Goal: Task Accomplishment & Management: Manage account settings

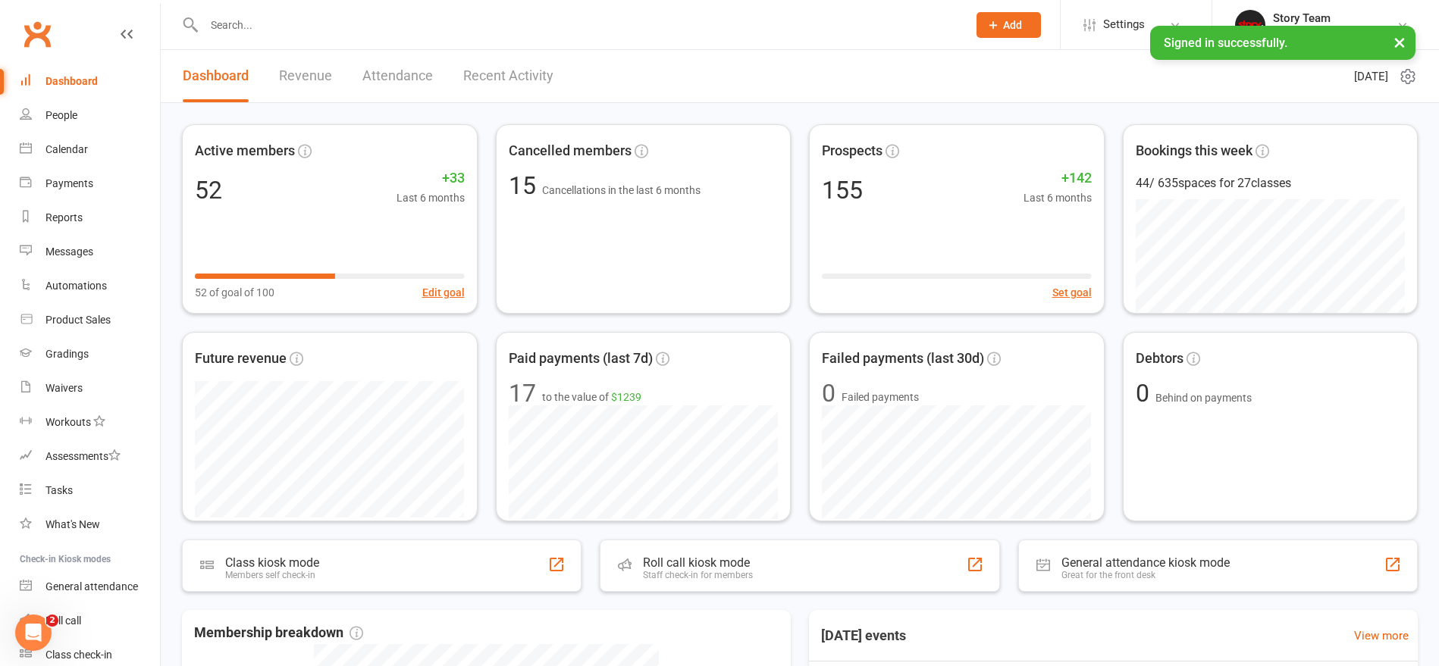
click at [324, 29] on input "text" at bounding box center [577, 24] width 757 height 21
type input "Levi"
drag, startPoint x: 323, startPoint y: 29, endPoint x: 263, endPoint y: 67, distance: 71.3
click at [263, 67] on div "Levi Hamilton" at bounding box center [260, 67] width 84 height 22
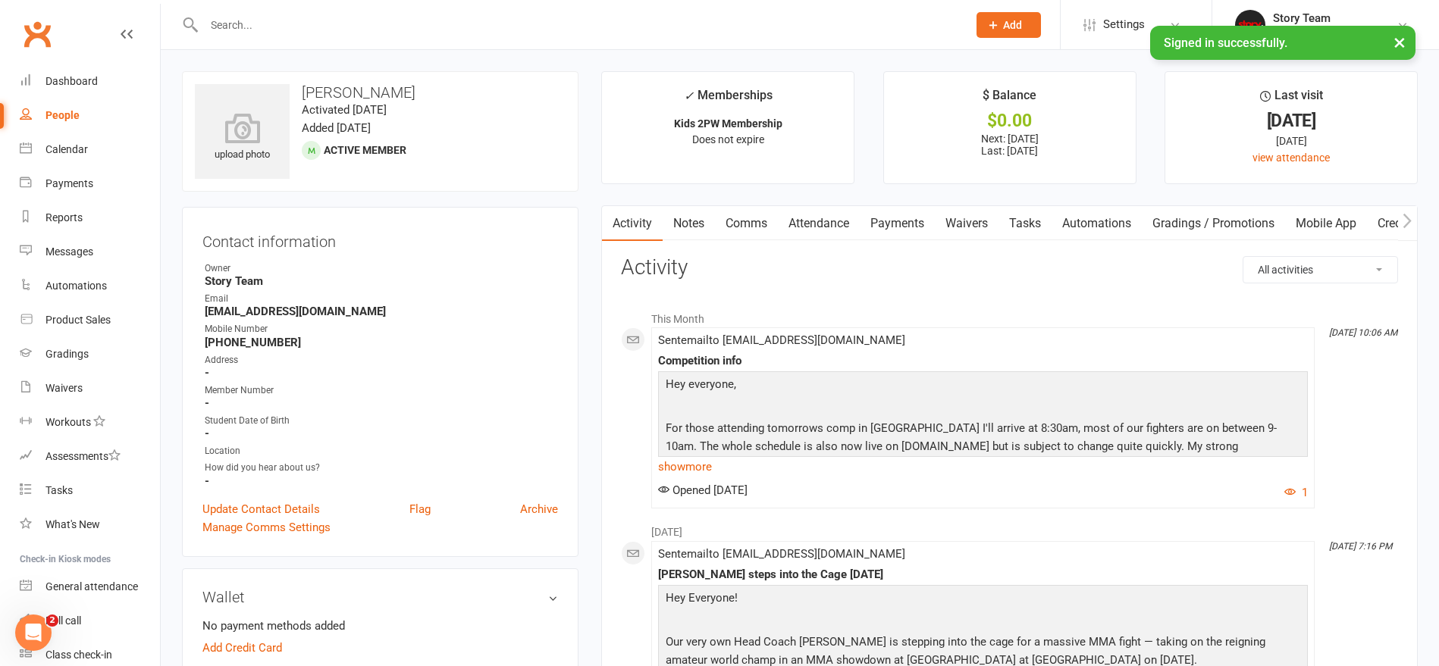
click at [910, 222] on link "Payments" at bounding box center [896, 223] width 75 height 35
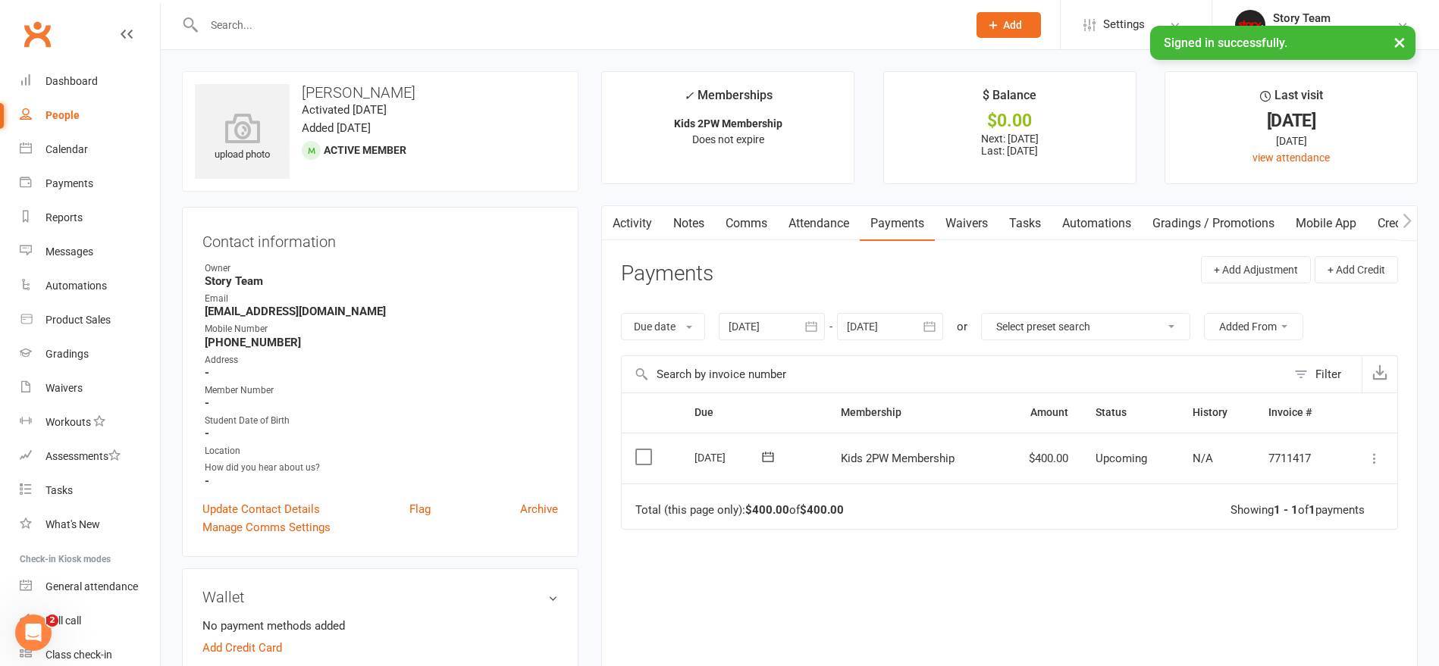
click at [264, 30] on input "text" at bounding box center [577, 24] width 757 height 21
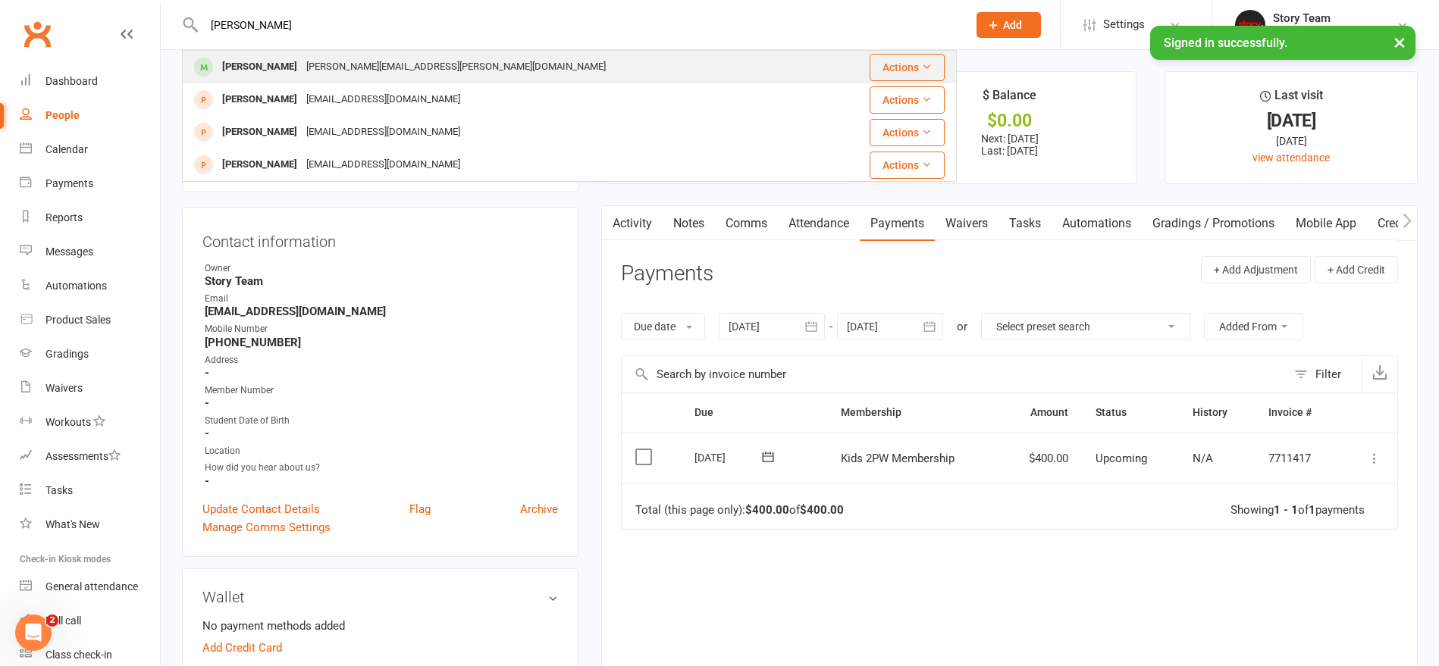
type input "vicente"
click at [270, 64] on div "Vicente Arratia" at bounding box center [260, 67] width 84 height 22
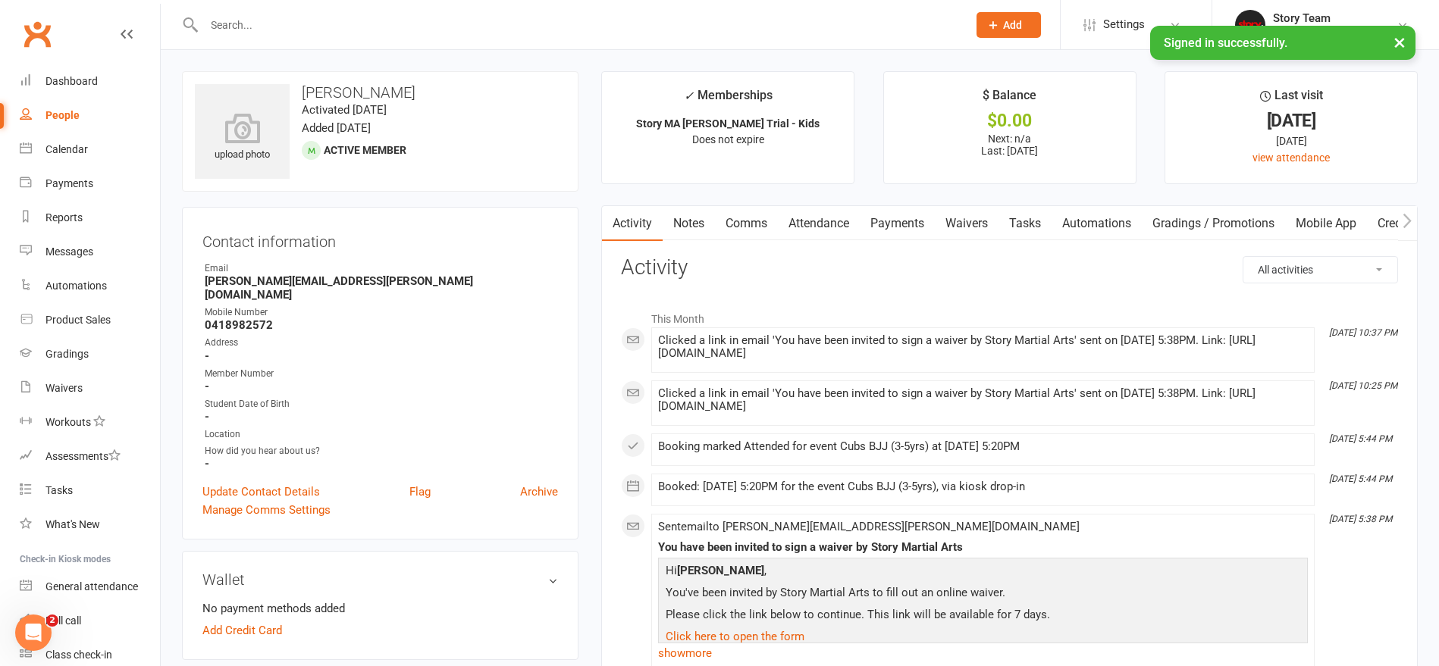
click at [910, 224] on link "Payments" at bounding box center [896, 223] width 75 height 35
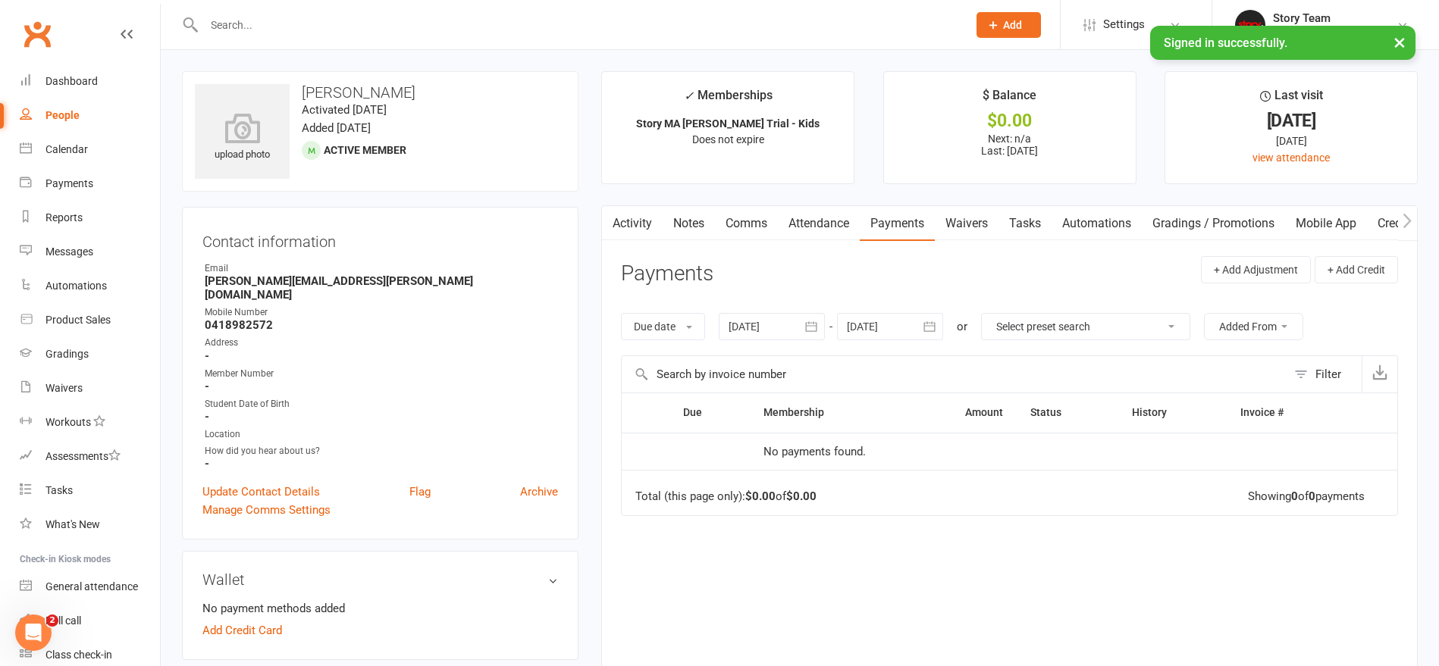
click at [809, 324] on icon "button" at bounding box center [810, 326] width 15 height 15
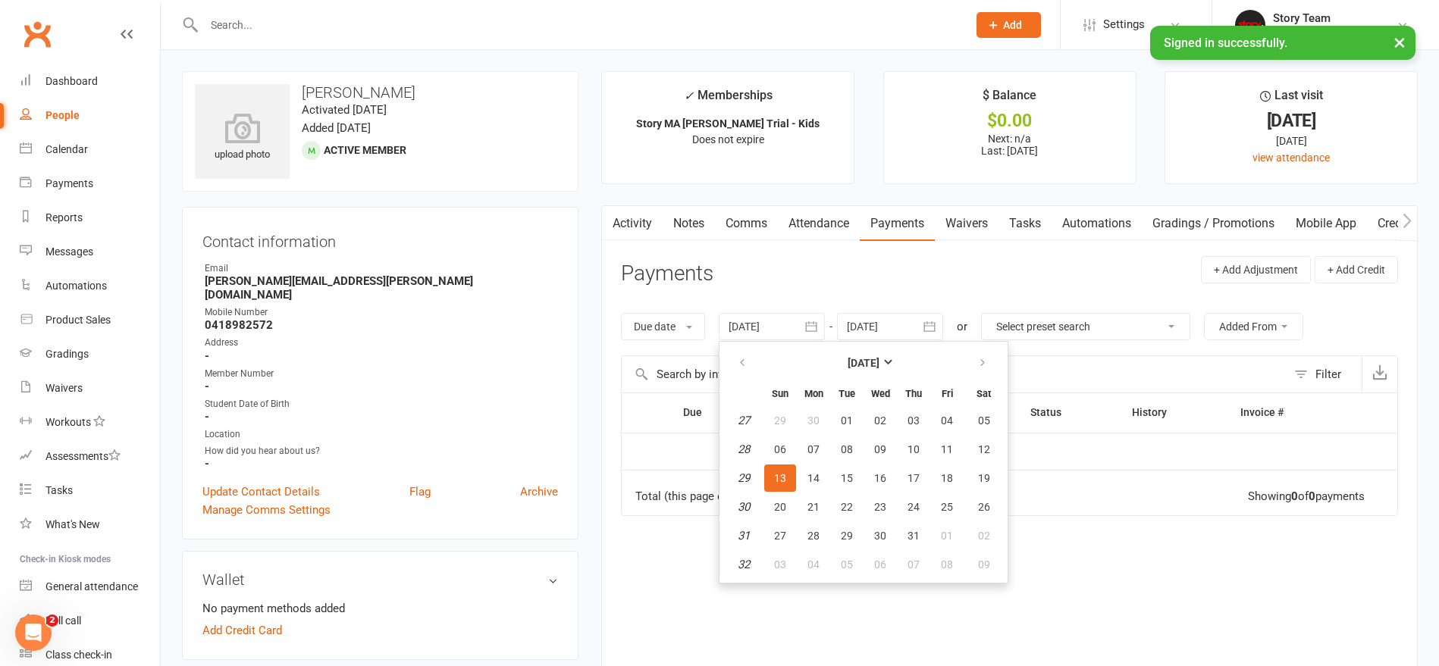
click at [838, 415] on button "01" at bounding box center [847, 420] width 32 height 27
type input "01 Jul 2025"
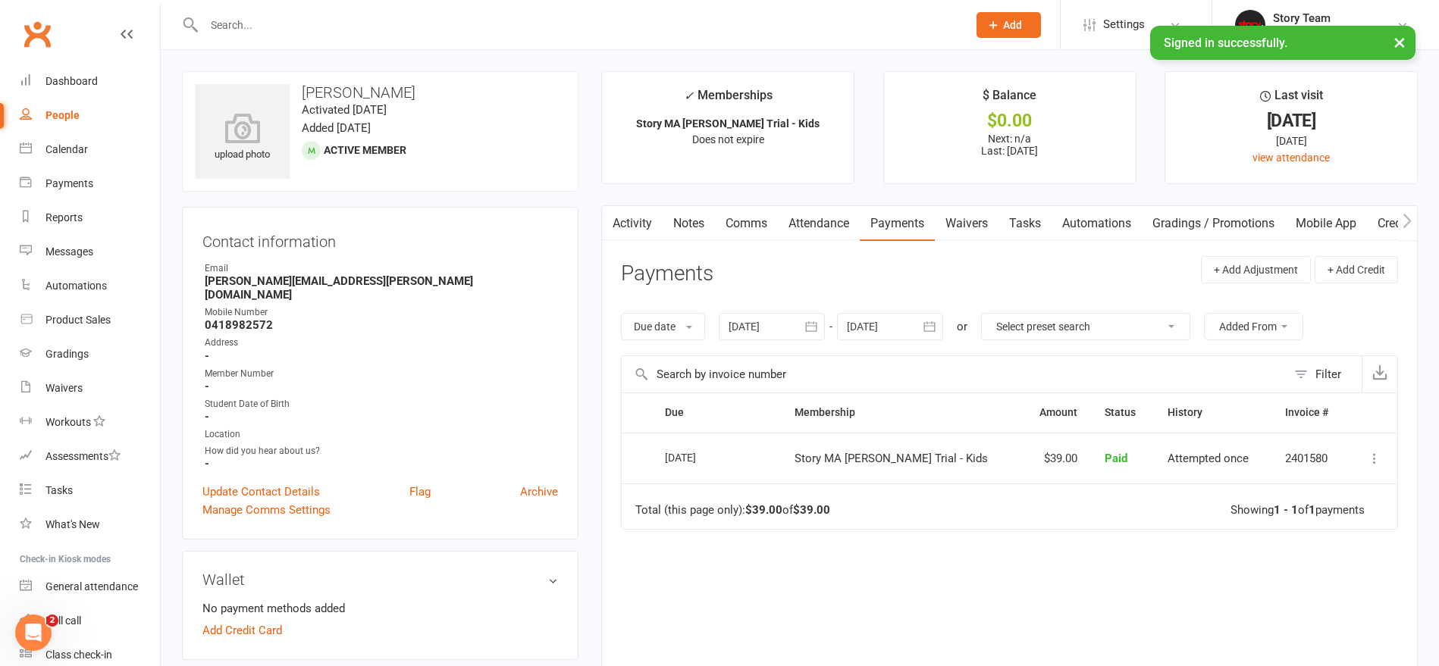
click at [972, 224] on link "Waivers" at bounding box center [967, 223] width 64 height 35
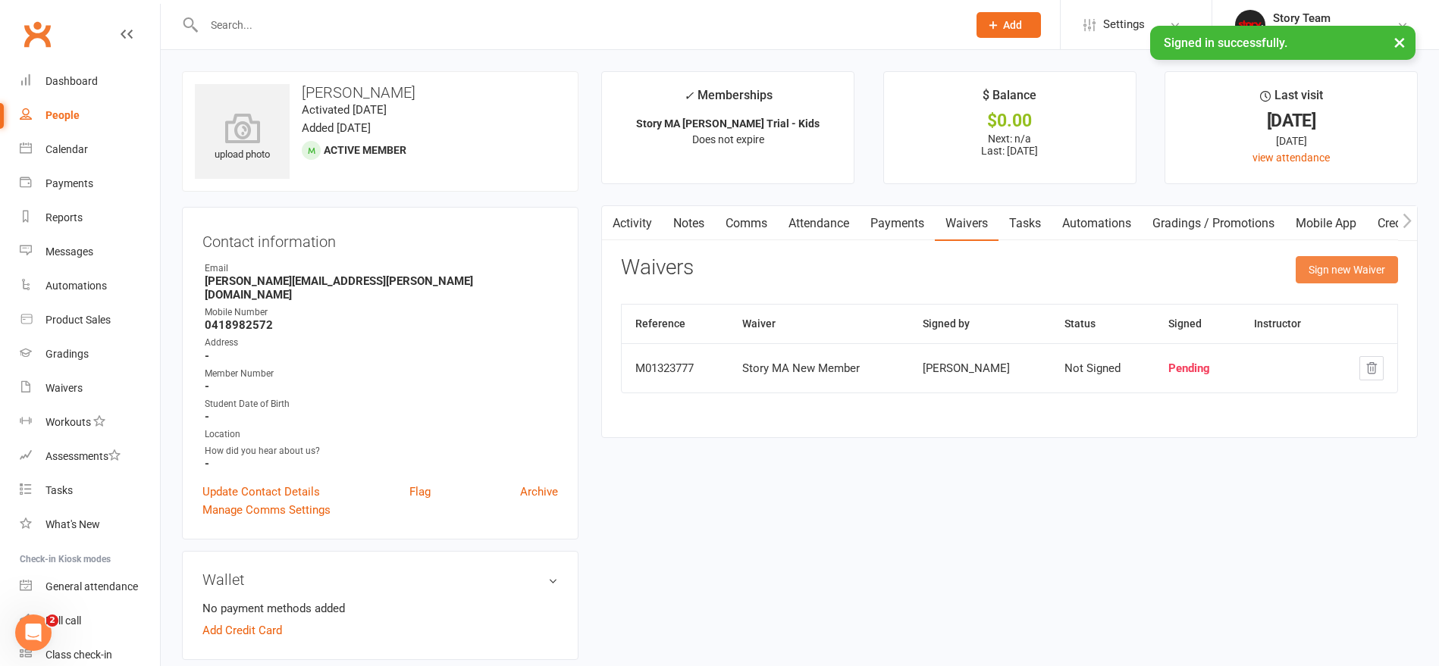
click at [1339, 271] on button "Sign new Waiver" at bounding box center [1346, 269] width 102 height 27
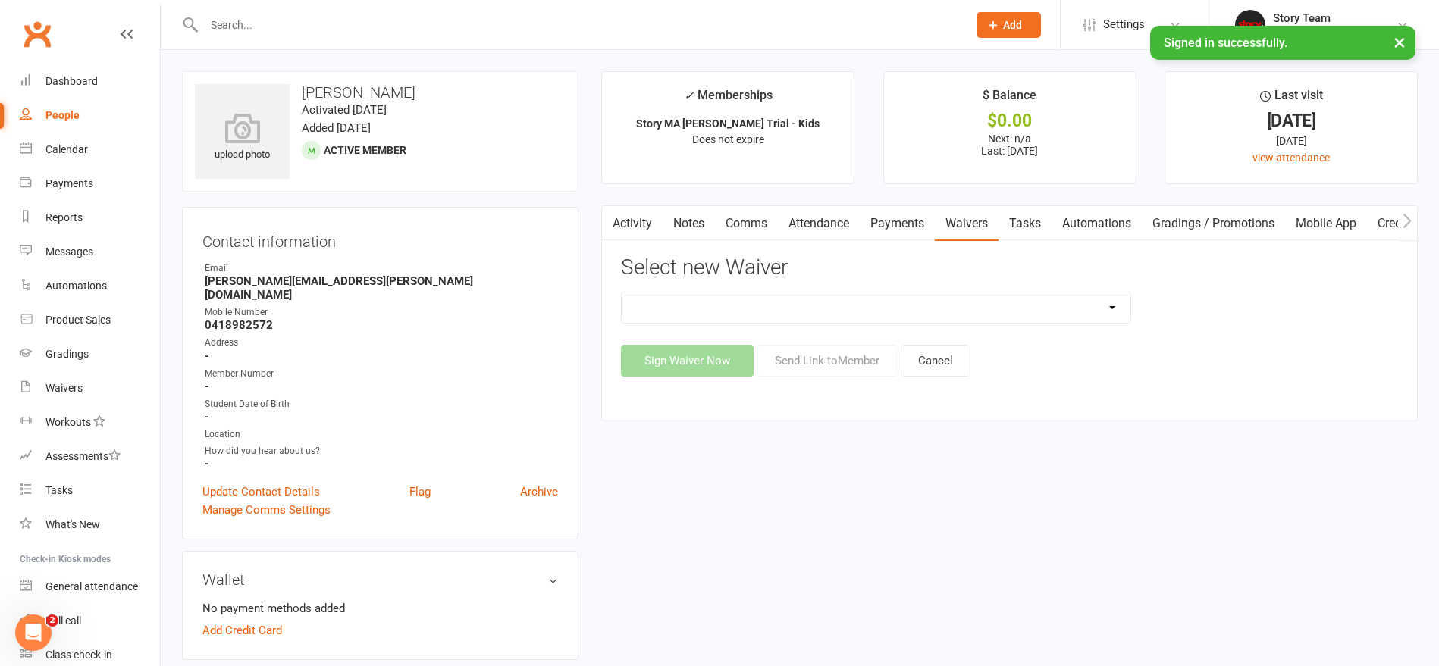
click at [750, 310] on select "28 Day Beginner Program Waiver Make The Walk - Round 1 Preston Kids Trial Waive…" at bounding box center [876, 308] width 509 height 30
select select "10572"
click at [814, 365] on button "Send Link to Member" at bounding box center [826, 361] width 139 height 32
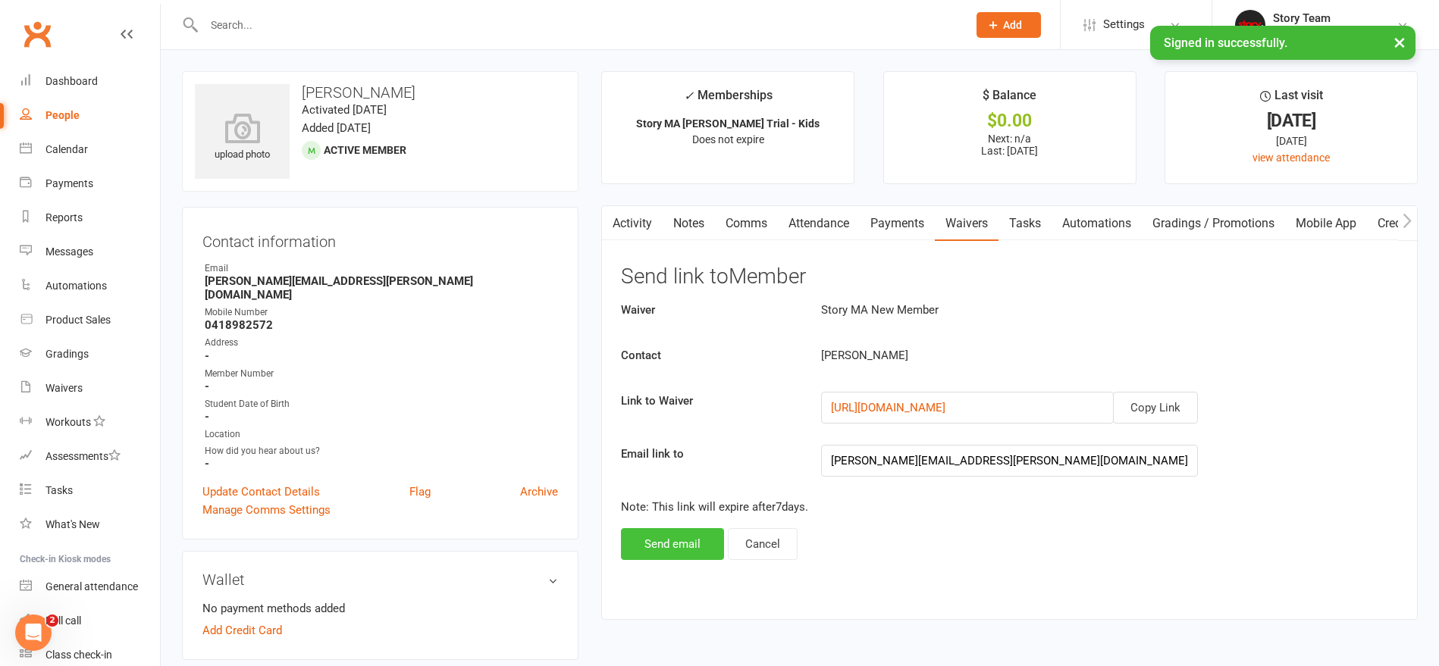
click at [681, 546] on button "Send email" at bounding box center [672, 544] width 103 height 32
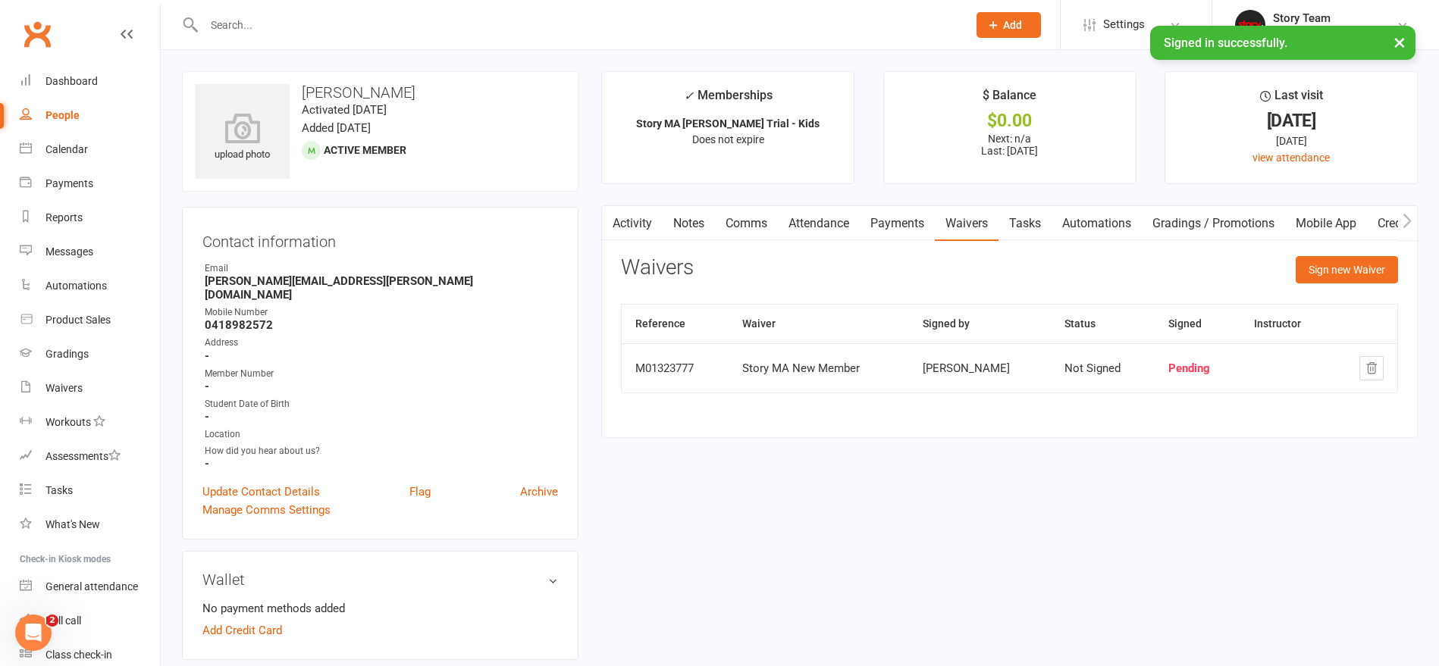
click at [631, 223] on link "Activity" at bounding box center [632, 223] width 61 height 35
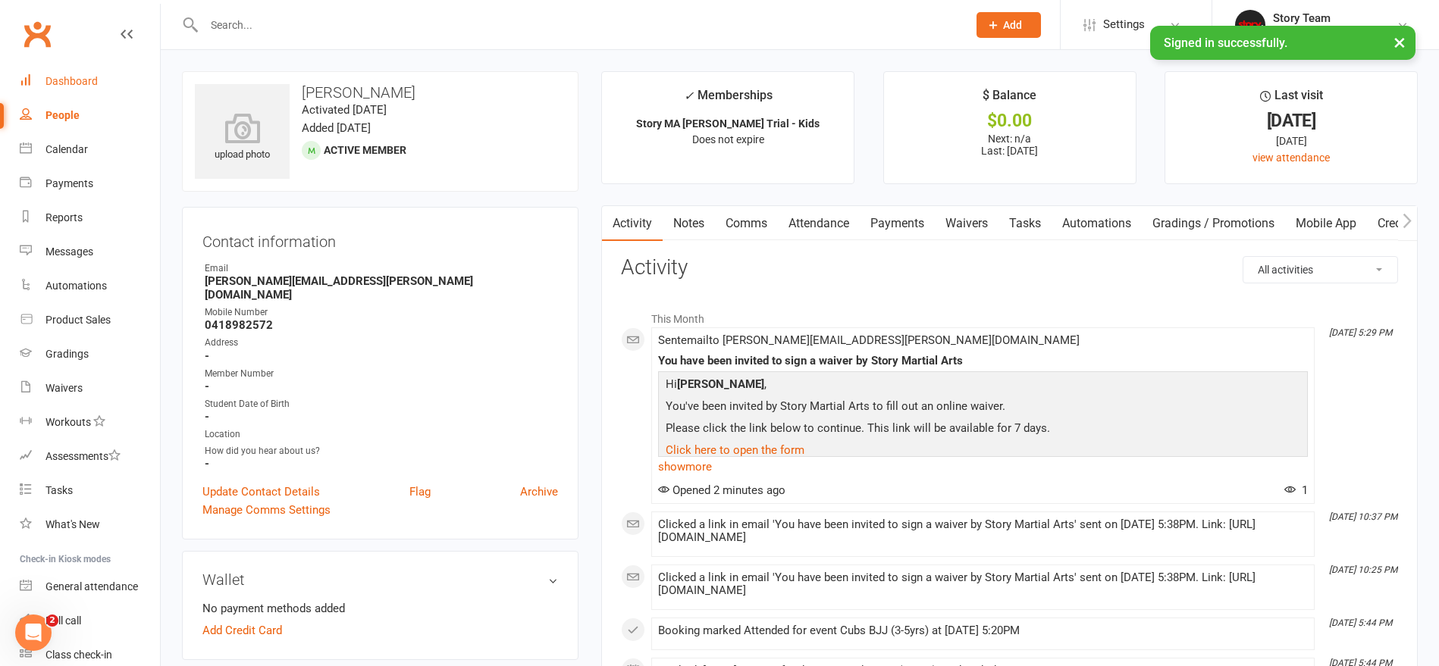
click at [54, 75] on div "Dashboard" at bounding box center [71, 81] width 52 height 12
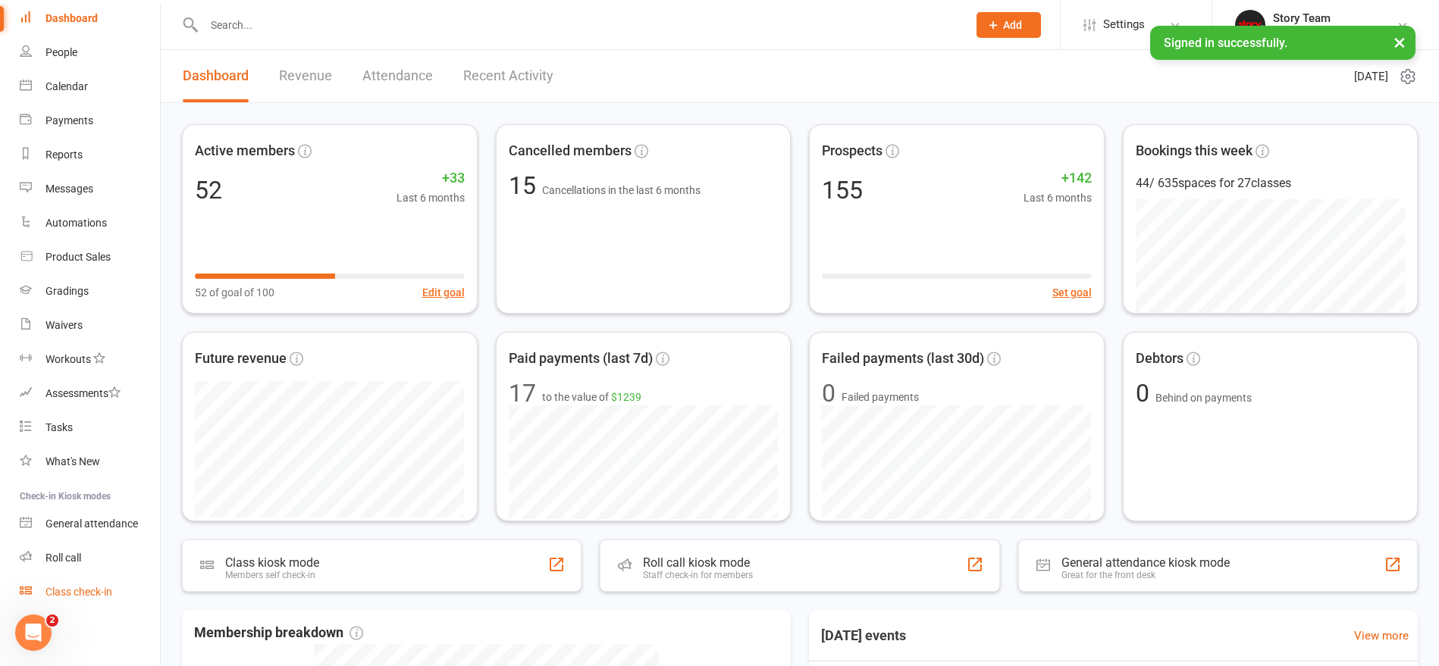
click at [103, 591] on div "Class check-in" at bounding box center [78, 592] width 67 height 12
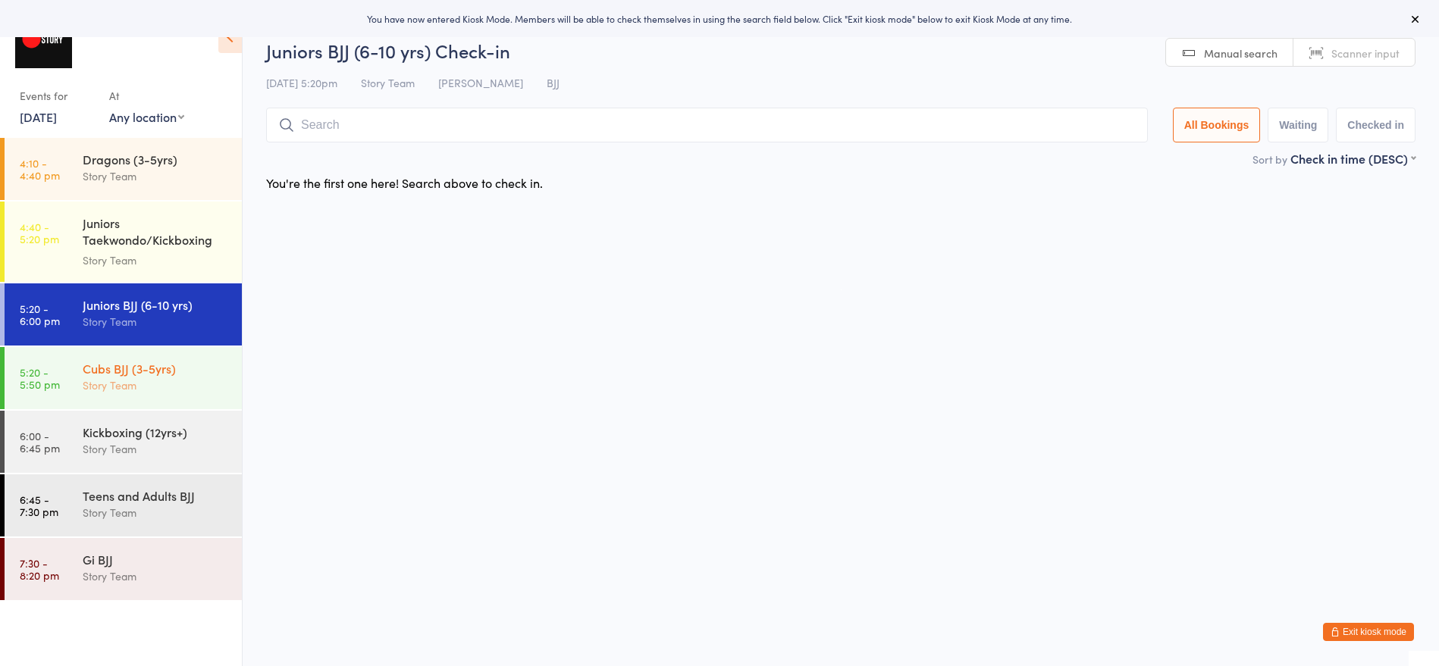
click at [89, 371] on div "Cubs BJJ (3-5yrs)" at bounding box center [156, 368] width 146 height 17
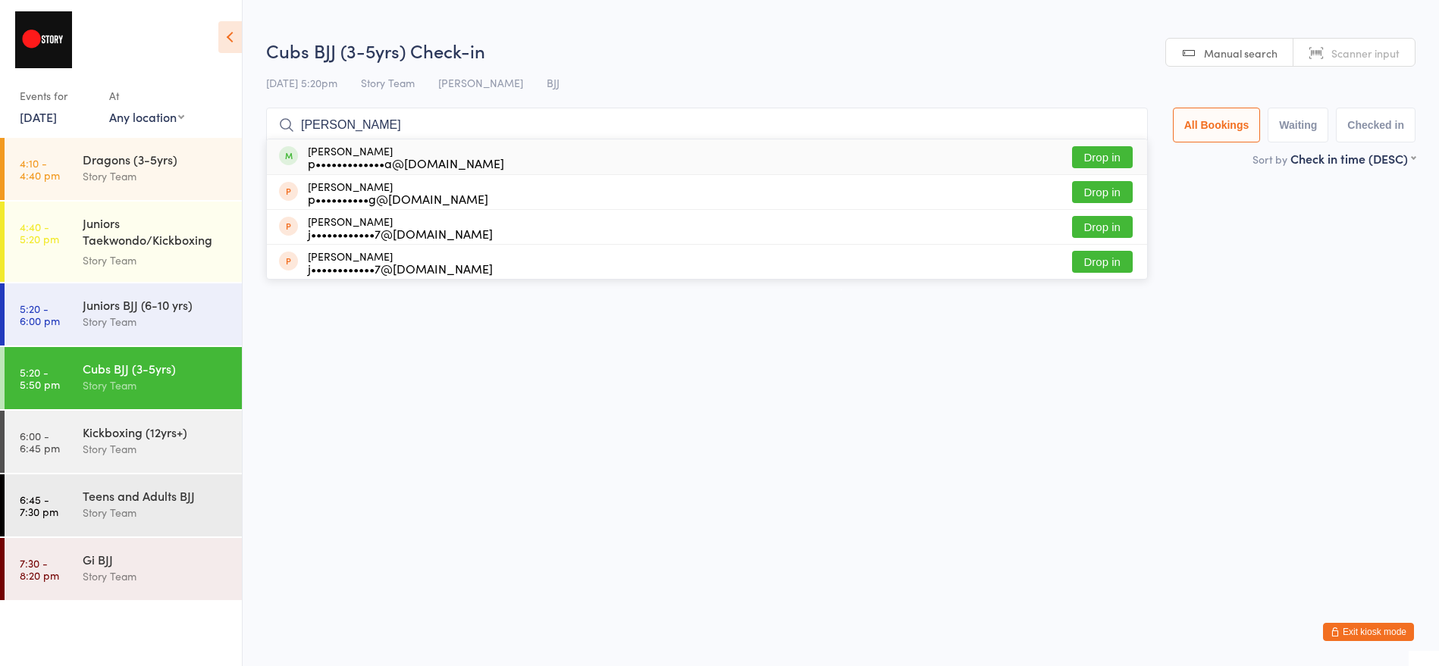
type input "vicente"
click at [349, 154] on div "Vicente Arratia p•••••••••••••a@gmail.com" at bounding box center [406, 157] width 196 height 24
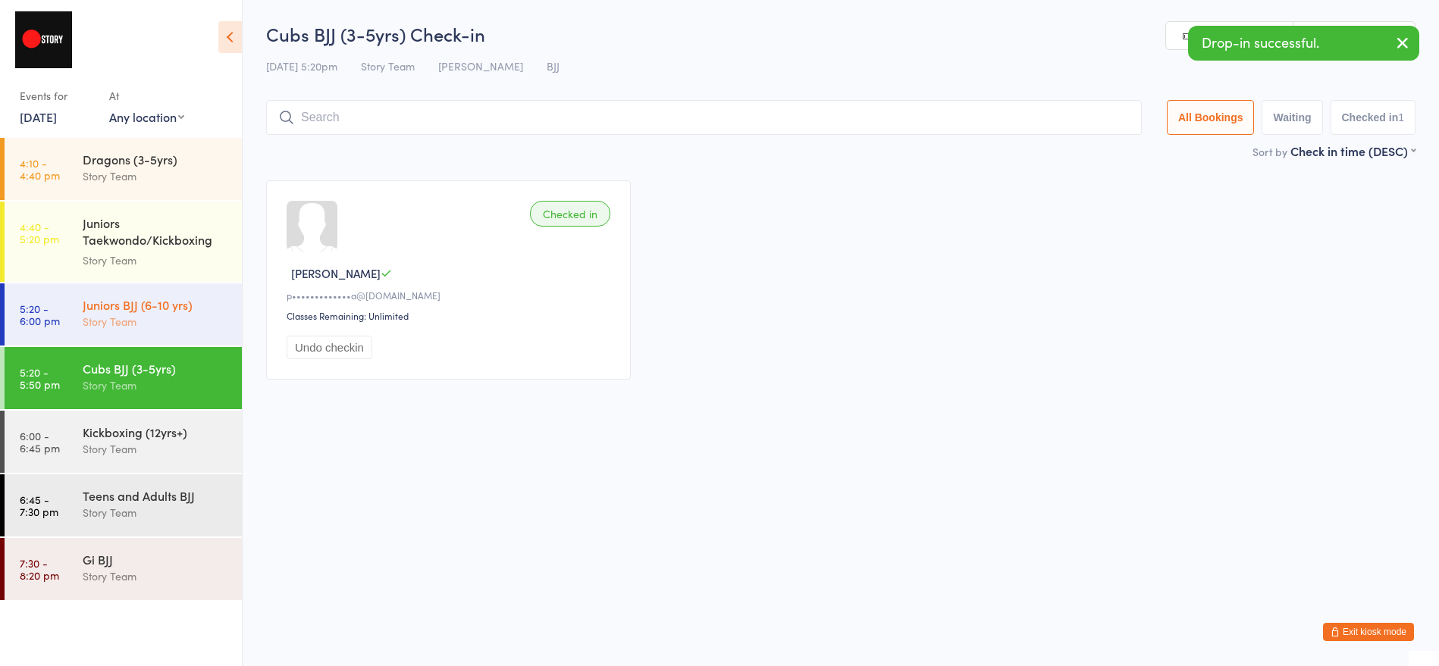
click at [149, 324] on div "Story Team" at bounding box center [156, 321] width 146 height 17
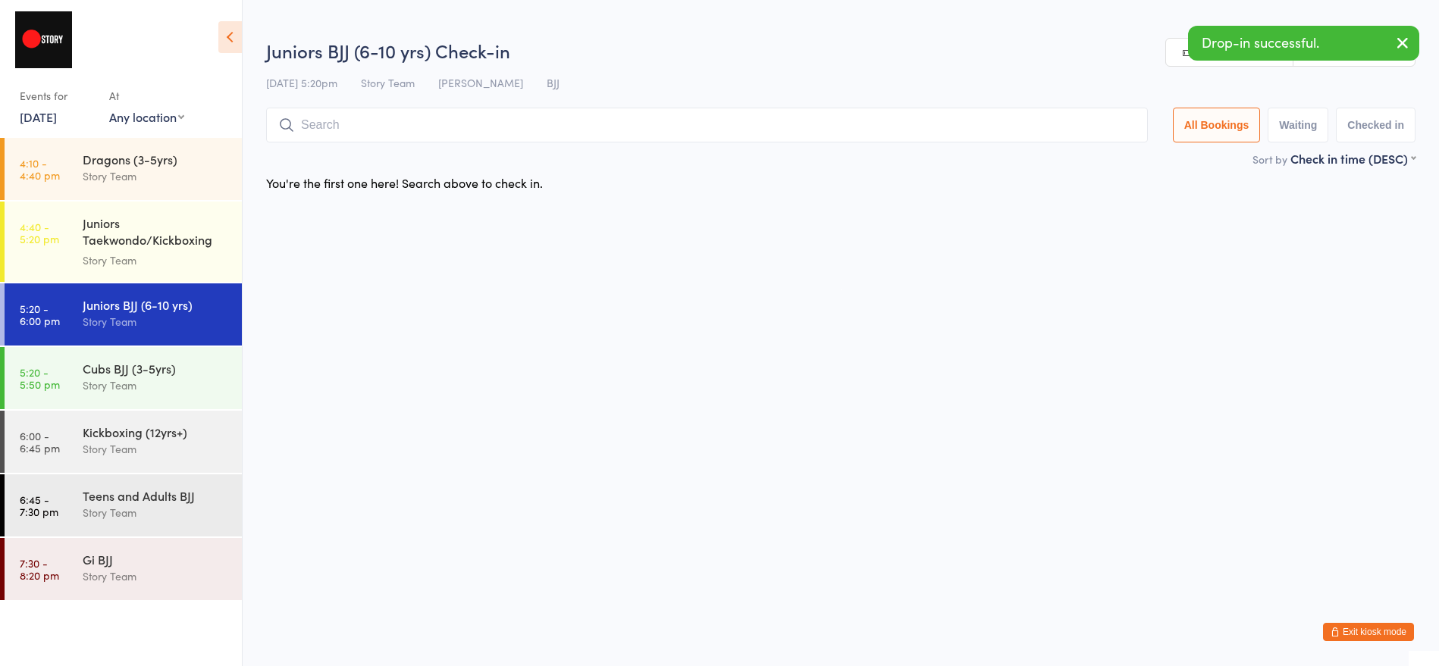
click at [375, 124] on input "search" at bounding box center [706, 125] width 881 height 35
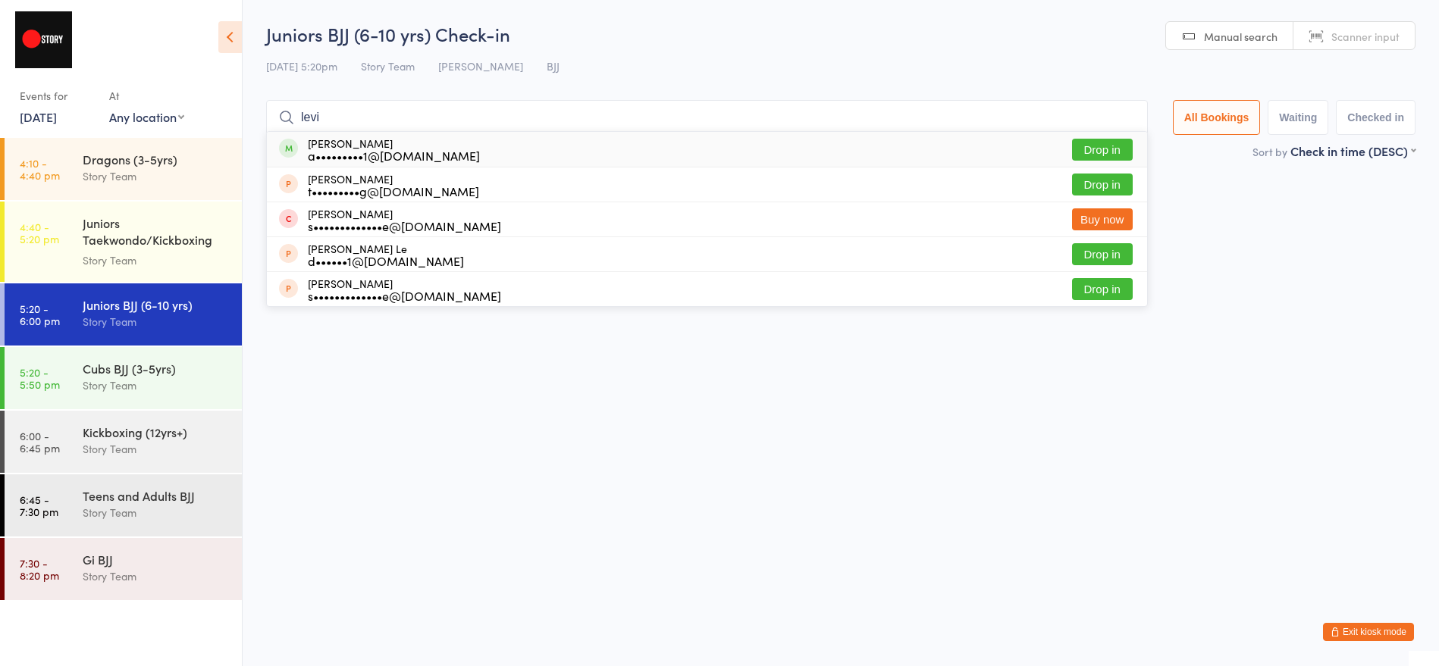
type input "Levi"
drag, startPoint x: 375, startPoint y: 124, endPoint x: 377, endPoint y: 152, distance: 27.3
click at [377, 152] on div "a•••••••••1@gmail.com" at bounding box center [394, 155] width 172 height 12
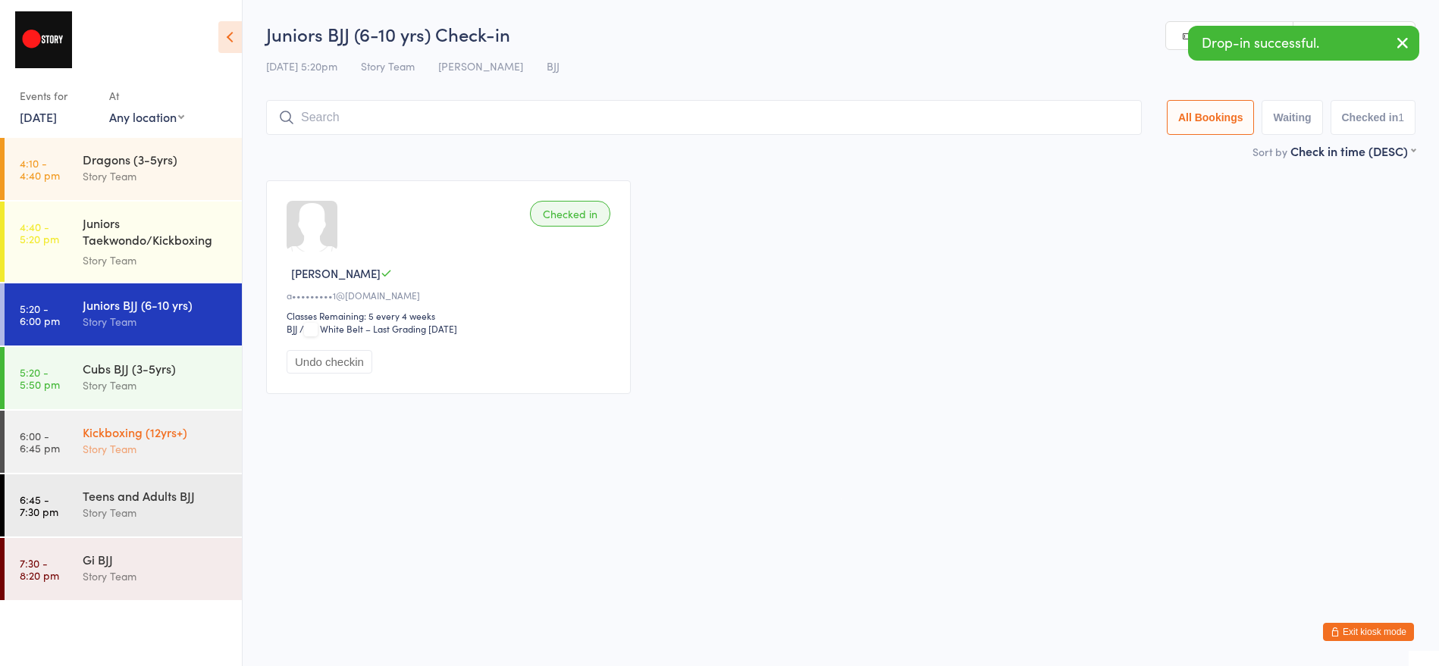
click at [135, 436] on div "Kickboxing (12yrs+)" at bounding box center [156, 432] width 146 height 17
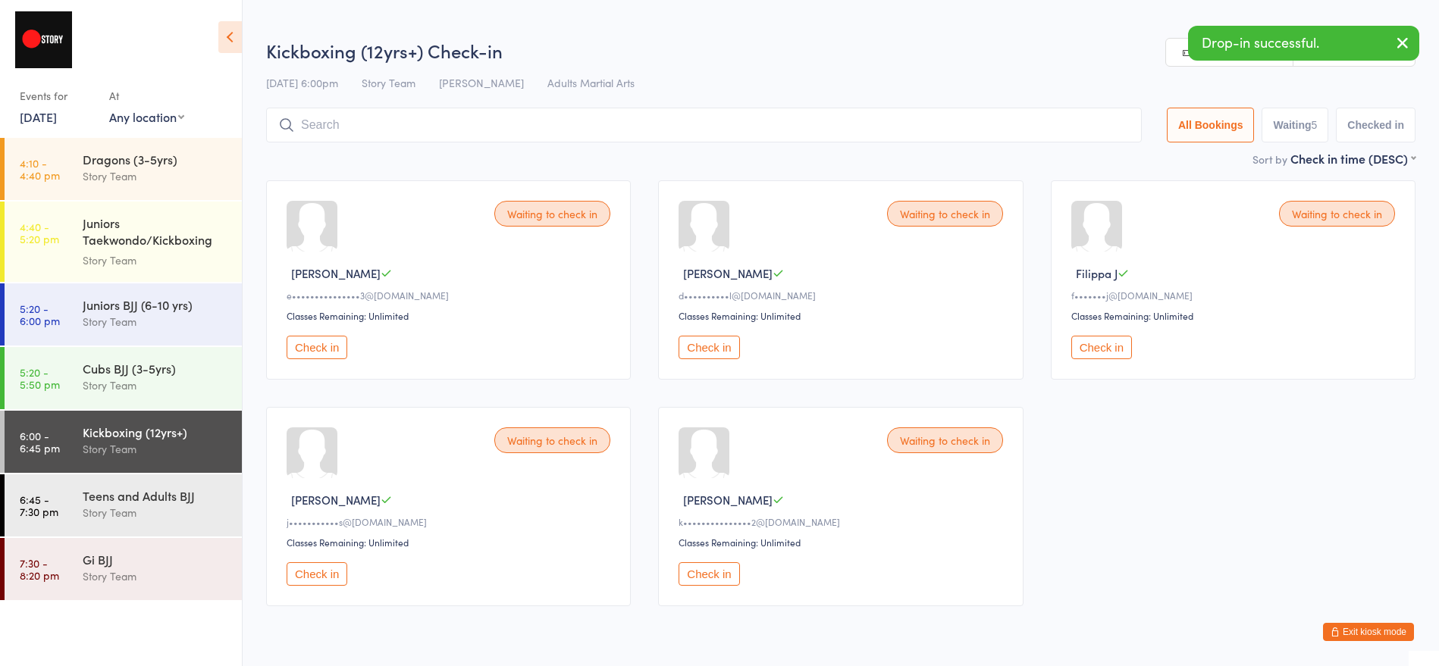
click at [396, 117] on input "search" at bounding box center [703, 125] width 875 height 35
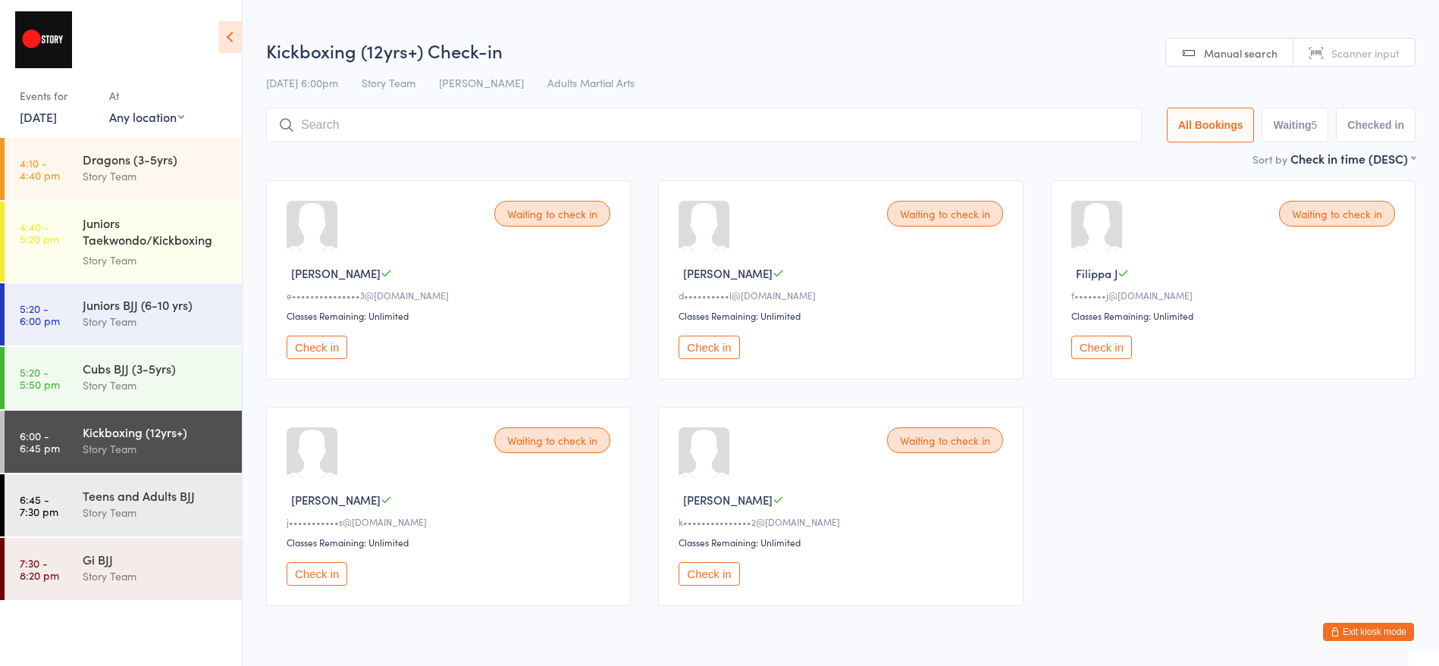
scroll to position [45, 0]
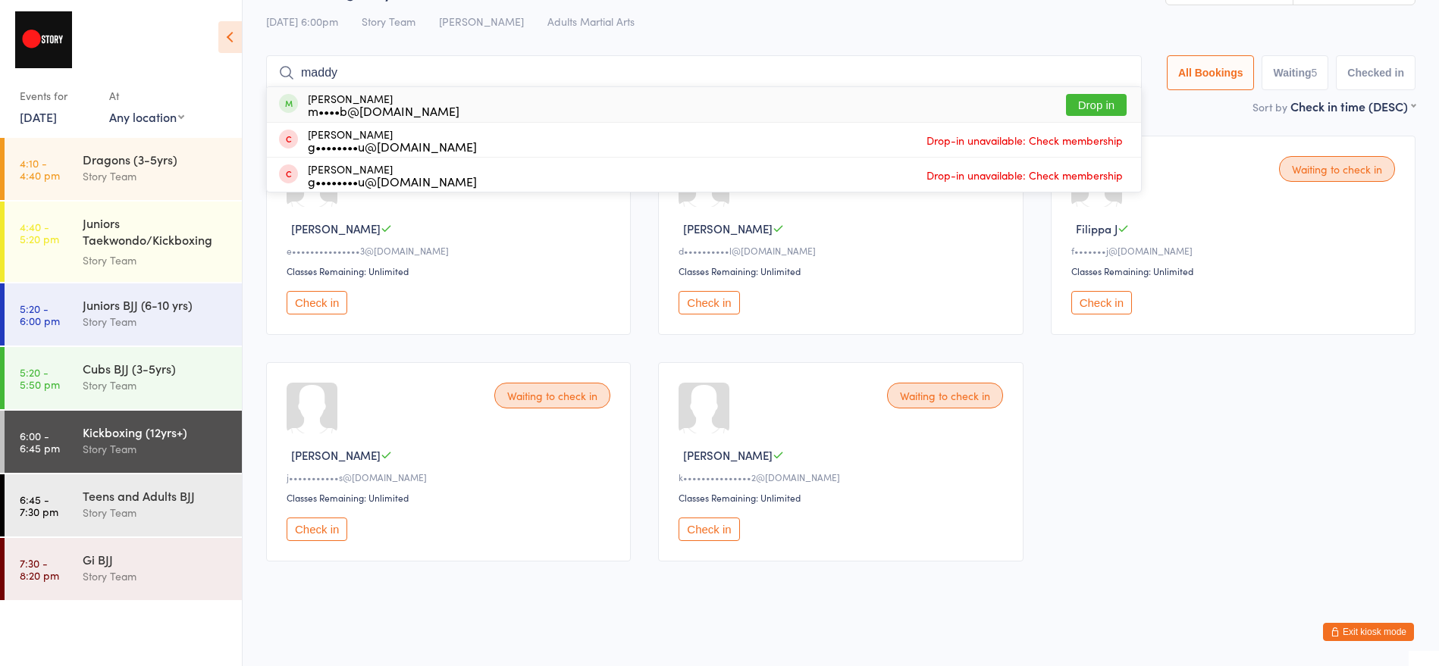
type input "maddy"
click at [1096, 99] on button "Drop in" at bounding box center [1096, 105] width 61 height 22
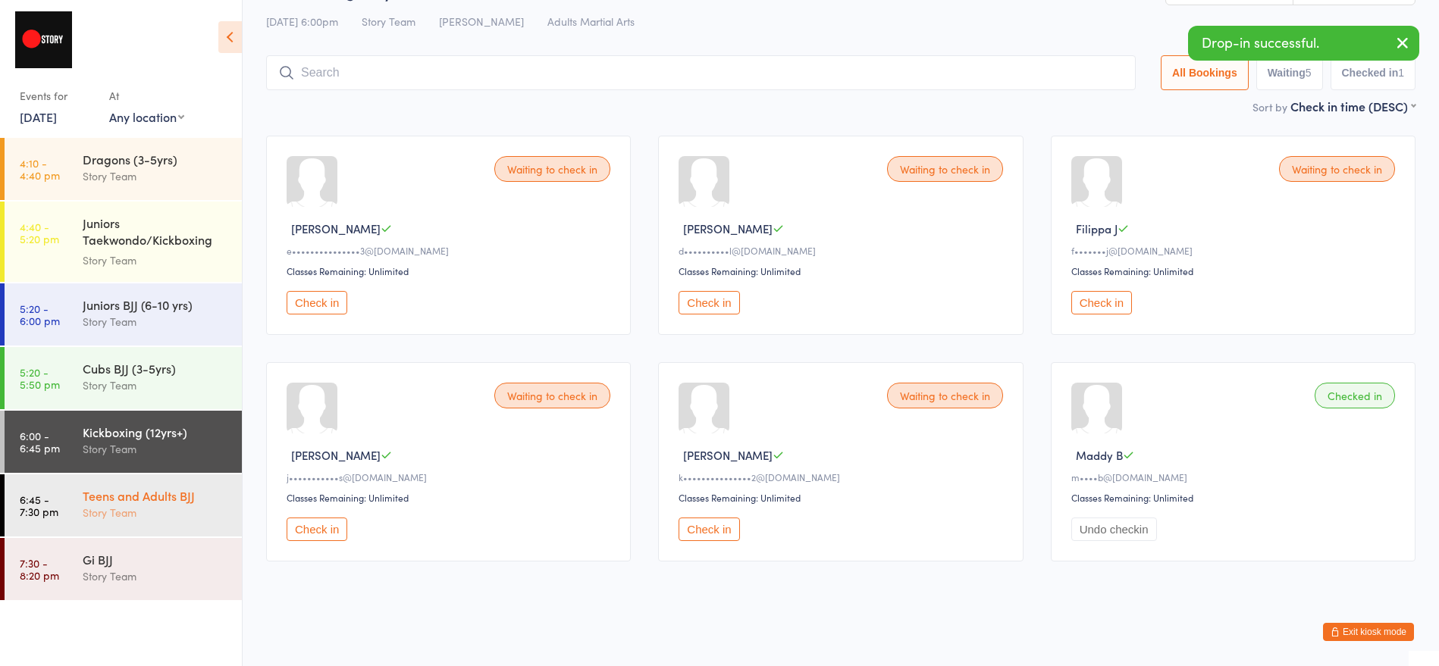
click at [119, 512] on div "Story Team" at bounding box center [156, 512] width 146 height 17
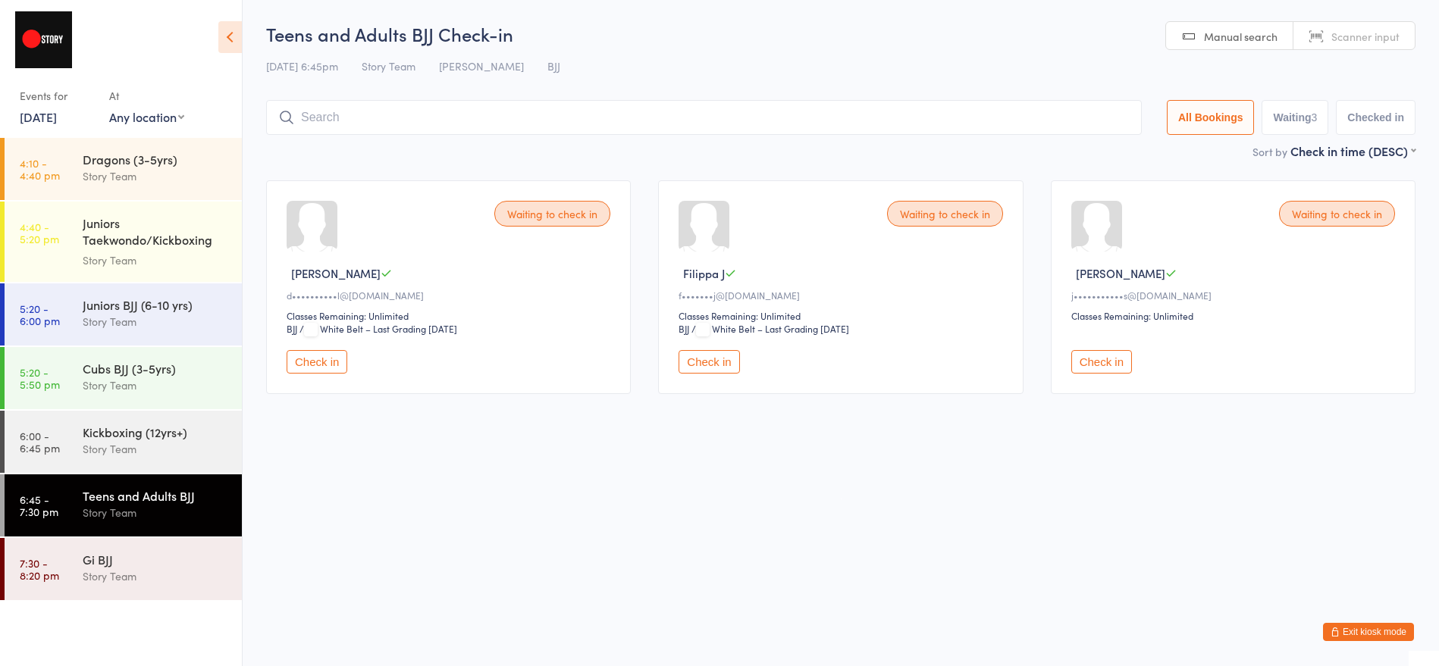
click at [1375, 630] on button "Exit kiosk mode" at bounding box center [1368, 632] width 91 height 18
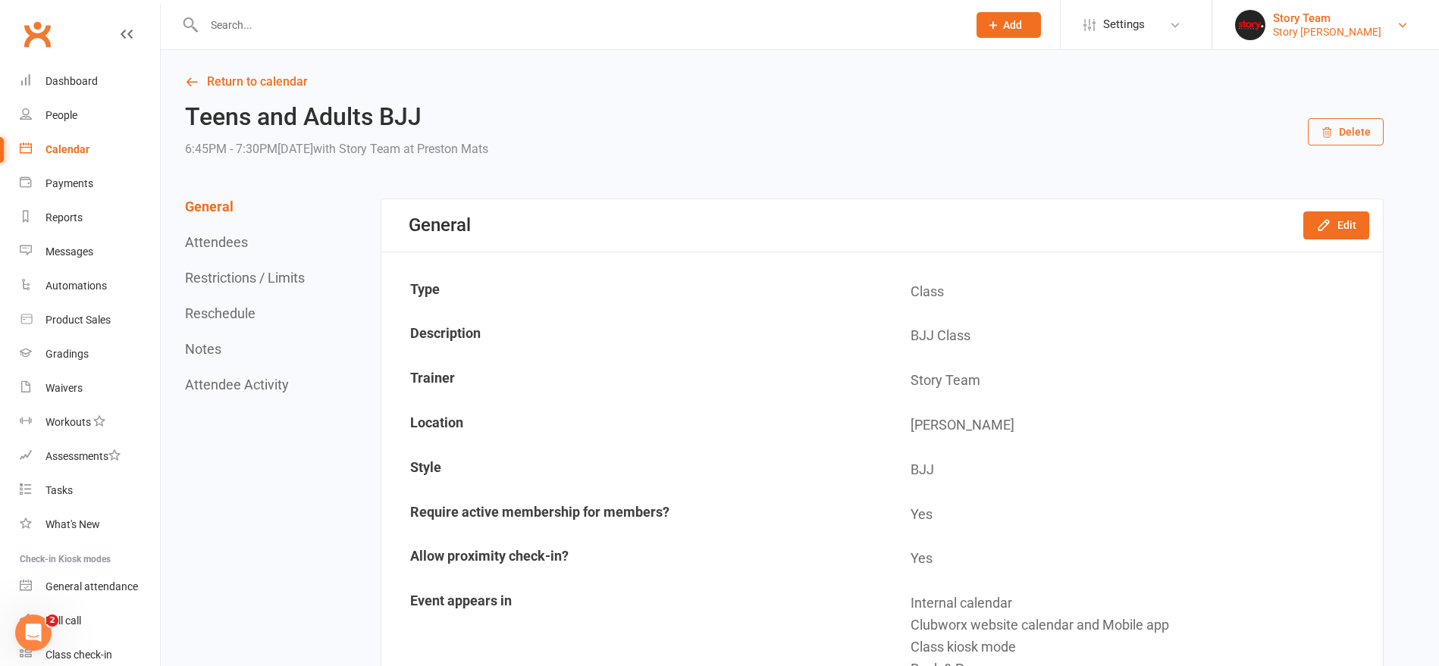
click at [1292, 25] on div "Story [PERSON_NAME]" at bounding box center [1327, 32] width 108 height 14
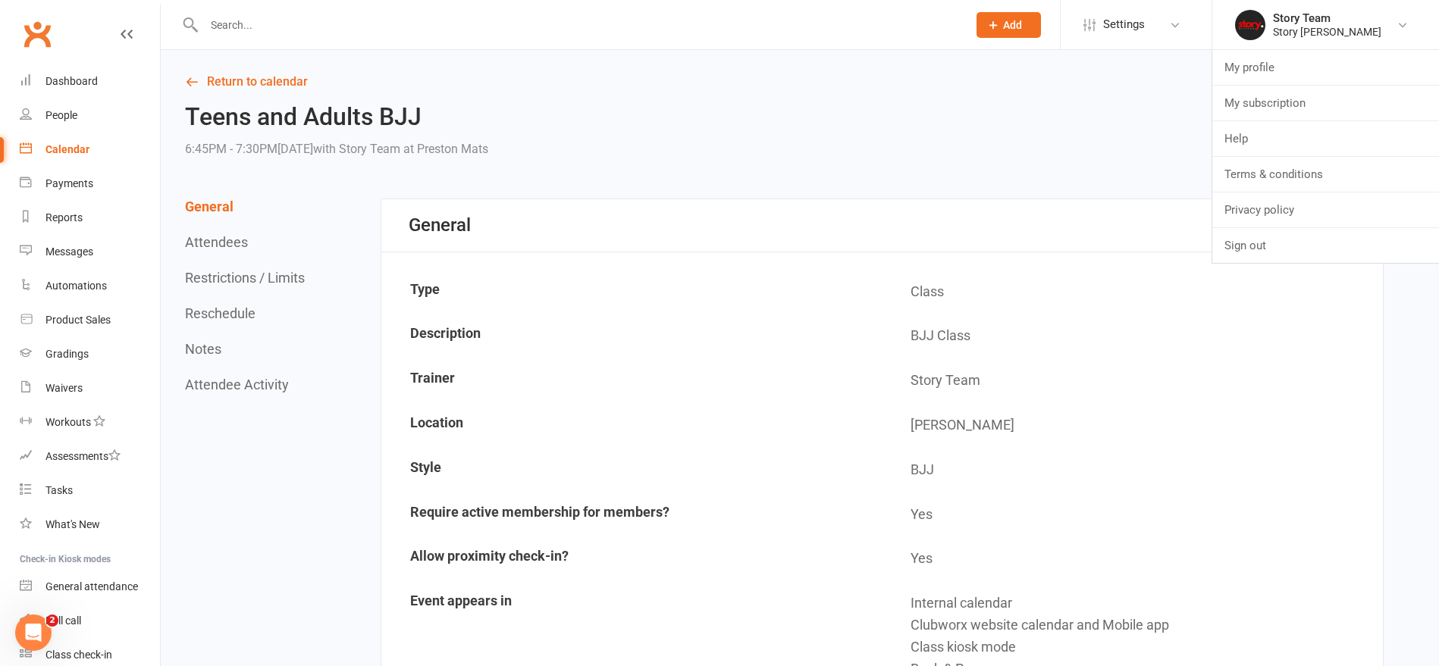
click at [1247, 251] on link "Sign out" at bounding box center [1325, 245] width 227 height 35
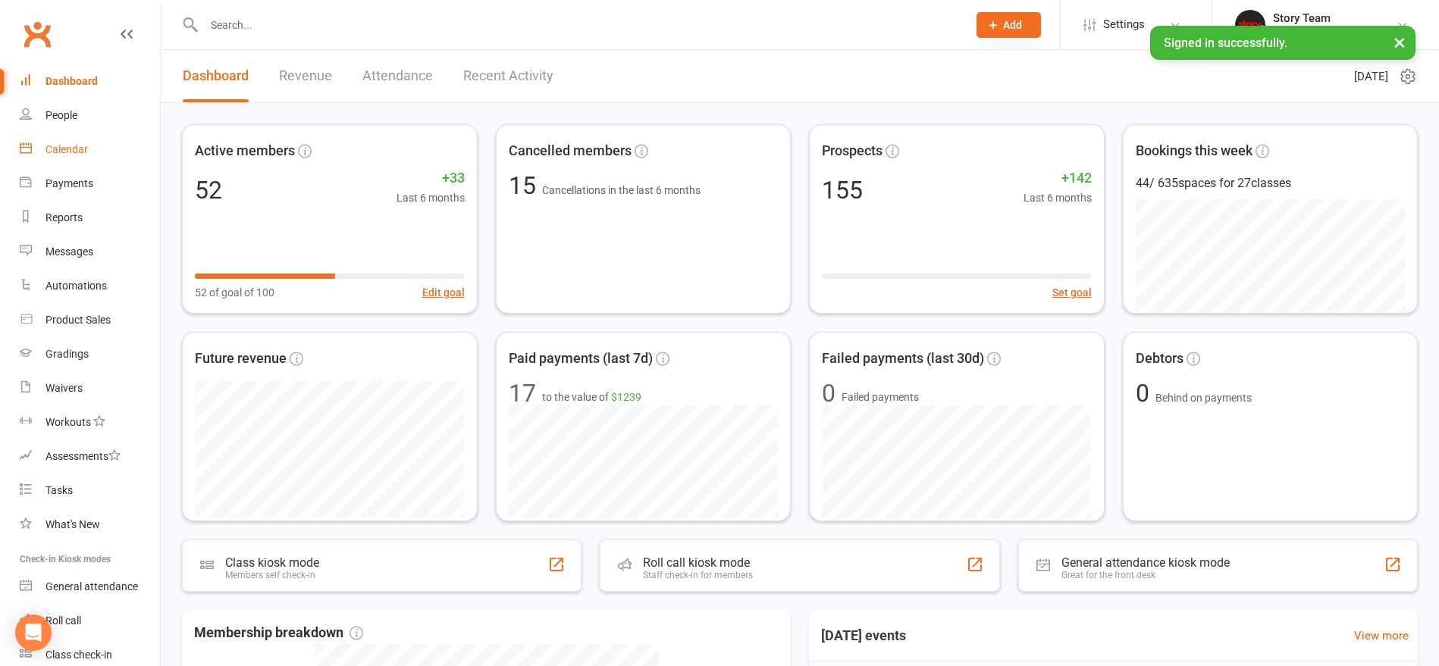
click at [57, 149] on div "Calendar" at bounding box center [66, 149] width 42 height 12
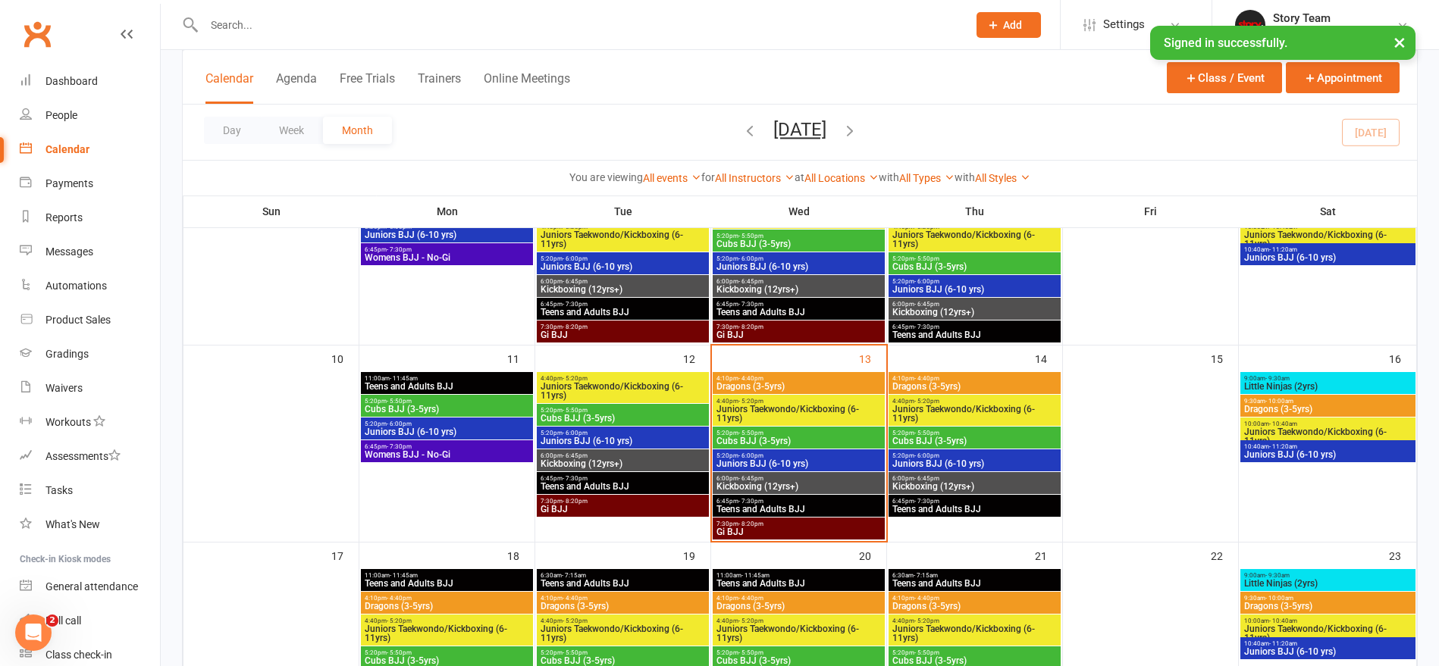
scroll to position [357, 0]
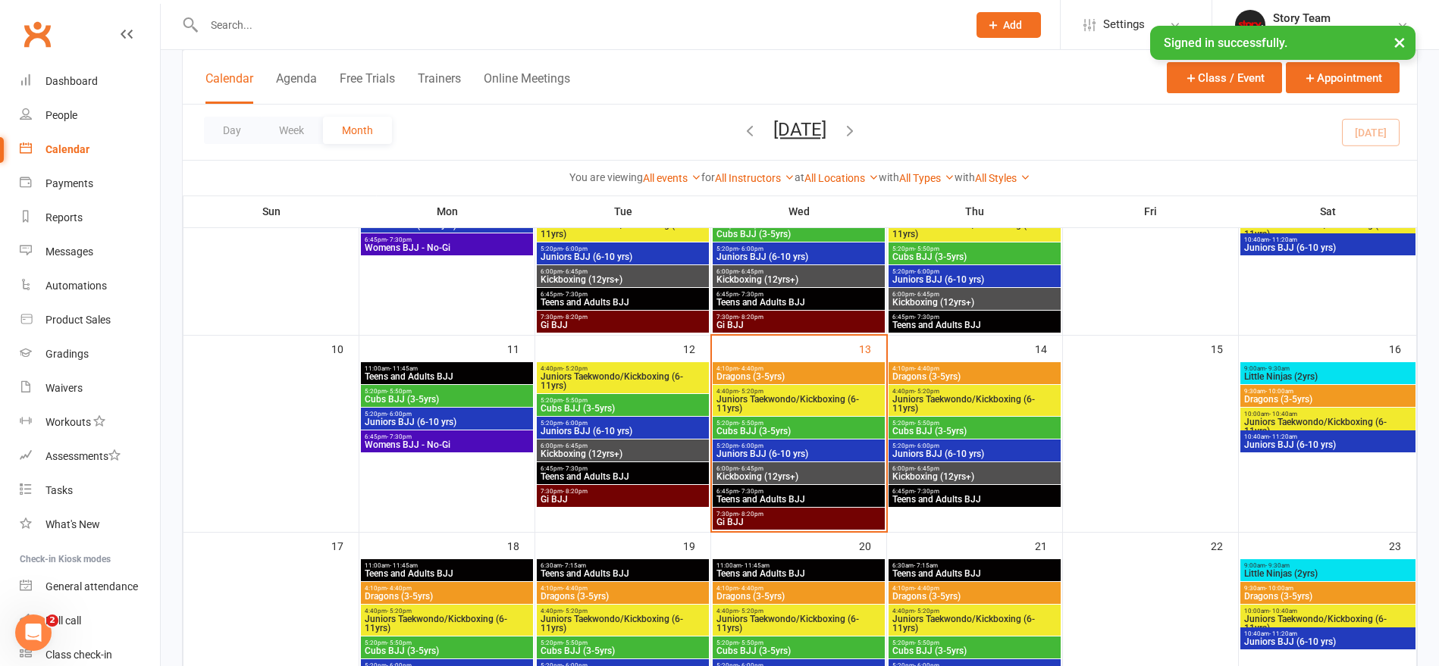
click at [926, 473] on span "Kickboxing (12yrs+)" at bounding box center [974, 476] width 166 height 9
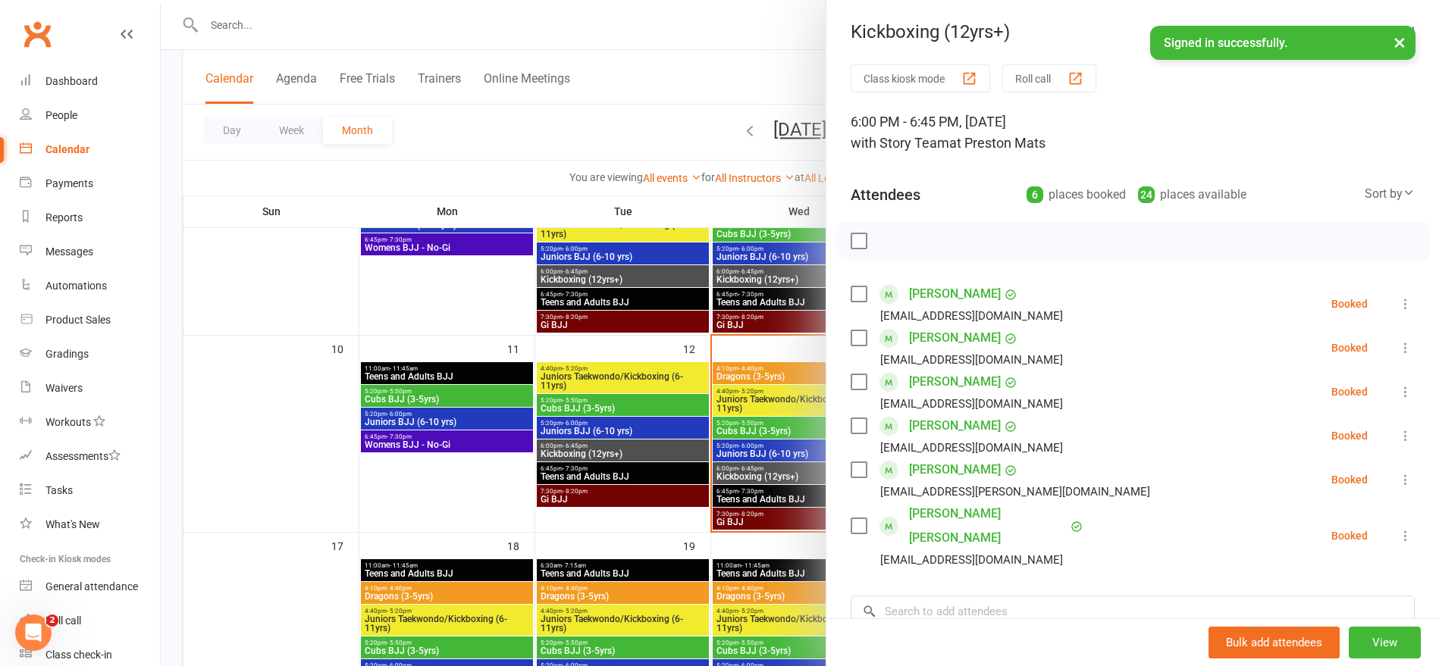
scroll to position [32, 0]
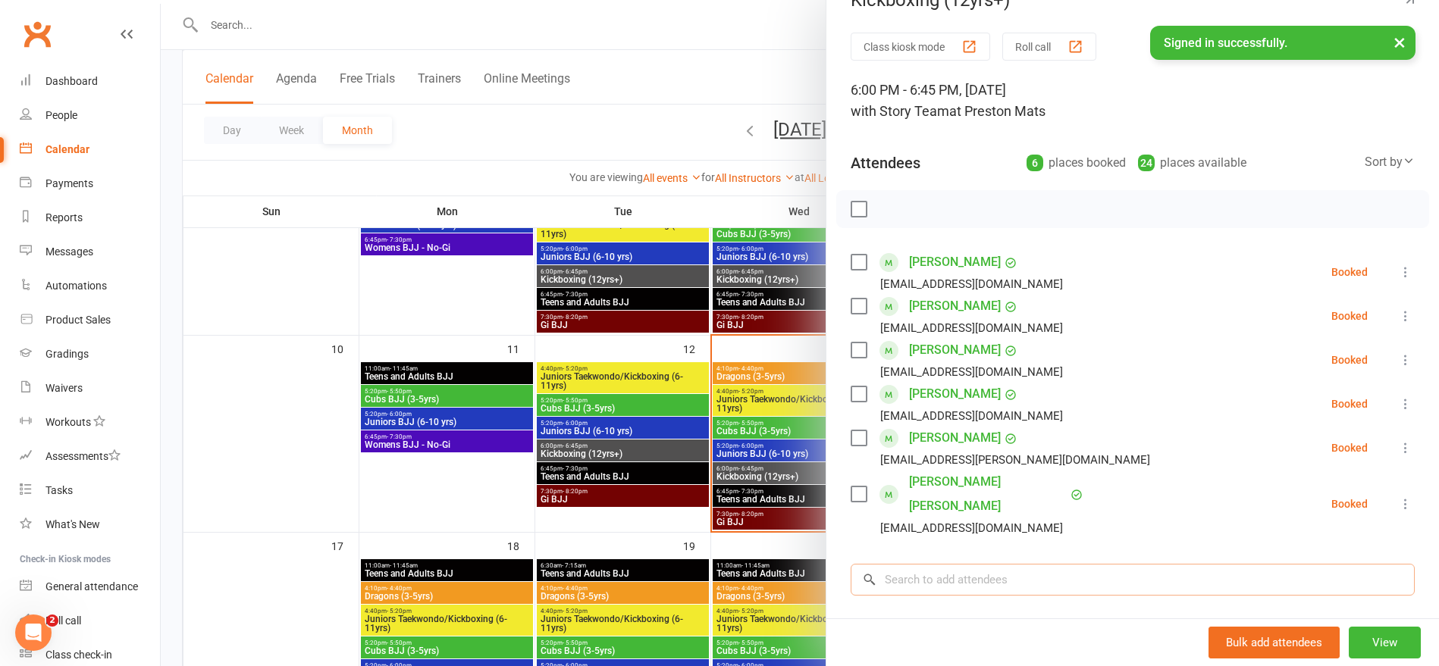
click at [947, 564] on input "search" at bounding box center [1132, 580] width 564 height 32
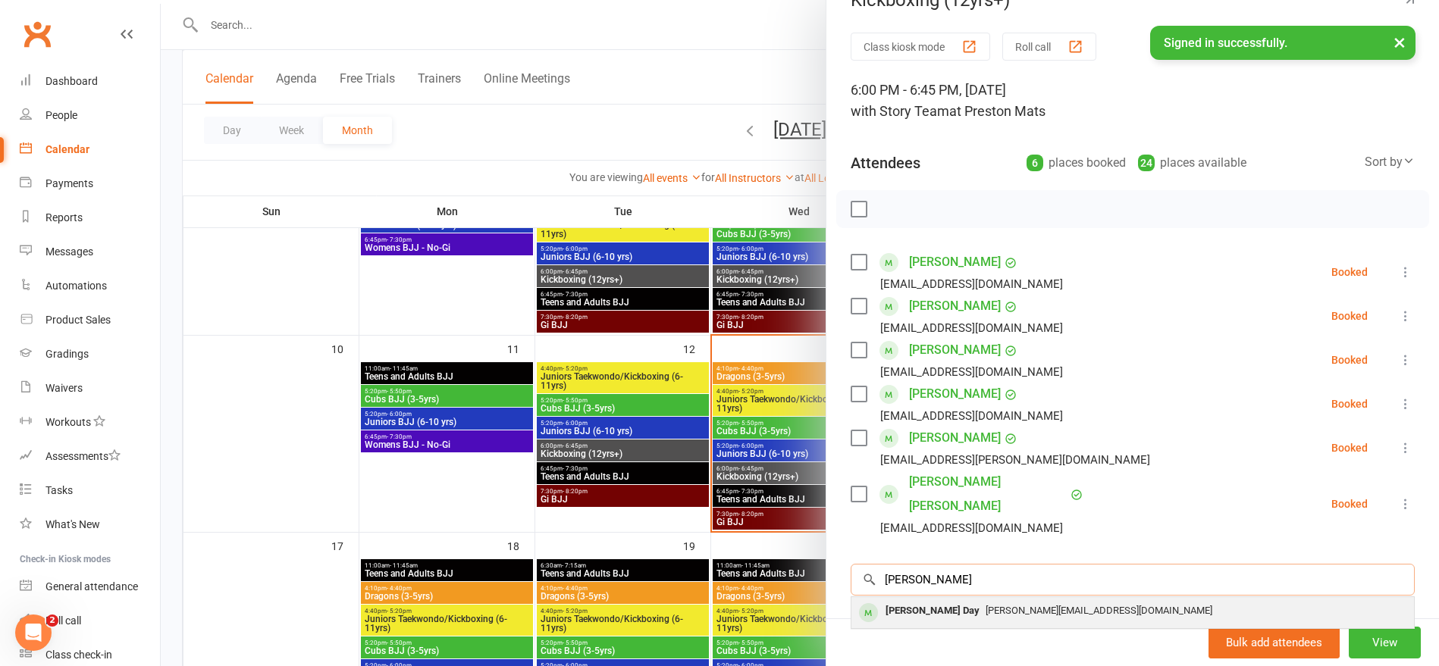
type input "mitchell"
click at [931, 600] on div "[PERSON_NAME] Day" at bounding box center [932, 611] width 106 height 22
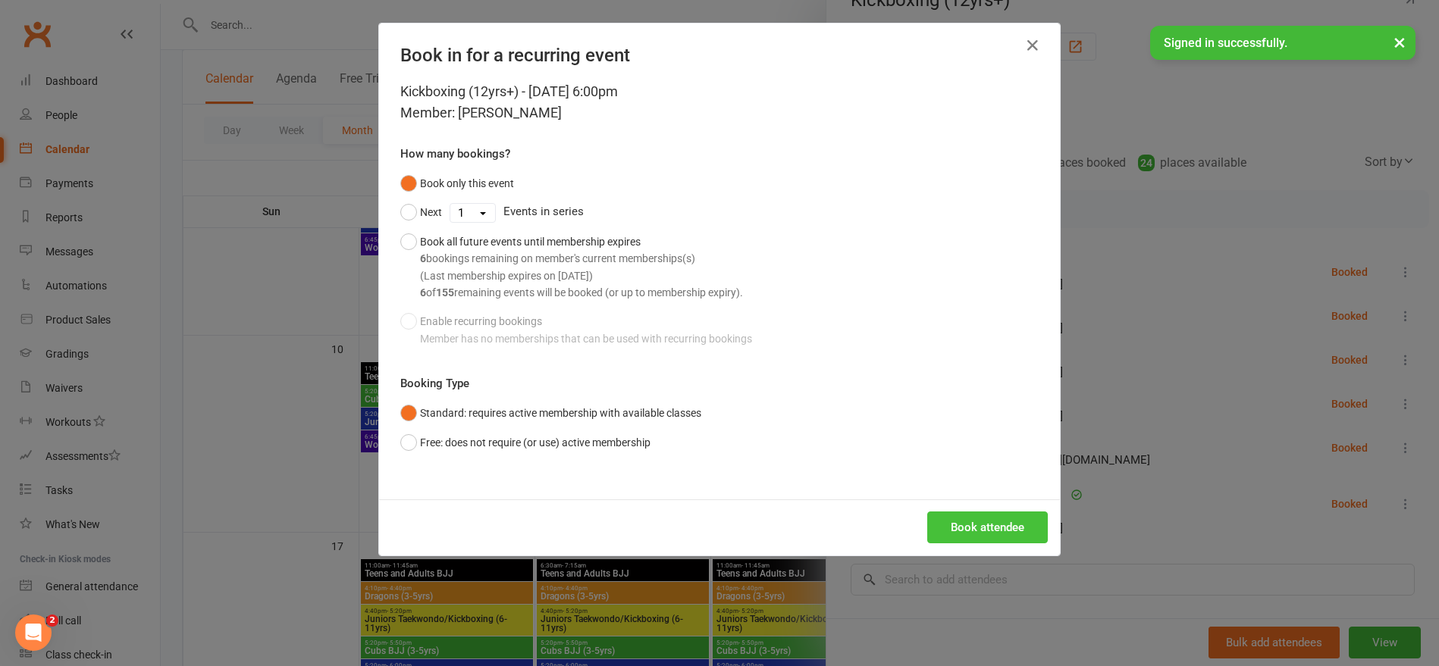
click at [967, 525] on button "Book attendee" at bounding box center [987, 528] width 121 height 32
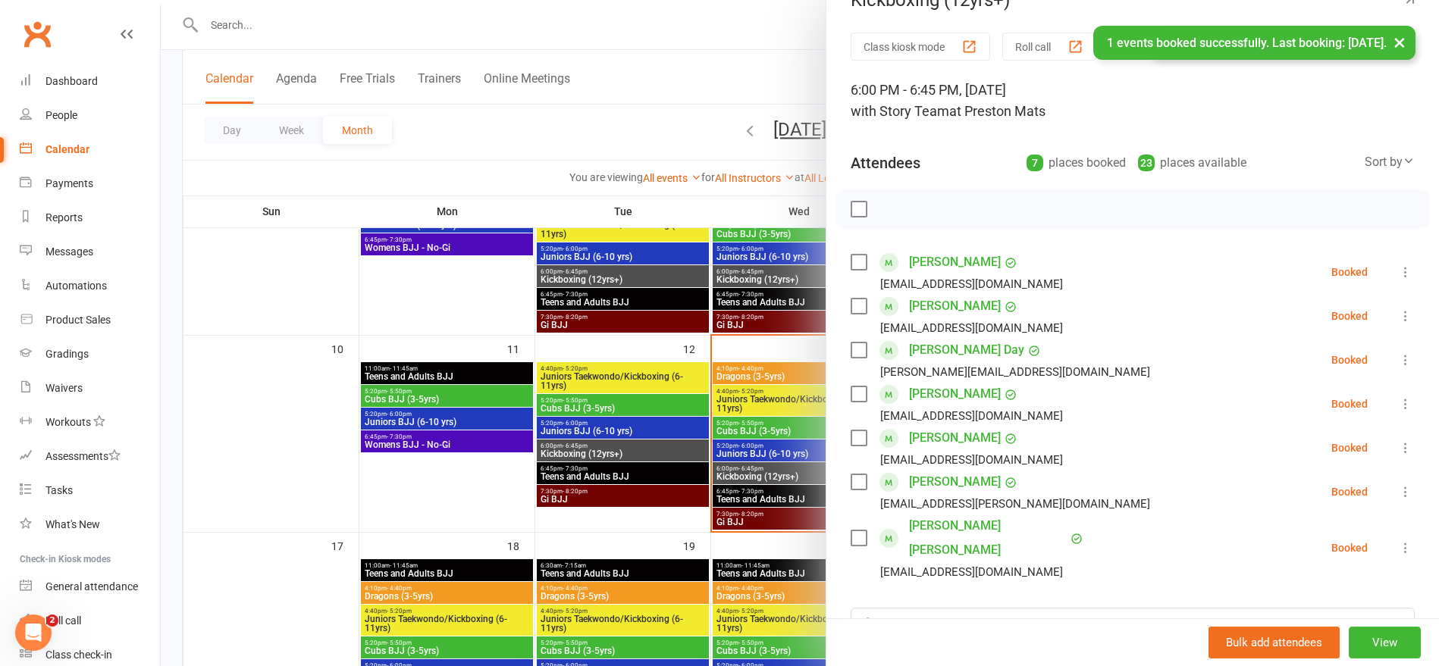
click at [933, 261] on link "[PERSON_NAME]" at bounding box center [955, 262] width 92 height 24
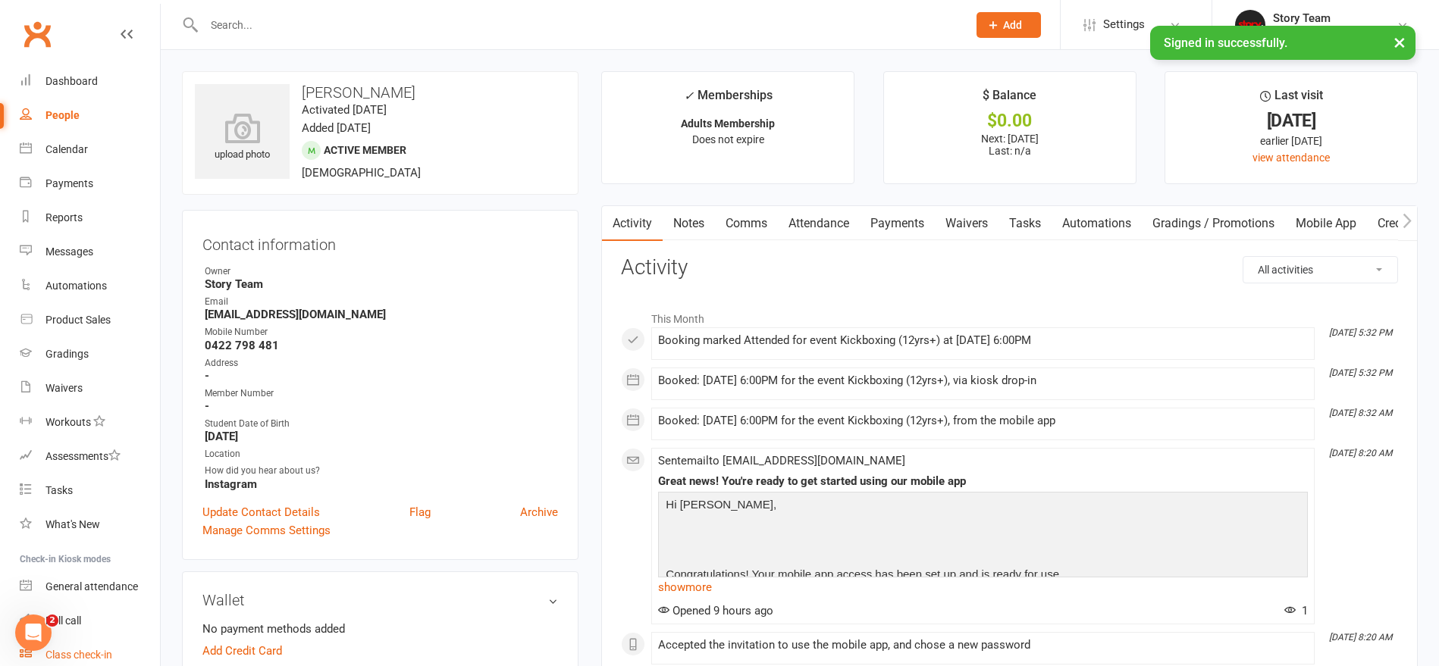
click at [109, 649] on div "Class check-in" at bounding box center [78, 655] width 67 height 12
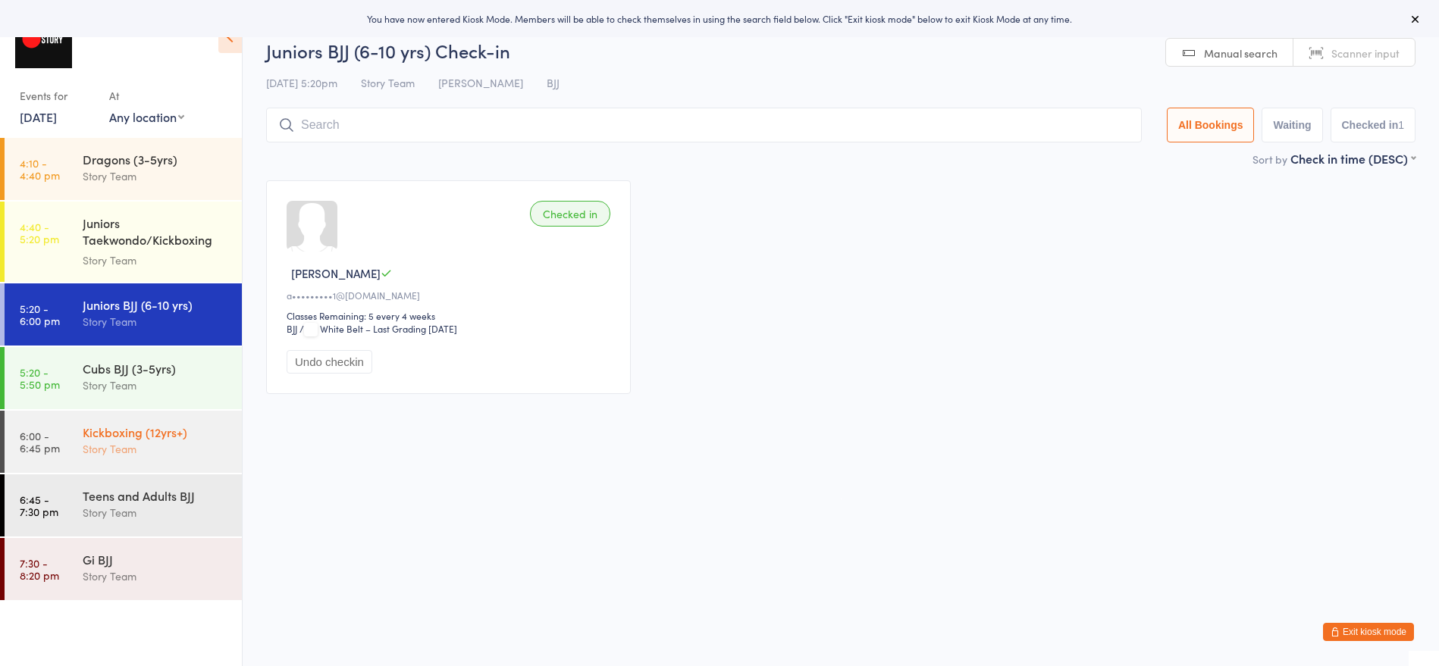
click at [139, 462] on div "Kickboxing (12yrs+) Story Team" at bounding box center [162, 441] width 159 height 60
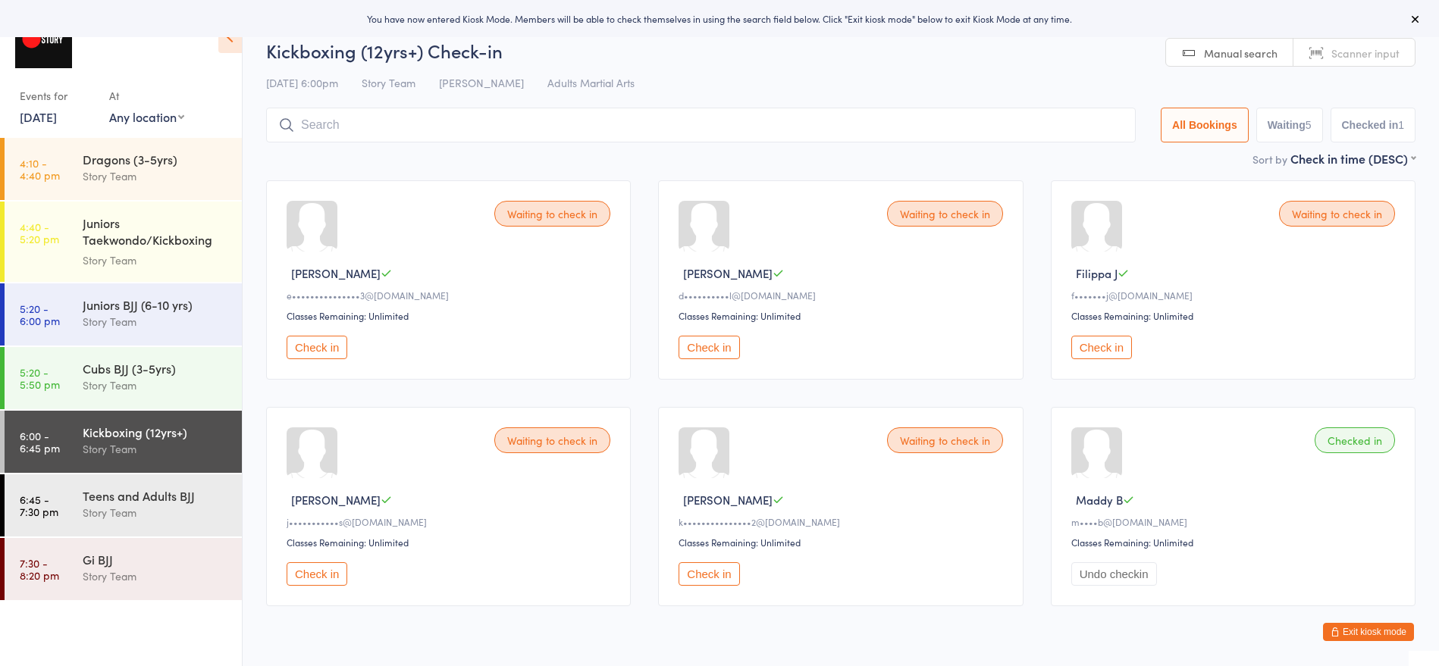
click at [1130, 578] on button "Undo checkin" at bounding box center [1114, 573] width 86 height 23
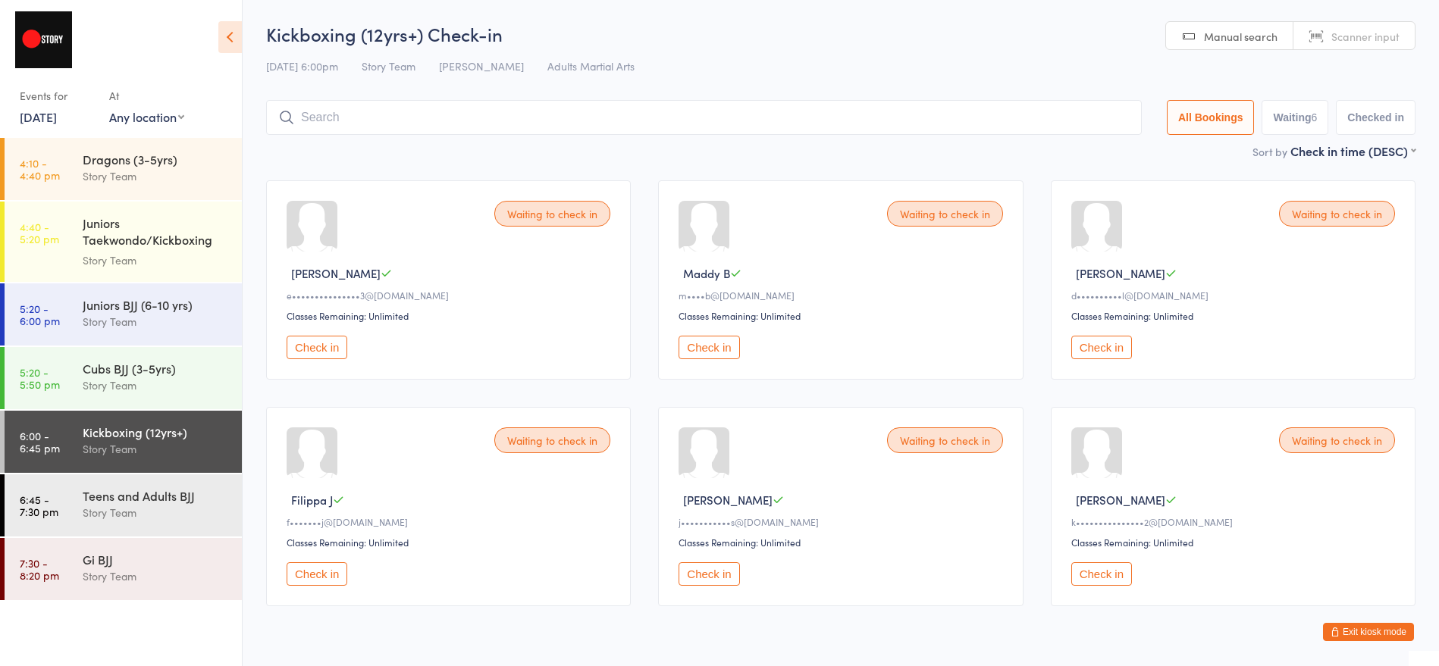
click at [1342, 628] on button "Exit kiosk mode" at bounding box center [1368, 632] width 91 height 18
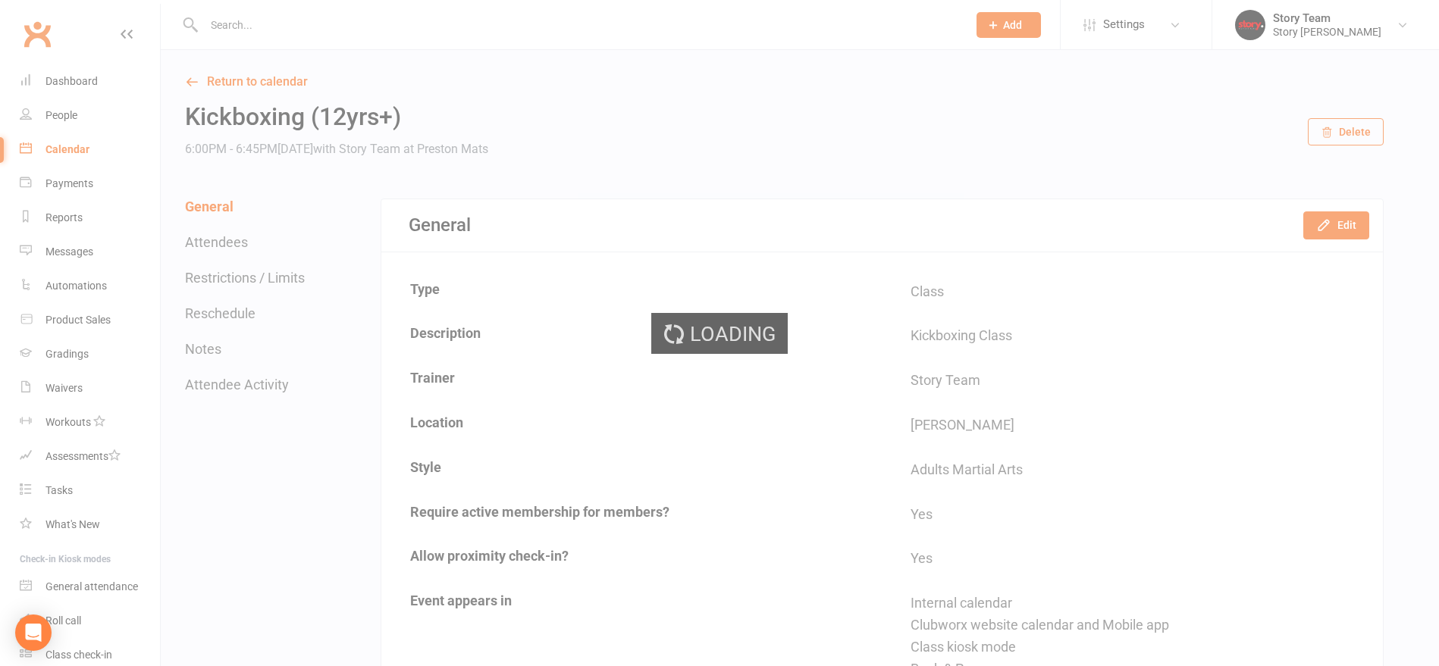
click at [248, 22] on div "Loading" at bounding box center [719, 333] width 1439 height 666
click at [273, 21] on div "Loading" at bounding box center [719, 333] width 1439 height 666
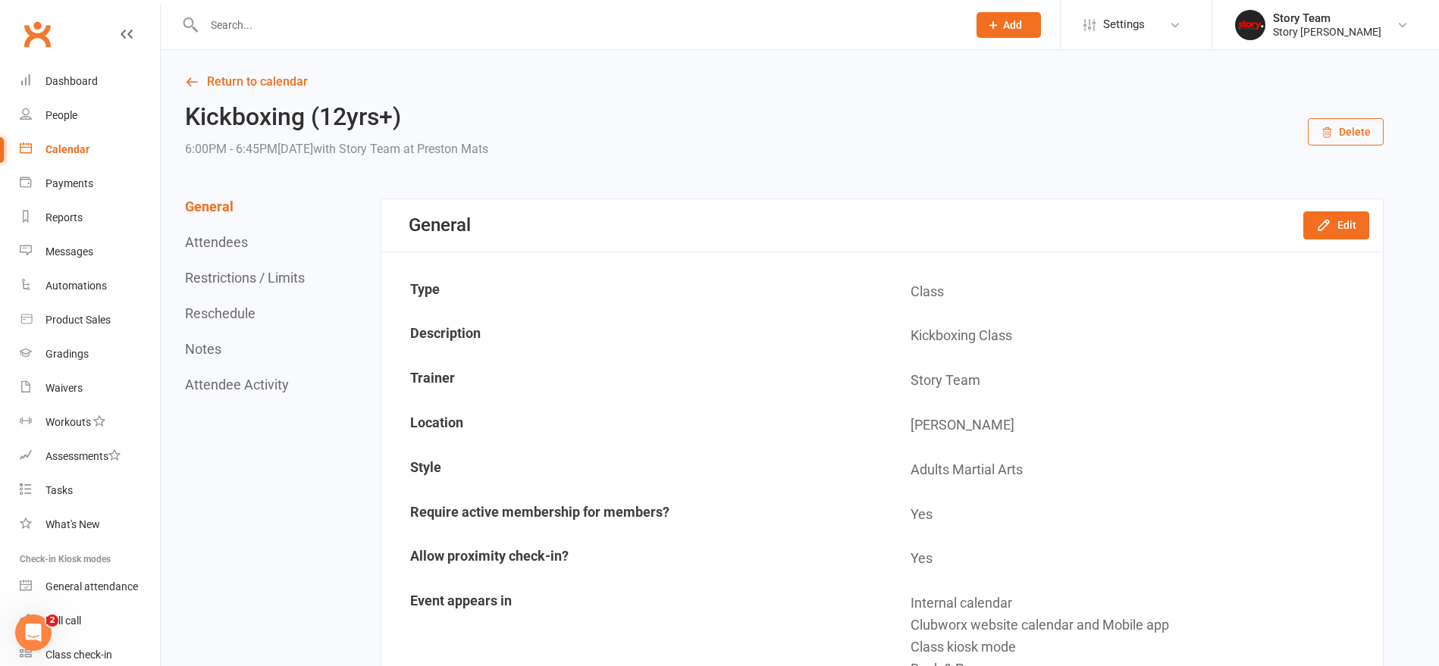
click at [273, 21] on input "text" at bounding box center [577, 24] width 757 height 21
type input "Maddy"
drag, startPoint x: 273, startPoint y: 21, endPoint x: 268, endPoint y: 67, distance: 46.5
click at [268, 67] on div "[PERSON_NAME]" at bounding box center [260, 67] width 84 height 22
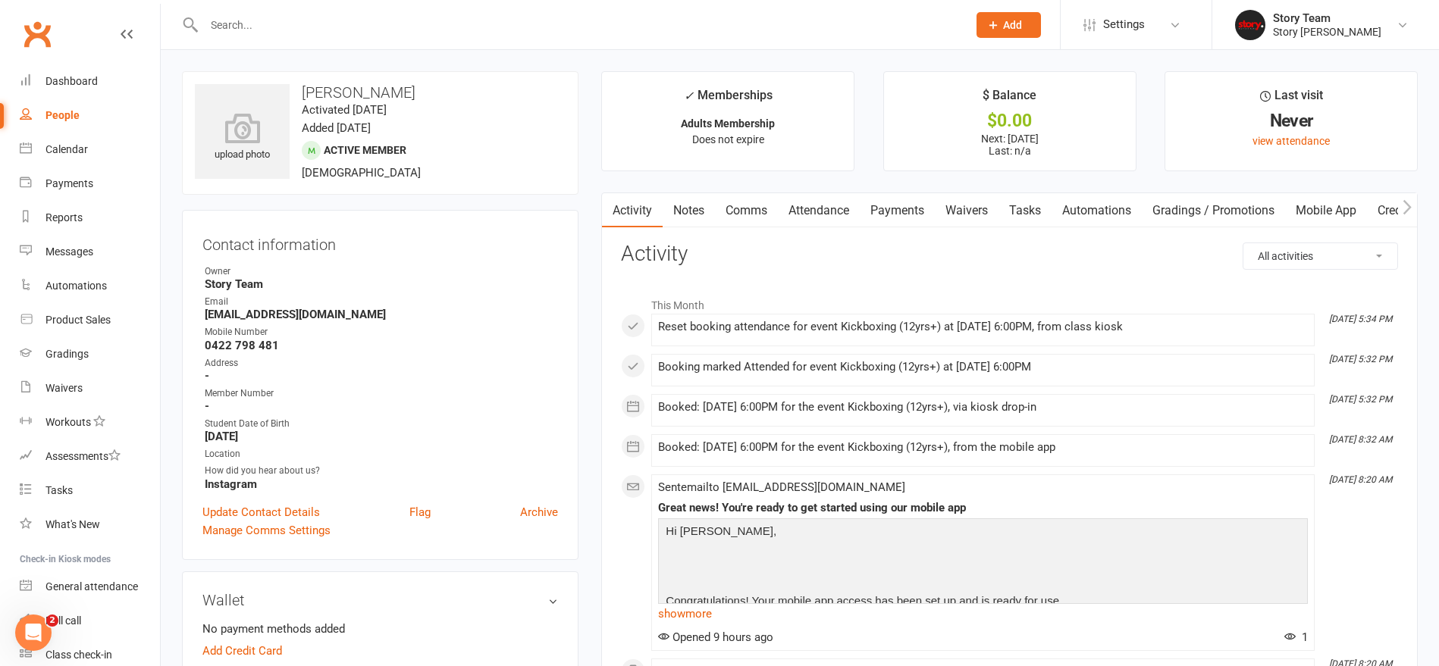
click at [807, 214] on link "Attendance" at bounding box center [819, 210] width 82 height 35
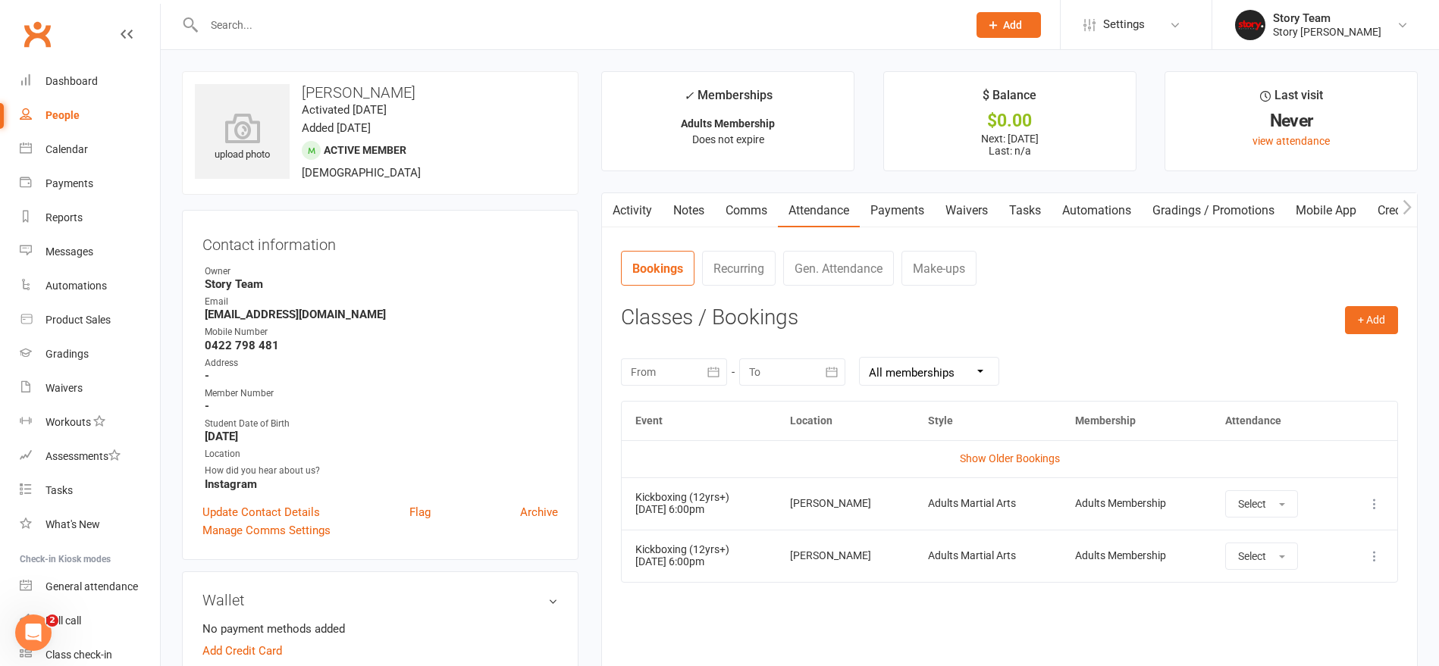
scroll to position [81, 0]
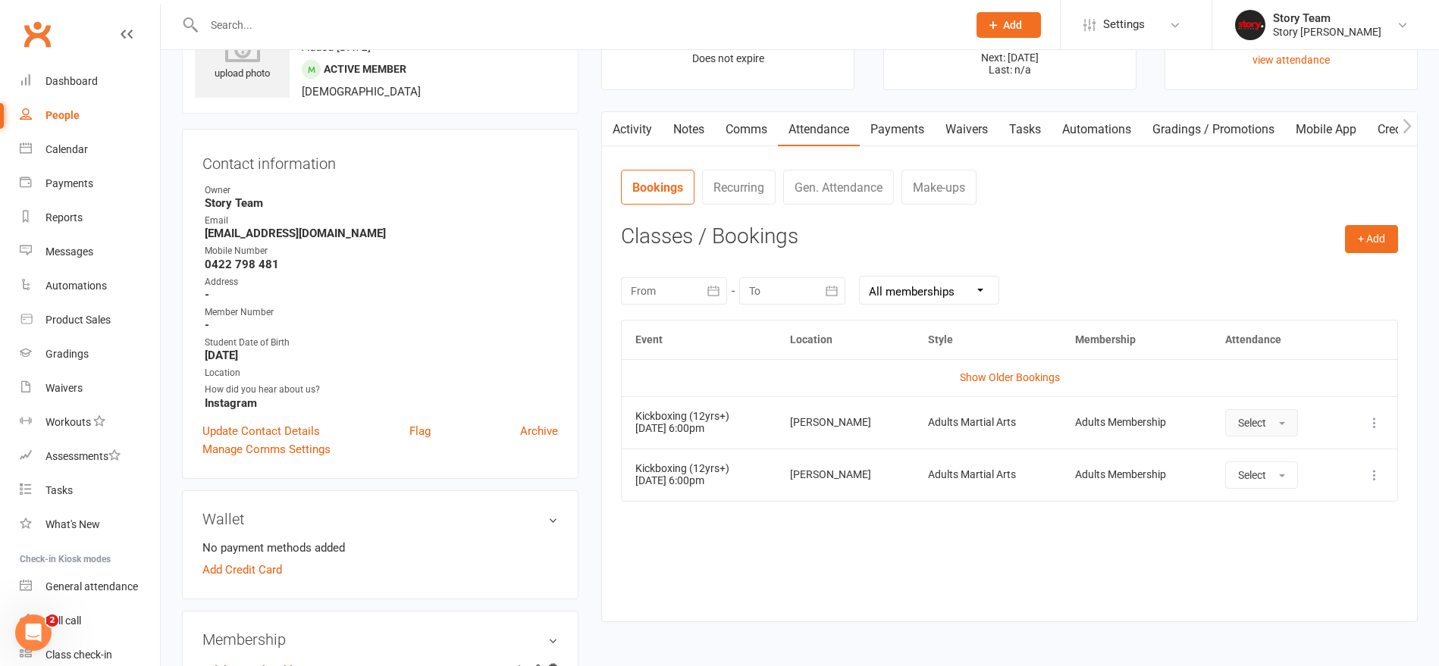
click at [1279, 422] on span "button" at bounding box center [1282, 423] width 6 height 3
click at [1378, 418] on icon at bounding box center [1374, 422] width 15 height 15
click at [1281, 512] on link "Remove booking" at bounding box center [1307, 513] width 150 height 30
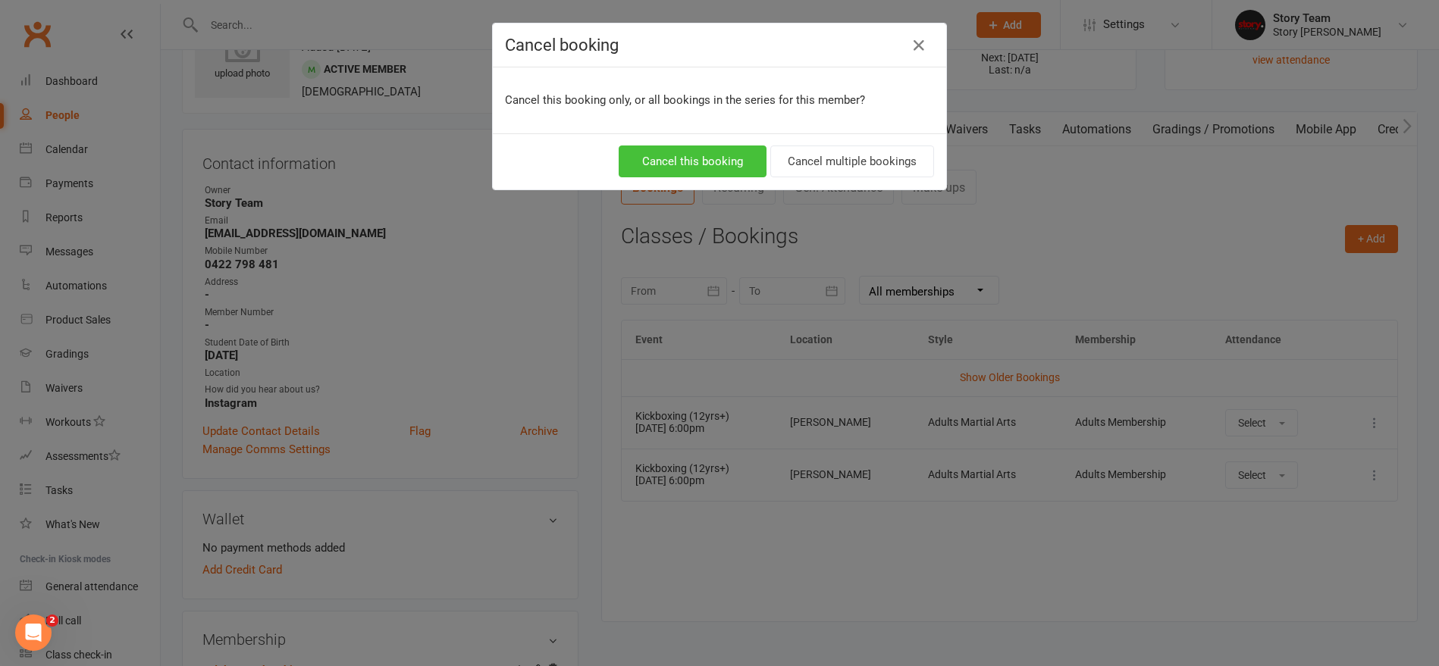
click at [725, 161] on button "Cancel this booking" at bounding box center [692, 162] width 148 height 32
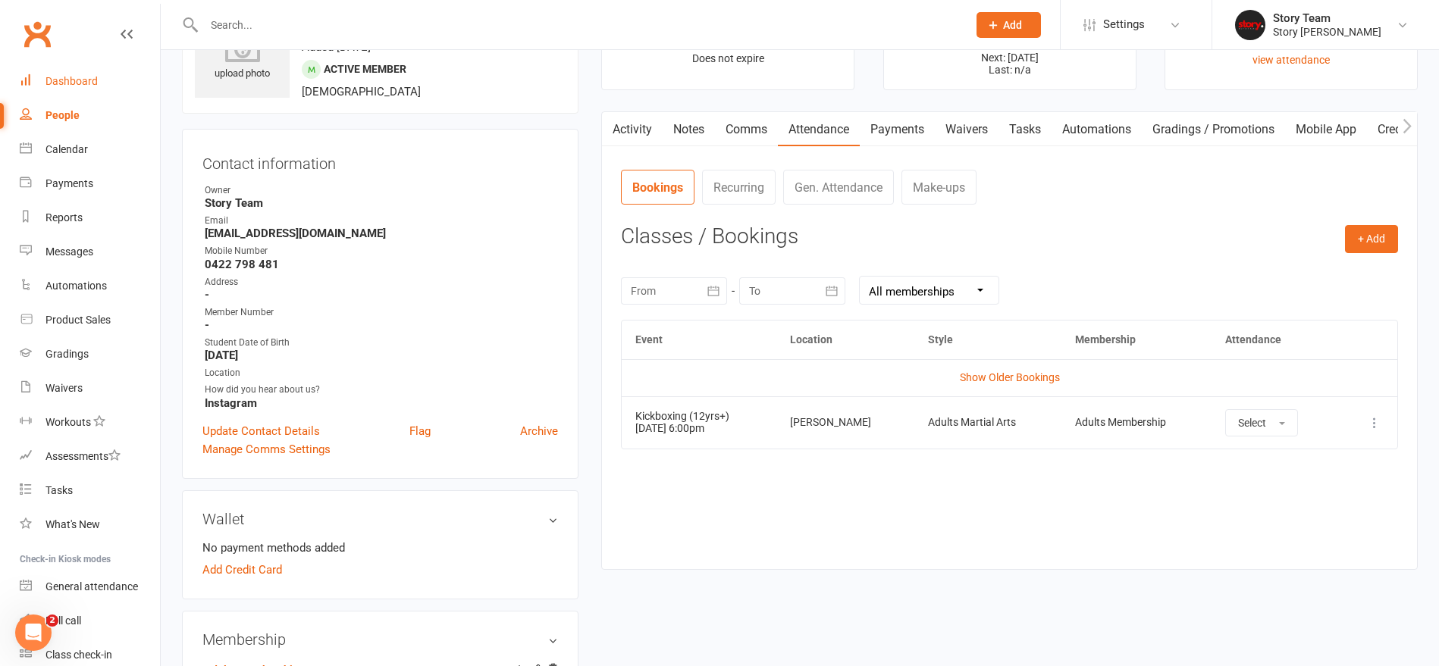
click at [83, 79] on div "Dashboard" at bounding box center [71, 81] width 52 height 12
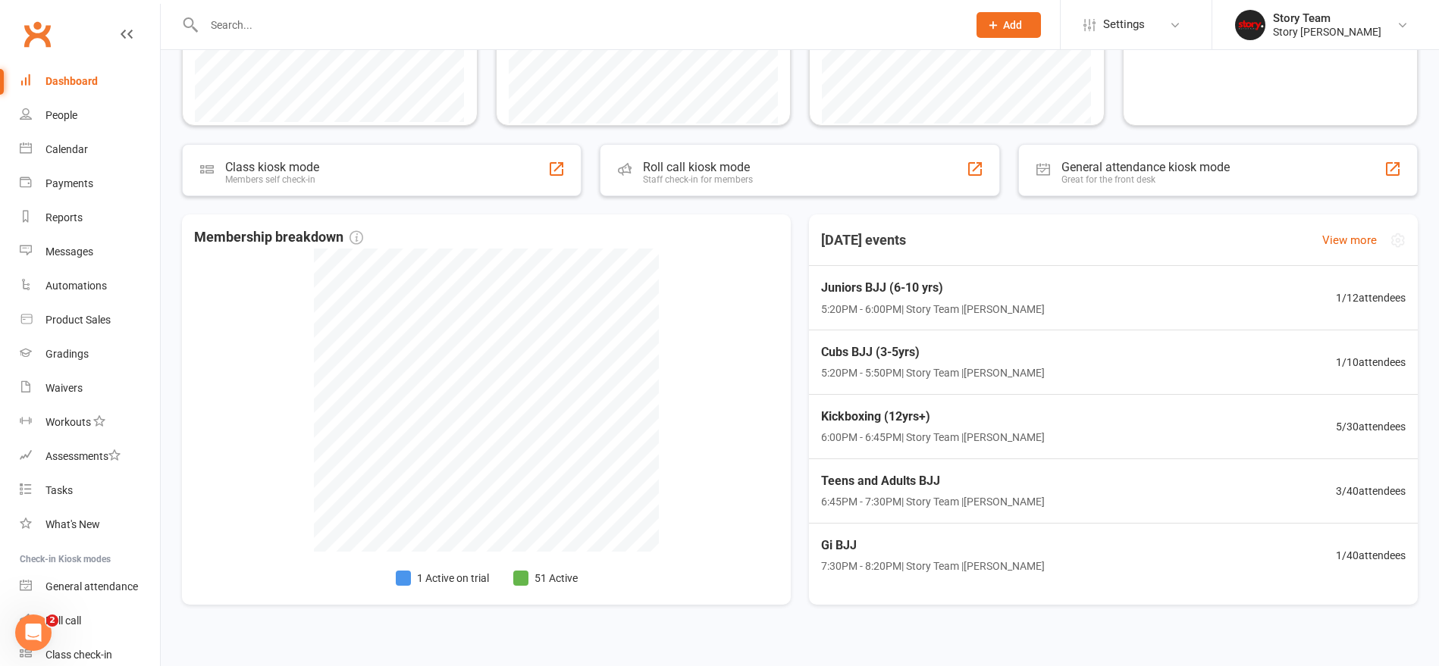
scroll to position [395, 0]
click at [58, 161] on link "Calendar" at bounding box center [90, 150] width 140 height 34
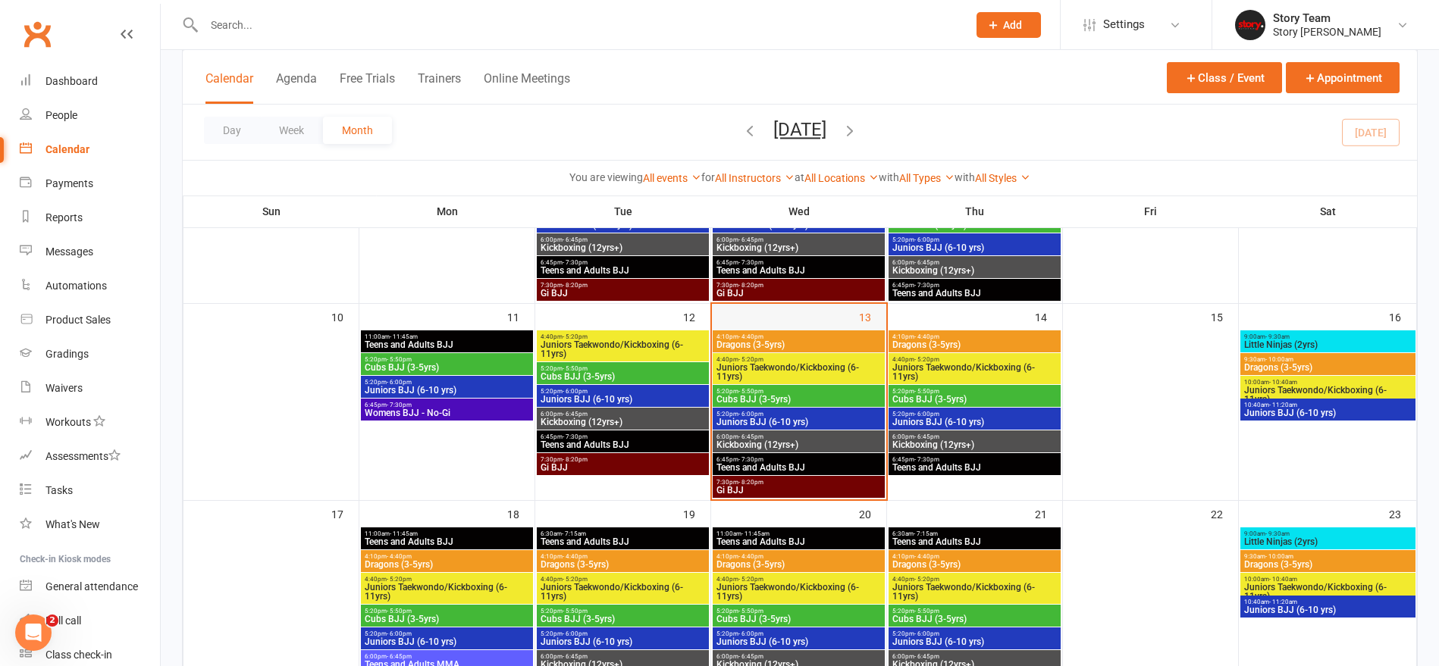
scroll to position [412, 0]
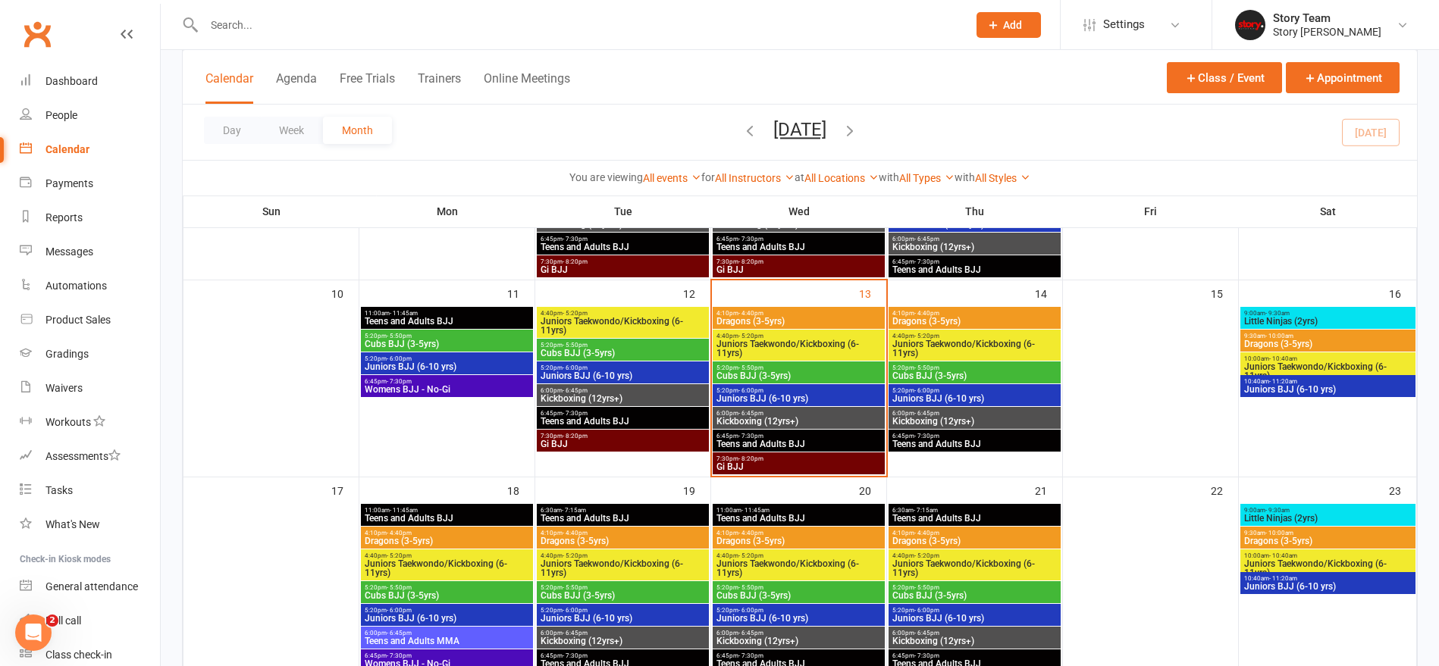
click at [778, 418] on span "Kickboxing (12yrs+)" at bounding box center [798, 421] width 166 height 9
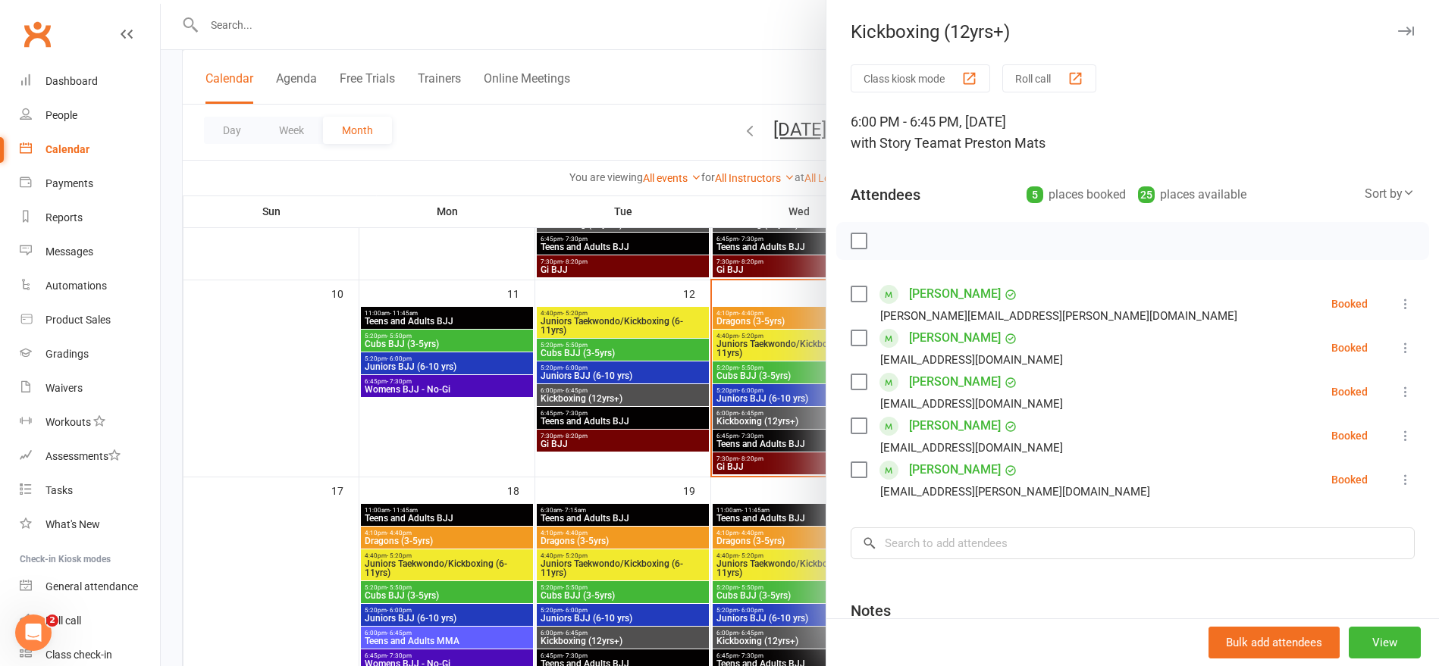
click at [776, 449] on div at bounding box center [800, 333] width 1278 height 666
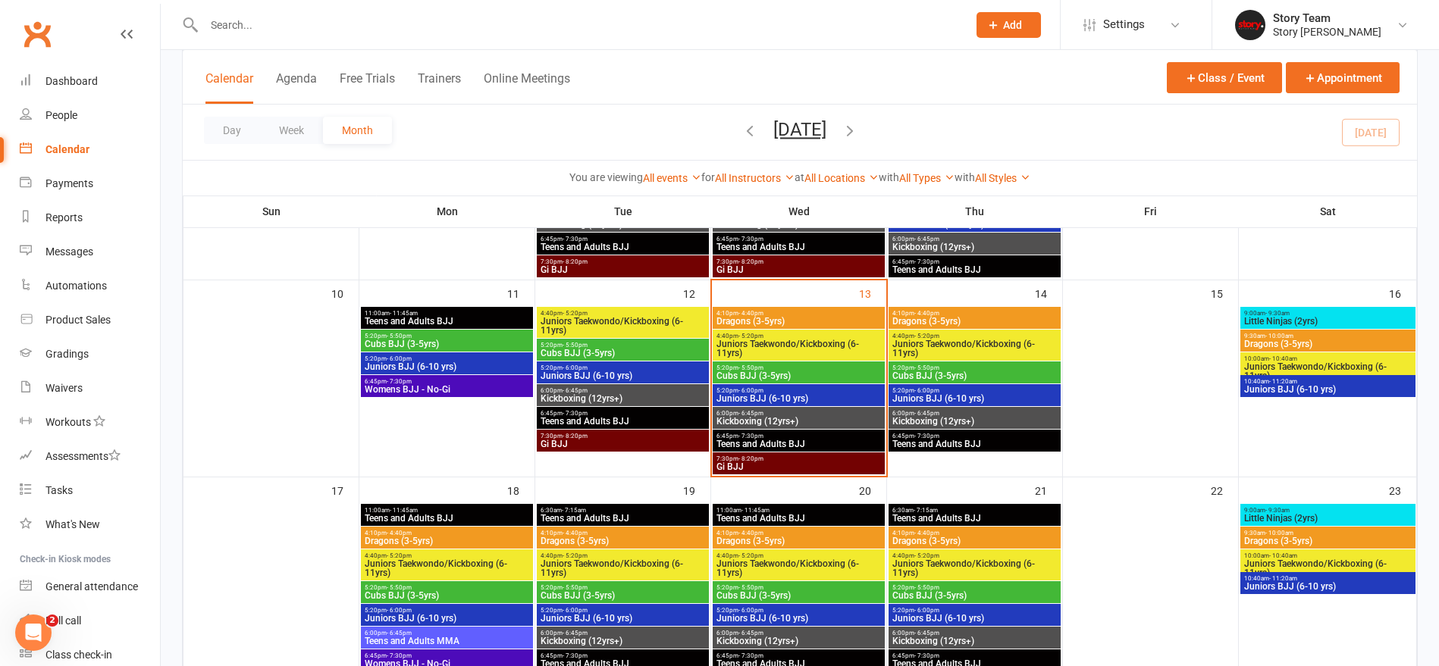
click at [939, 419] on span "Kickboxing (12yrs+)" at bounding box center [974, 421] width 166 height 9
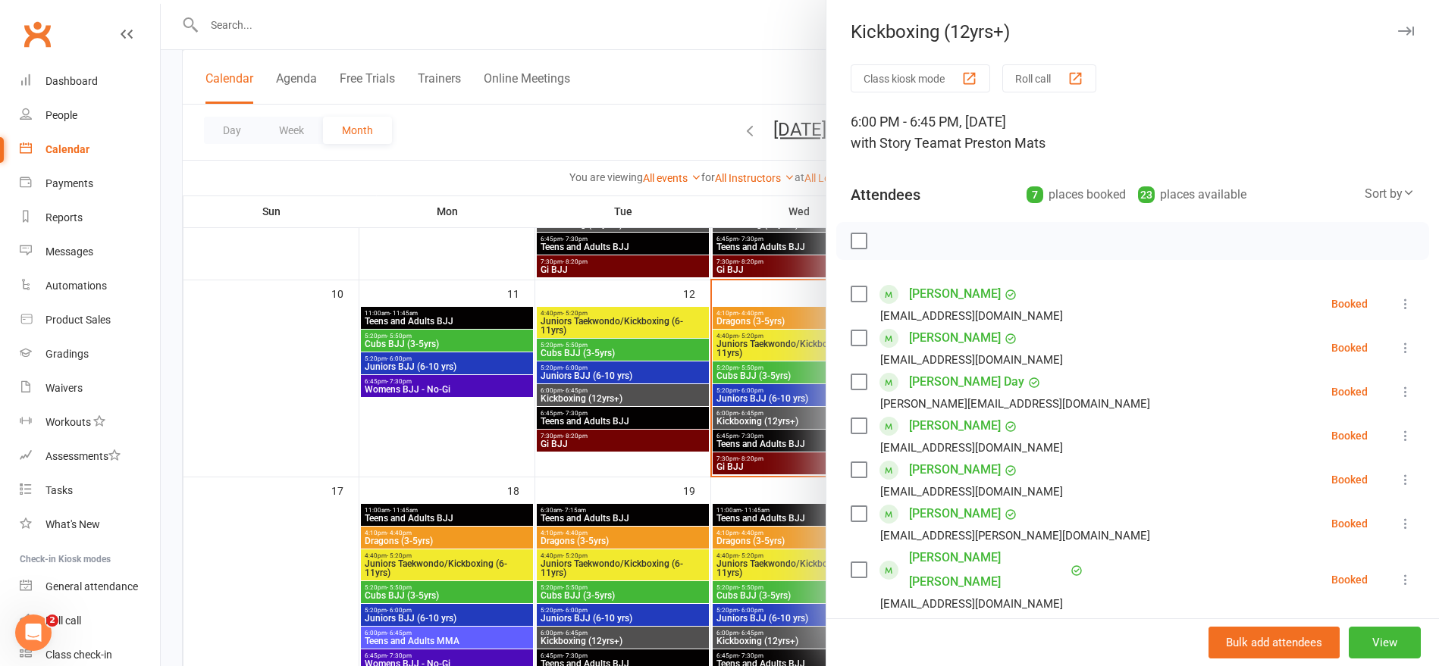
scroll to position [49, 0]
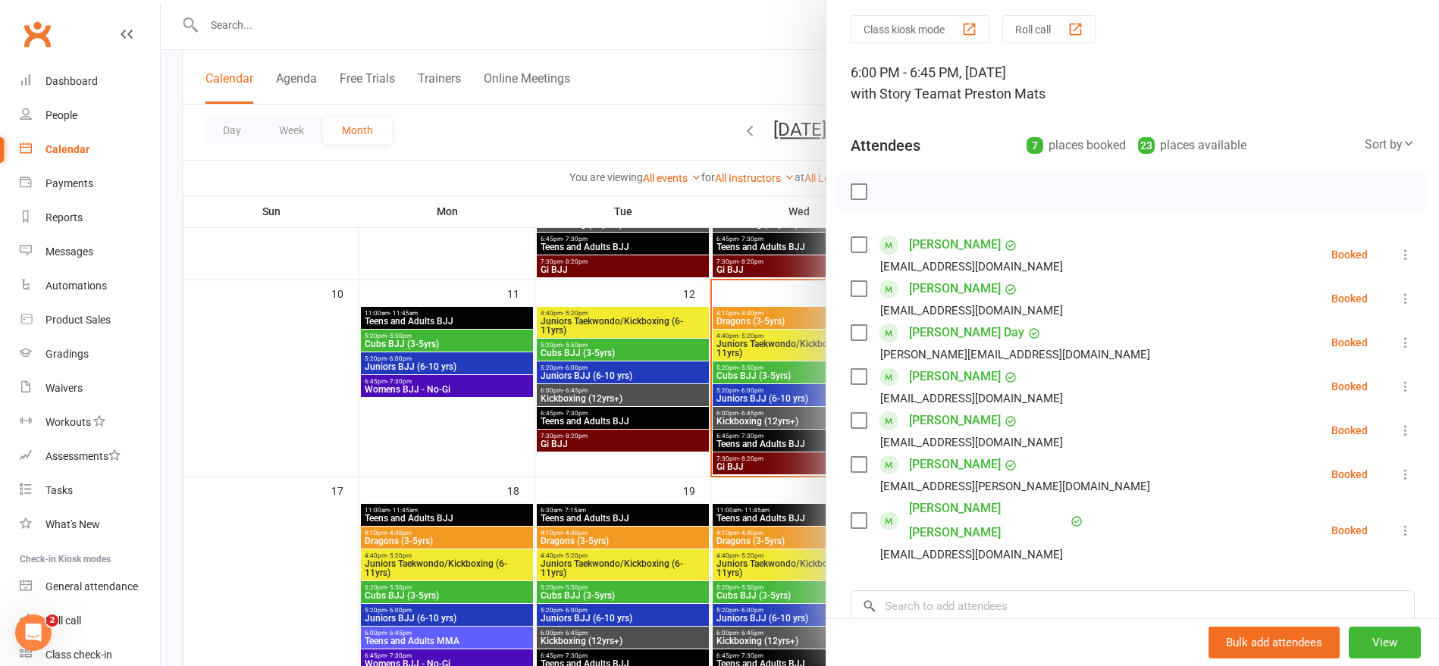
click at [769, 381] on div at bounding box center [800, 333] width 1278 height 666
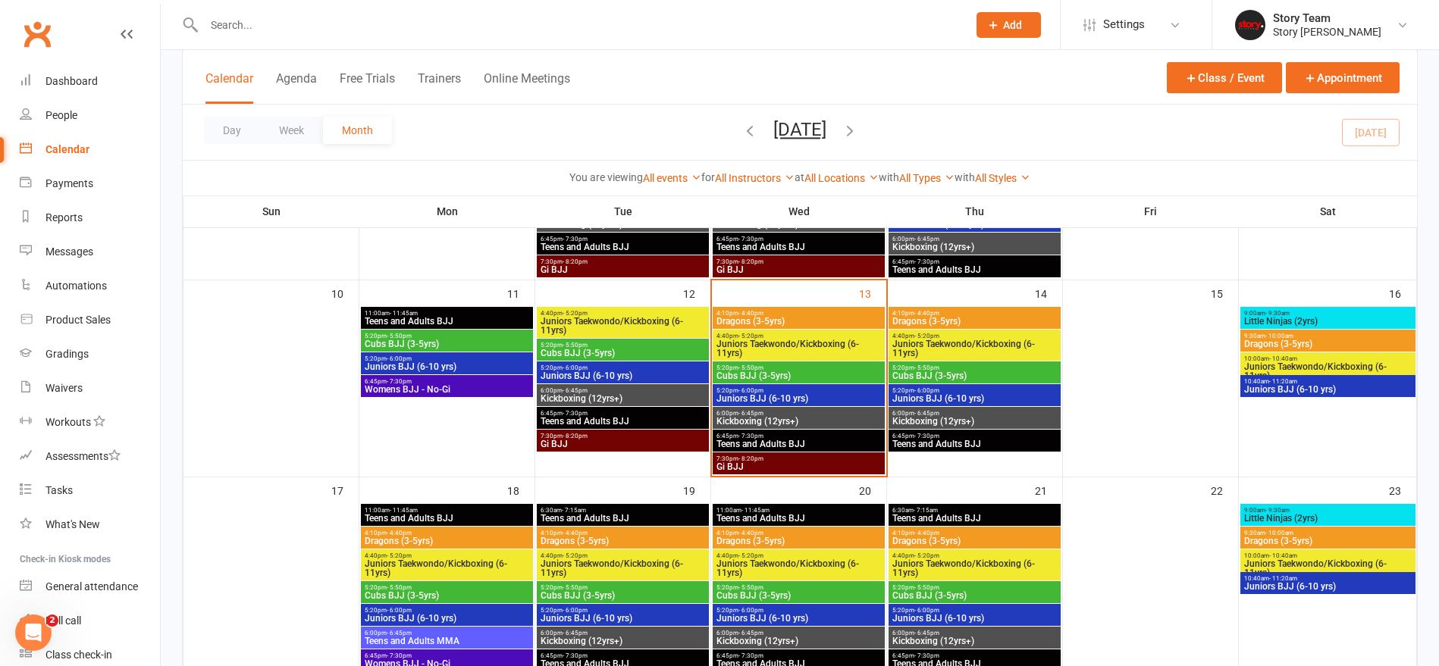
click at [347, 29] on input "text" at bounding box center [577, 24] width 757 height 21
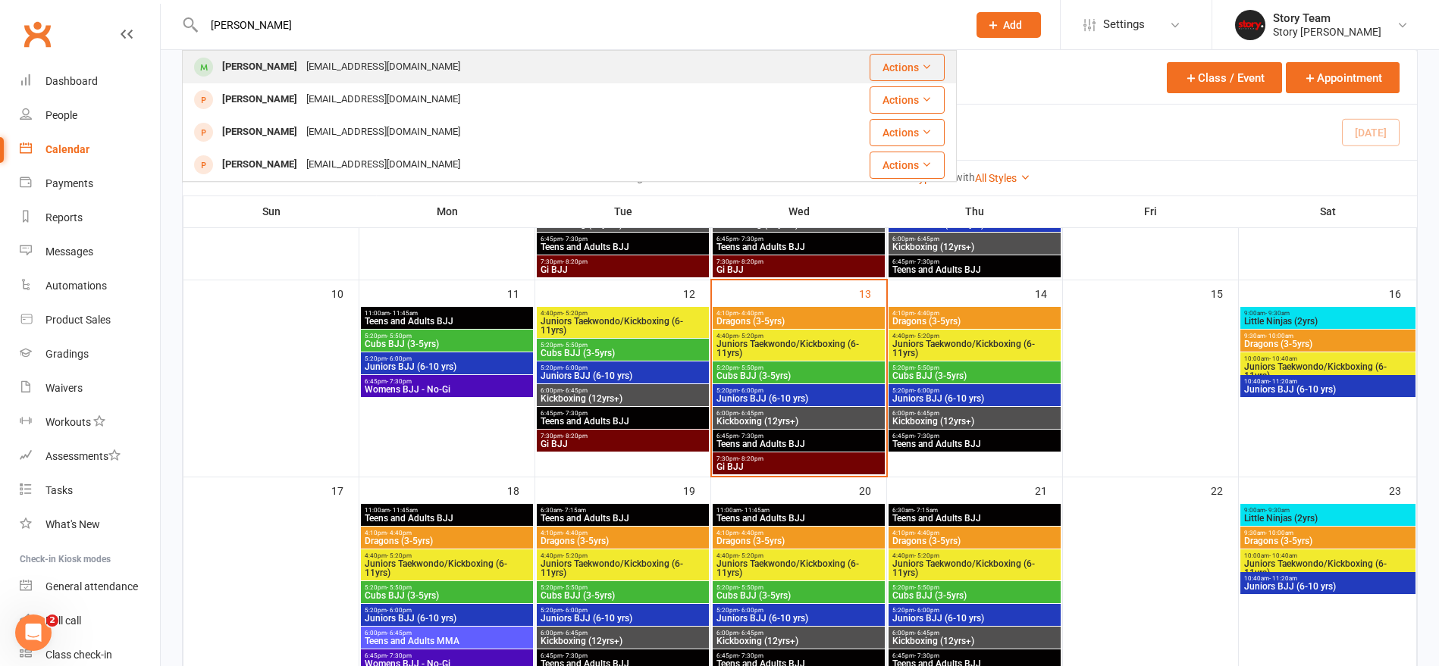
type input "vanessa"
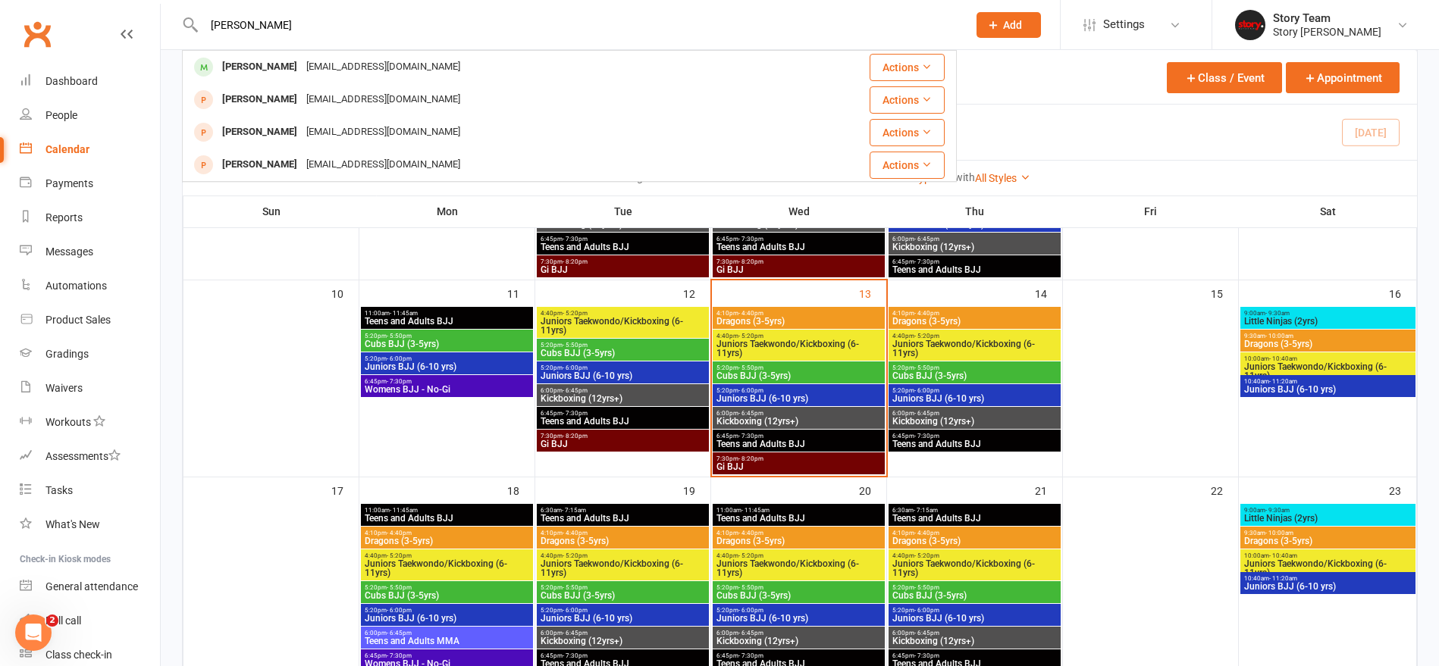
click at [276, 70] on div "Vanessa Marcolin" at bounding box center [260, 67] width 84 height 22
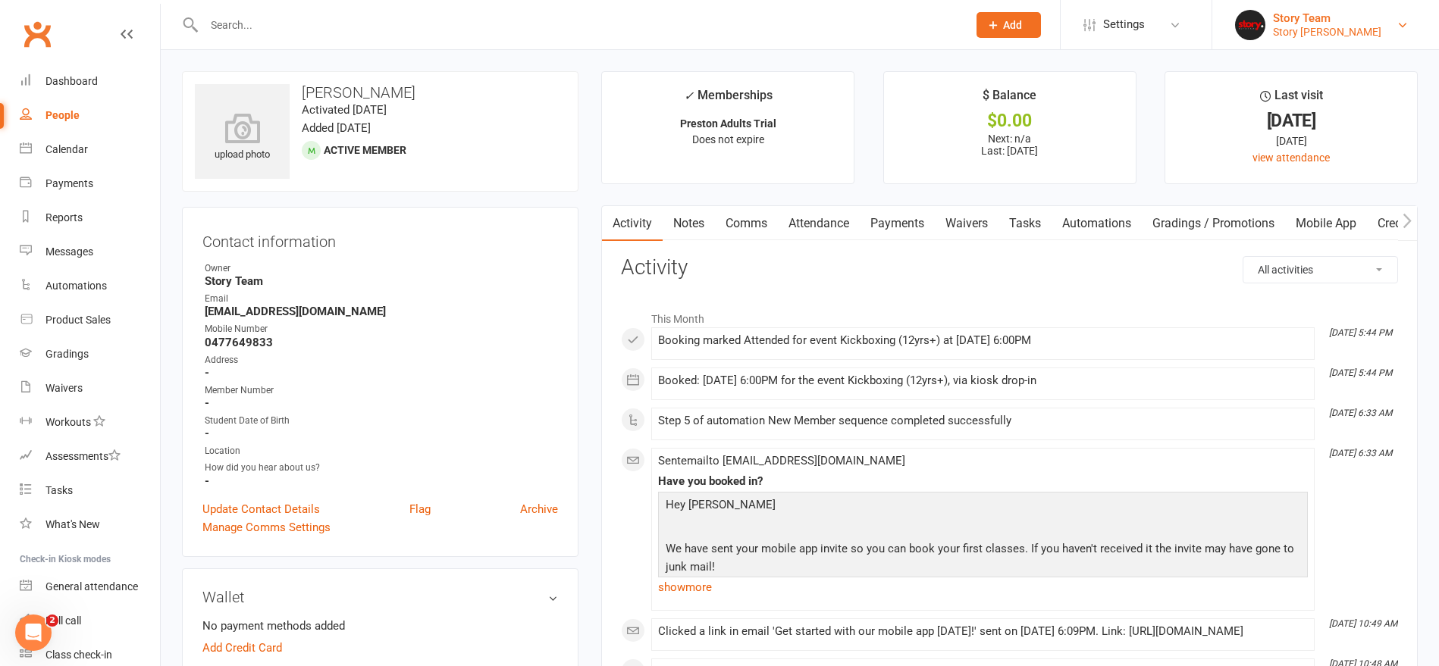
click at [1336, 26] on link "Story Team Story Preston" at bounding box center [1325, 25] width 181 height 30
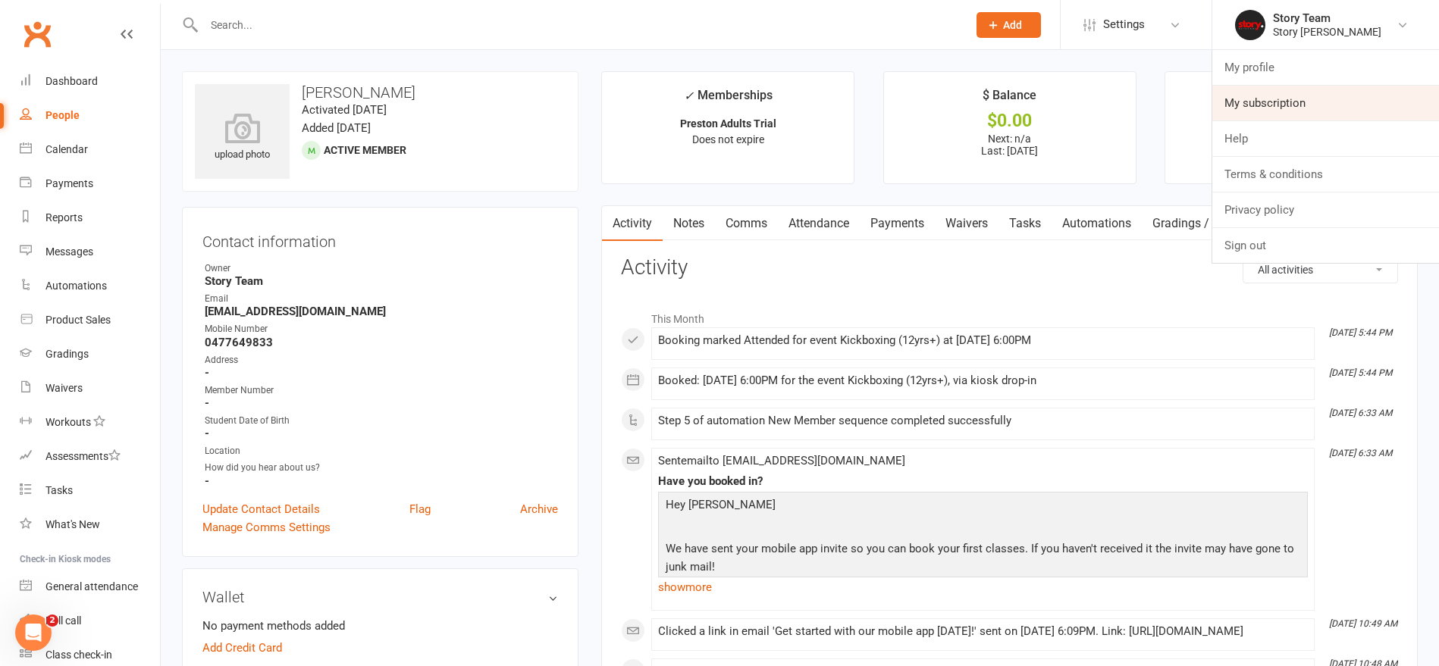
click at [1271, 100] on link "My subscription" at bounding box center [1325, 103] width 227 height 35
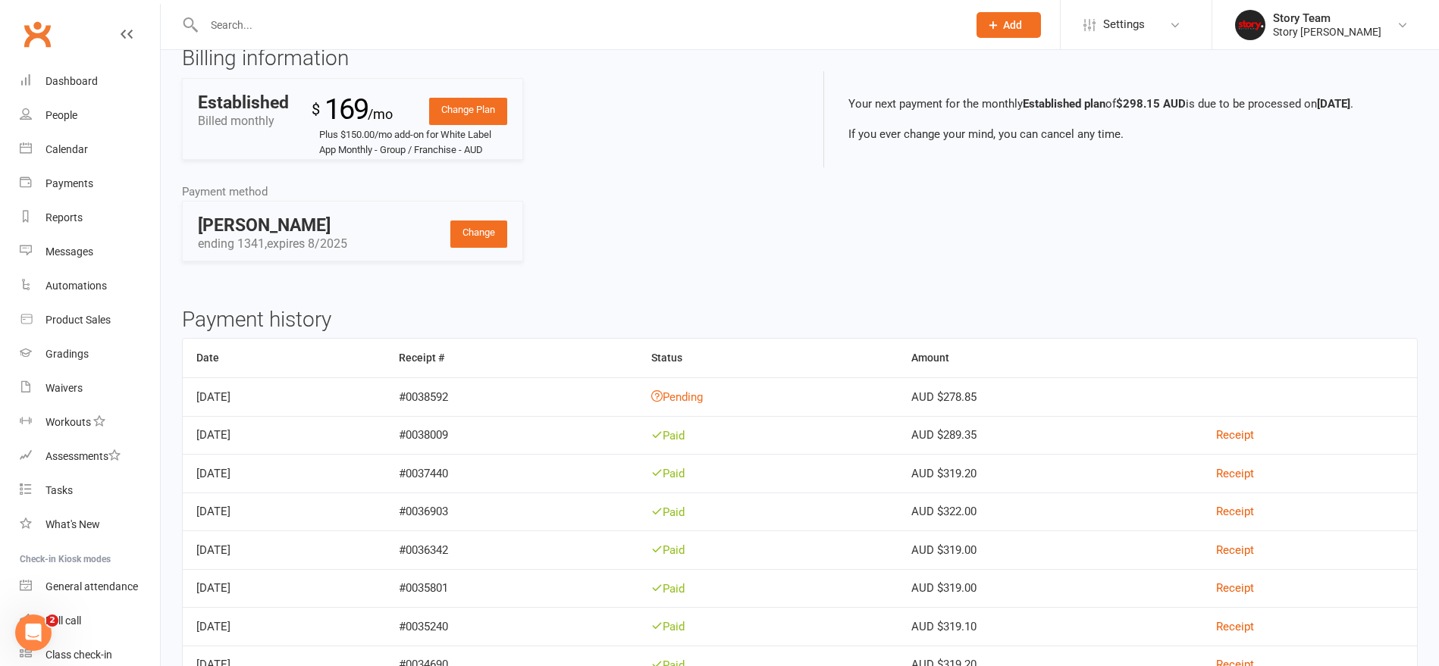
scroll to position [92, 0]
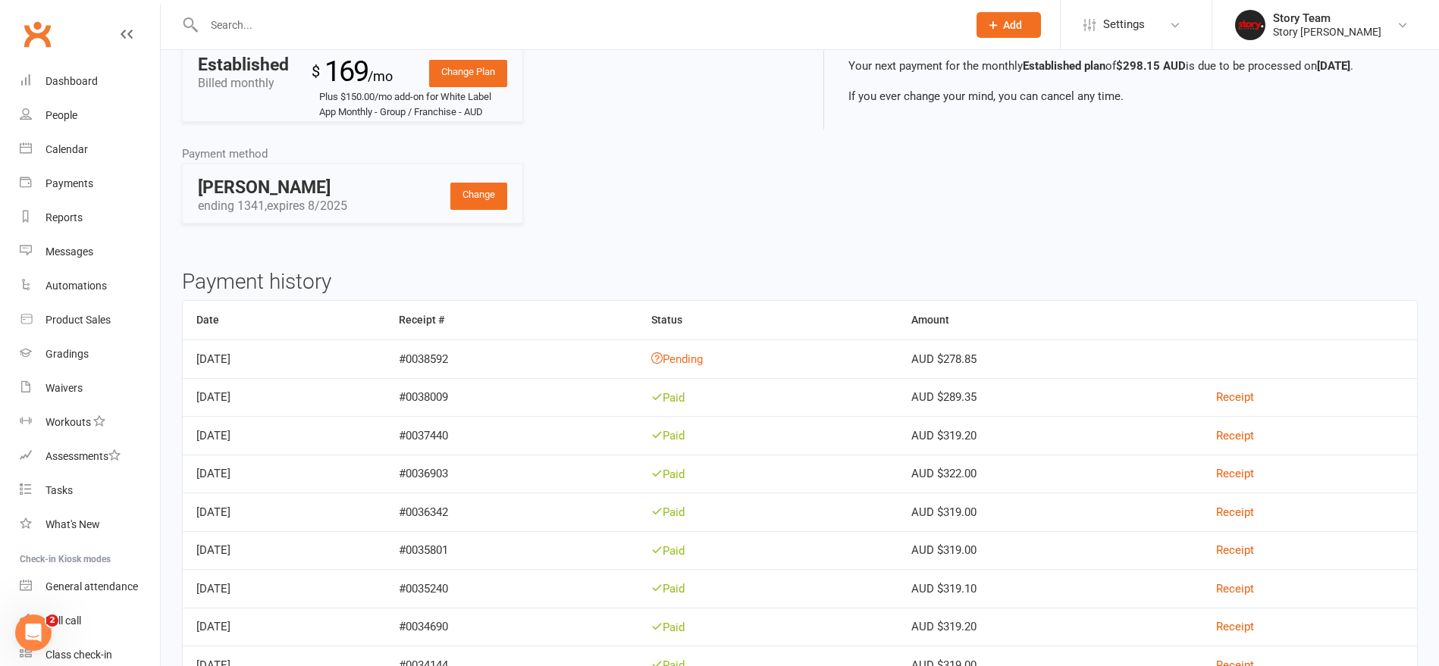
drag, startPoint x: 484, startPoint y: 193, endPoint x: 598, endPoint y: 194, distance: 113.7
click at [484, 193] on link "Change" at bounding box center [478, 196] width 57 height 27
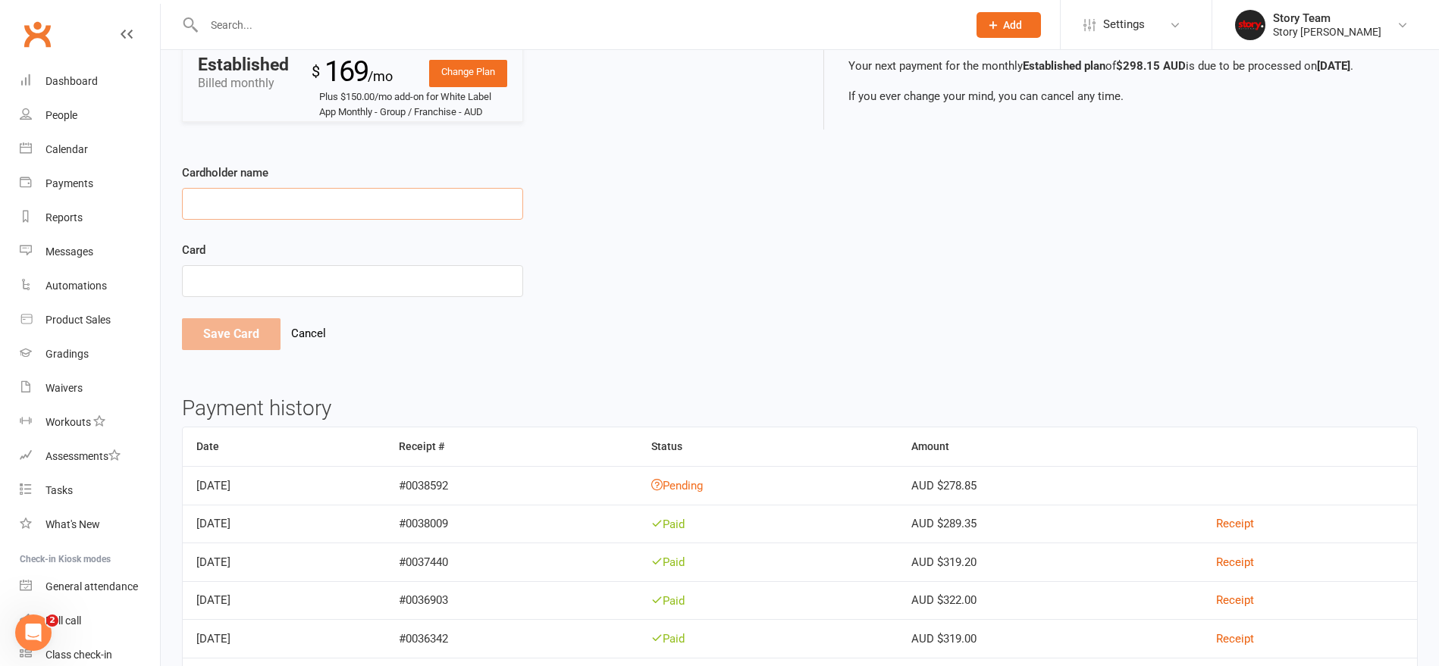
click at [263, 202] on input "Cardholder name" at bounding box center [352, 204] width 341 height 32
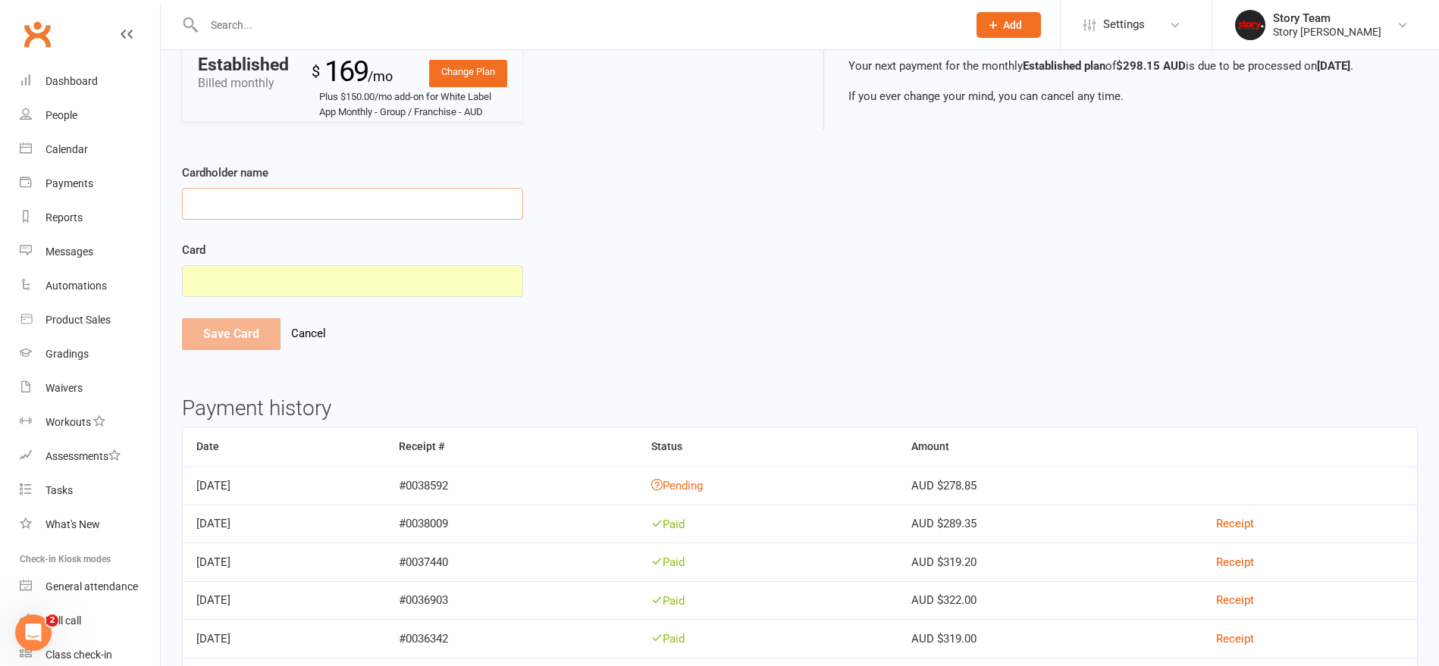
click at [280, 202] on input "Cardholder name" at bounding box center [352, 204] width 341 height 32
type input "[PERSON_NAME]"
click at [241, 327] on button "Save Card" at bounding box center [231, 334] width 99 height 32
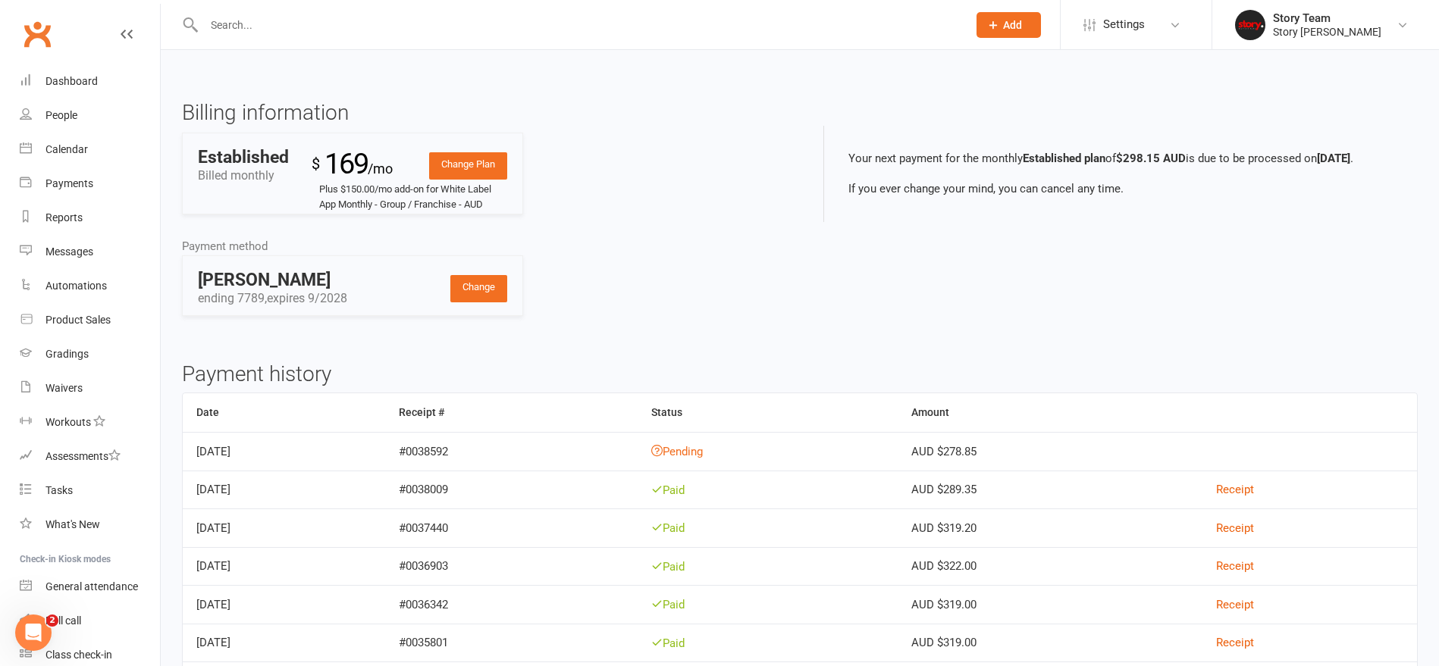
scroll to position [0, 0]
click at [59, 80] on div "Dashboard" at bounding box center [71, 81] width 52 height 12
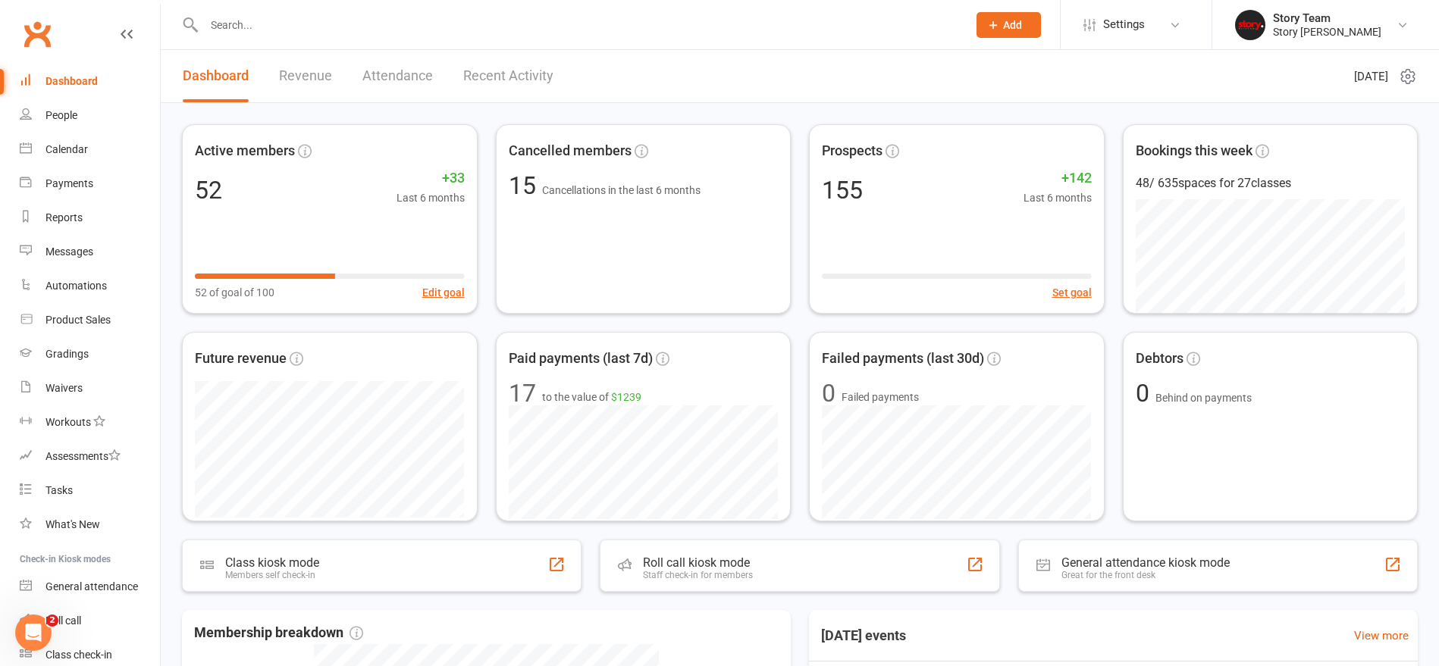
click at [283, 20] on input "text" at bounding box center [577, 24] width 757 height 21
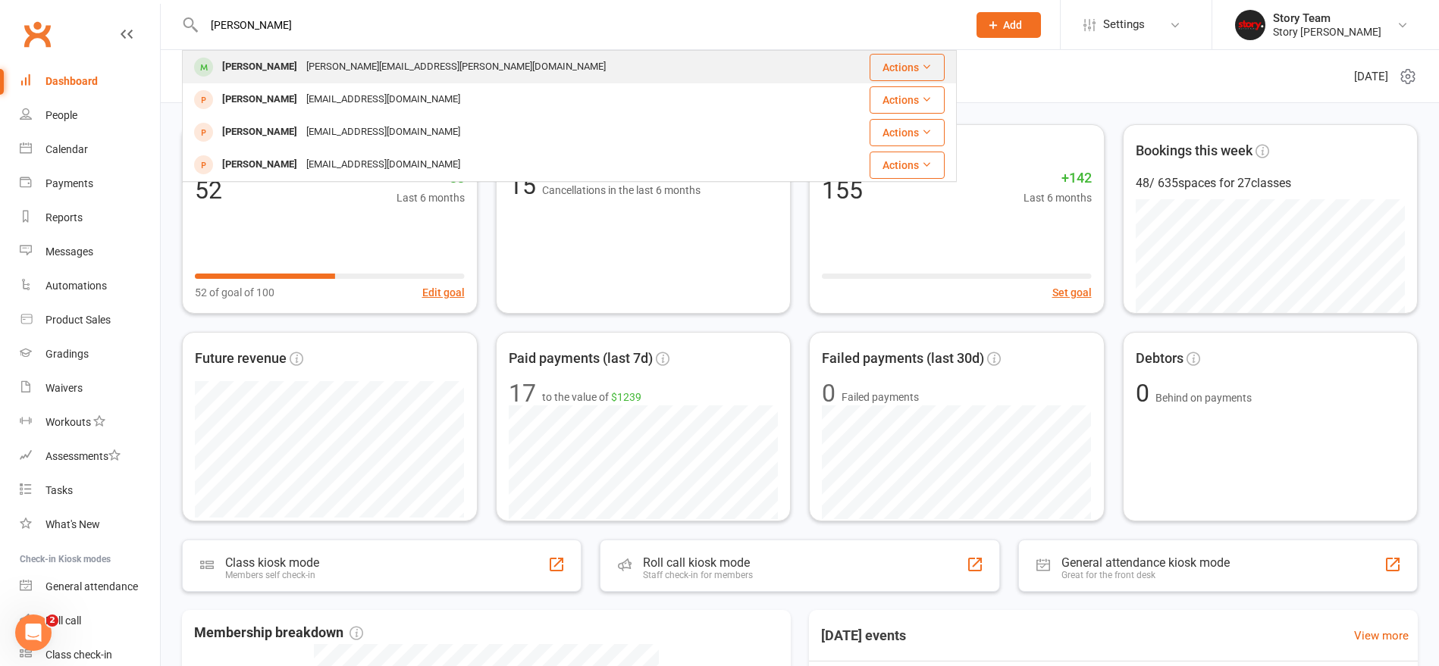
type input "[PERSON_NAME]"
click at [274, 64] on div "[PERSON_NAME]" at bounding box center [260, 67] width 84 height 22
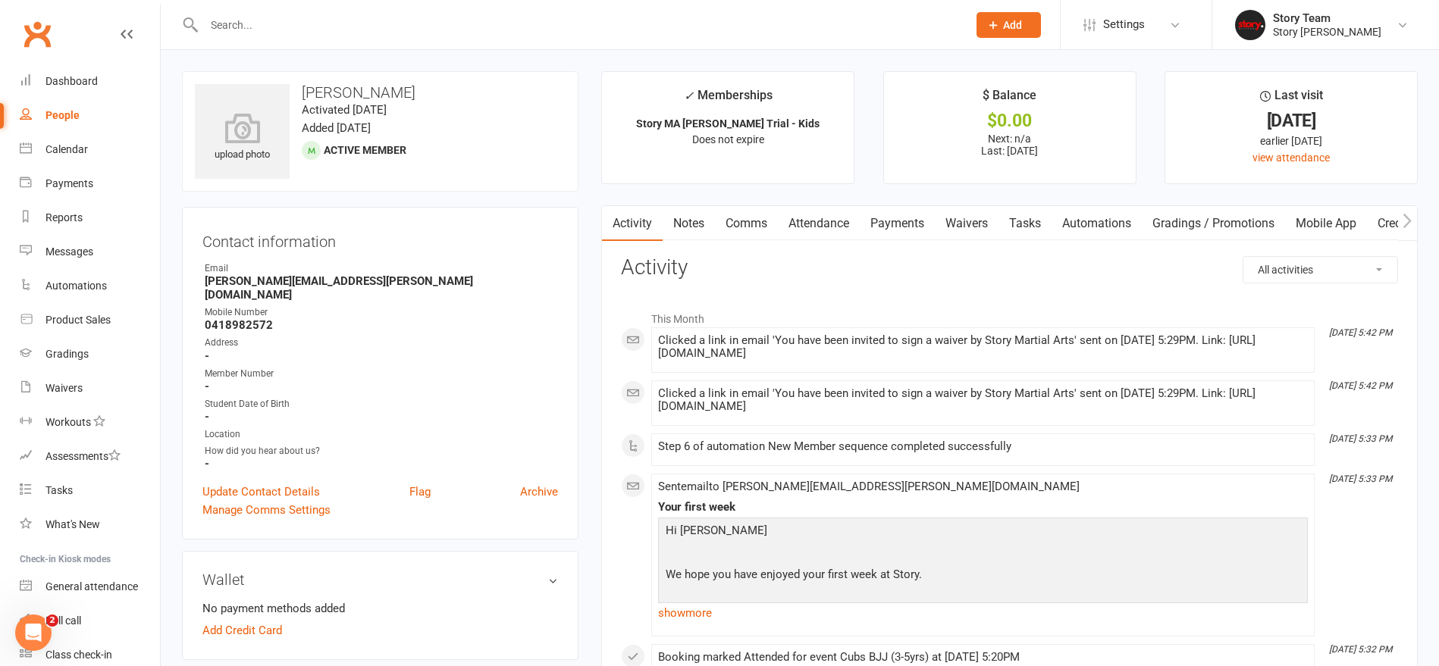
click at [1339, 221] on link "Mobile App" at bounding box center [1326, 223] width 82 height 35
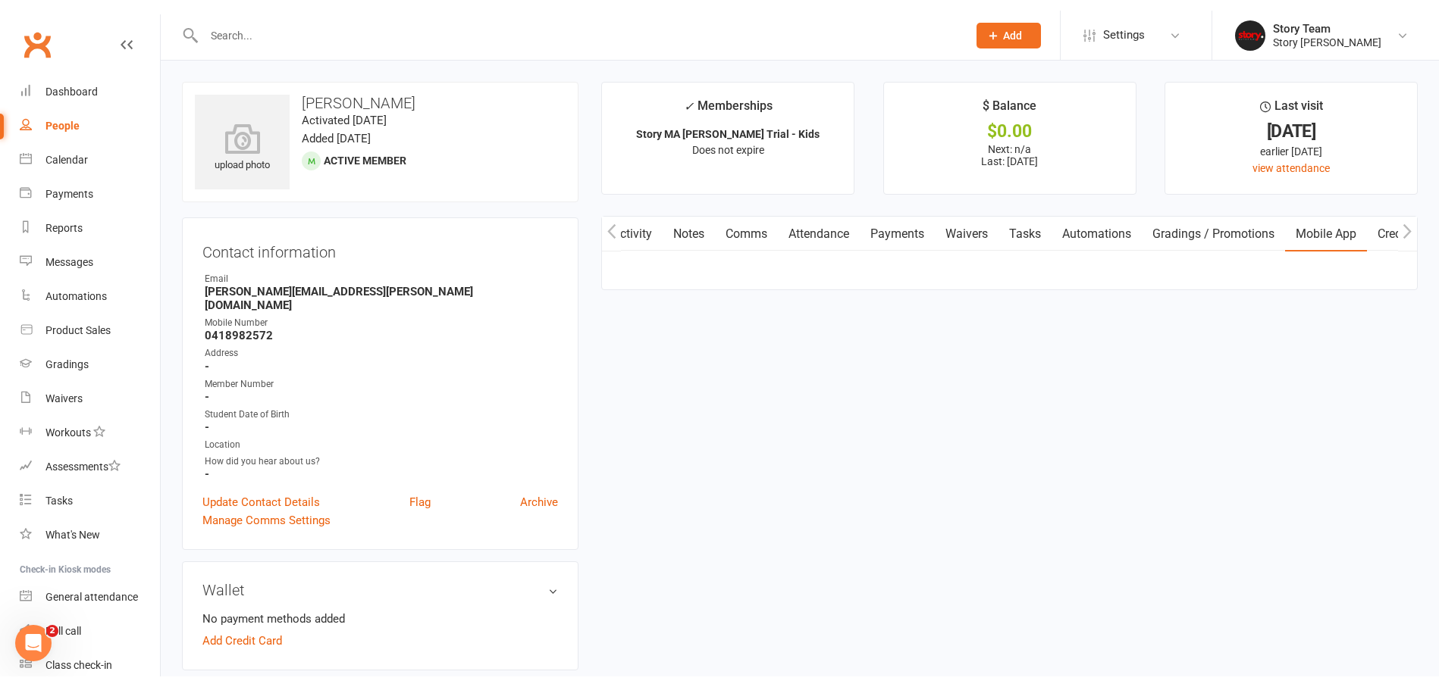
scroll to position [0, 1]
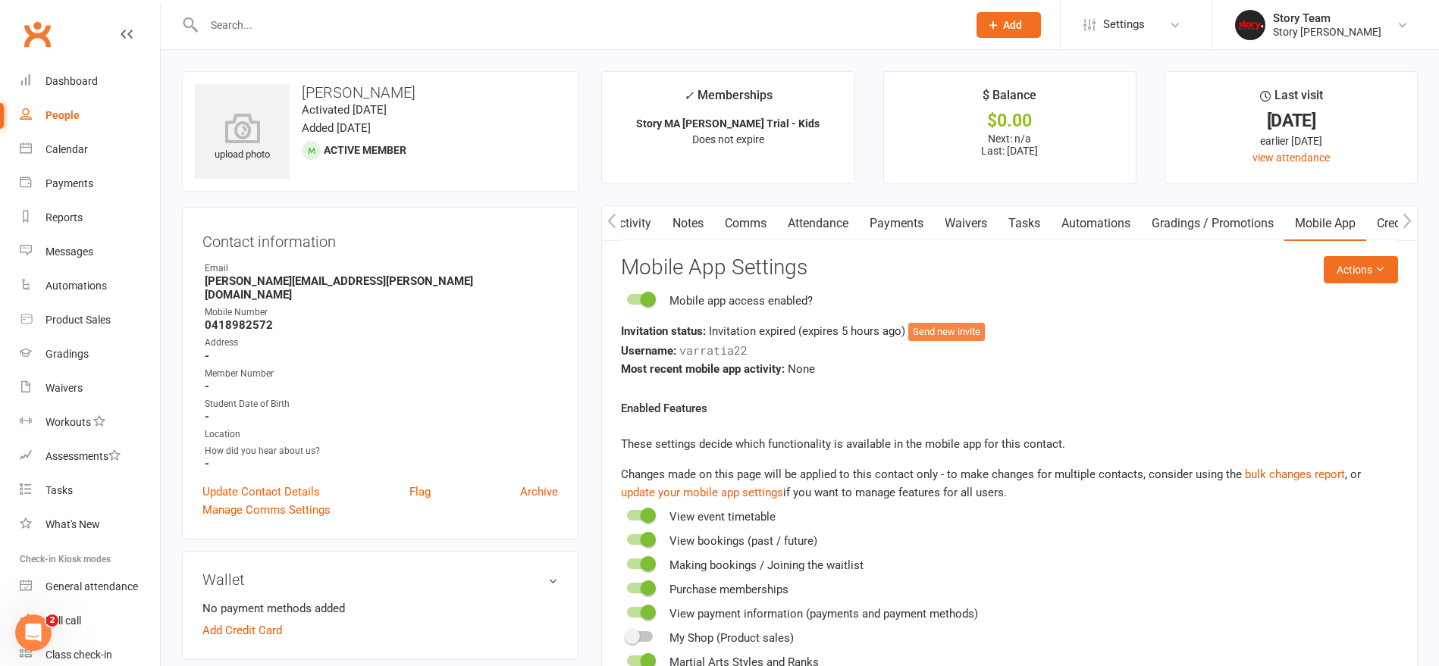
click at [938, 330] on button "Send new invite" at bounding box center [946, 332] width 77 height 18
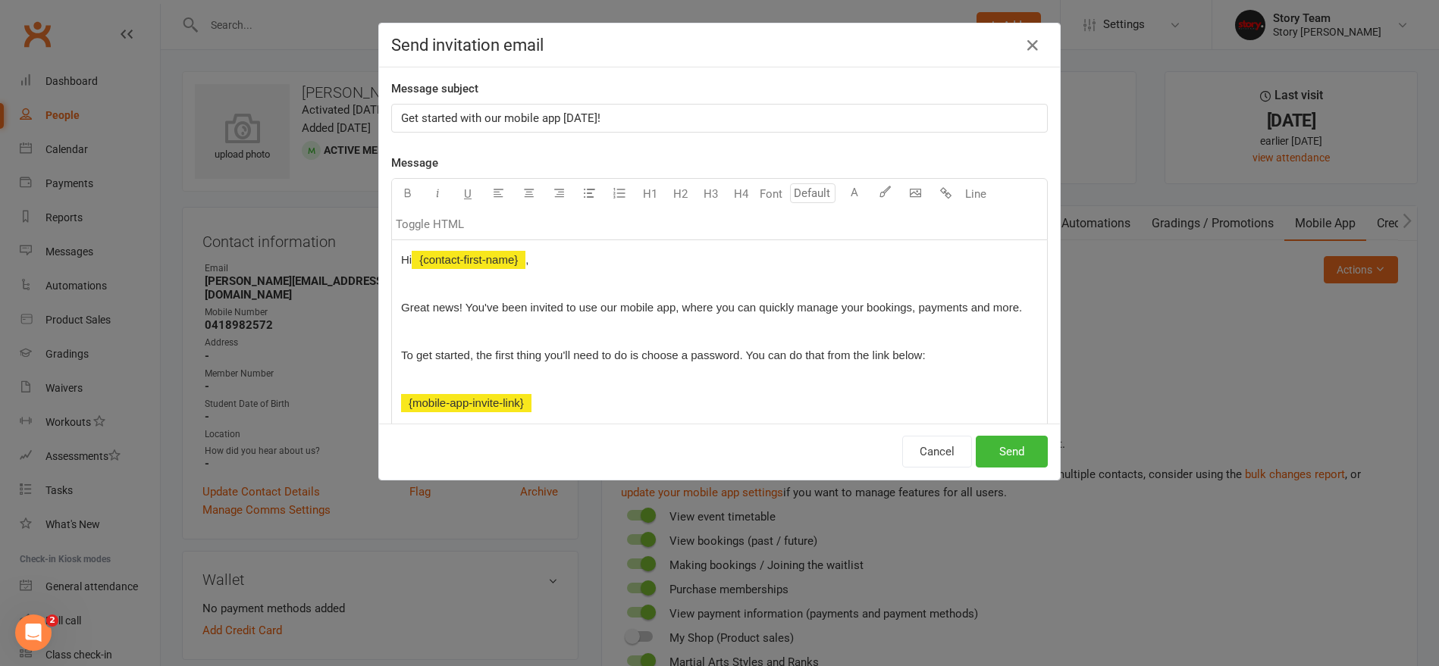
click at [1027, 452] on button "Send" at bounding box center [1011, 452] width 72 height 32
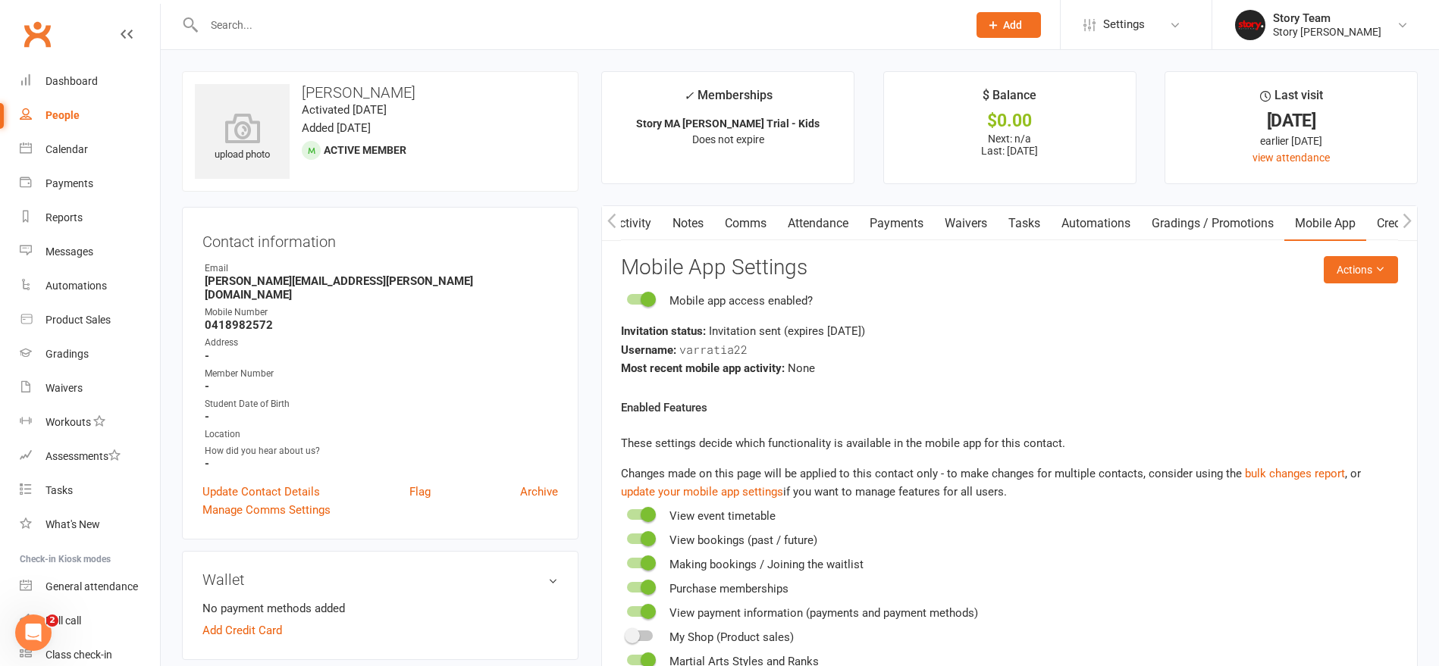
click at [260, 27] on input "text" at bounding box center [577, 24] width 757 height 21
type input "Levi"
drag, startPoint x: 290, startPoint y: 21, endPoint x: 268, endPoint y: 64, distance: 48.5
click at [268, 64] on div "[PERSON_NAME]" at bounding box center [260, 67] width 84 height 22
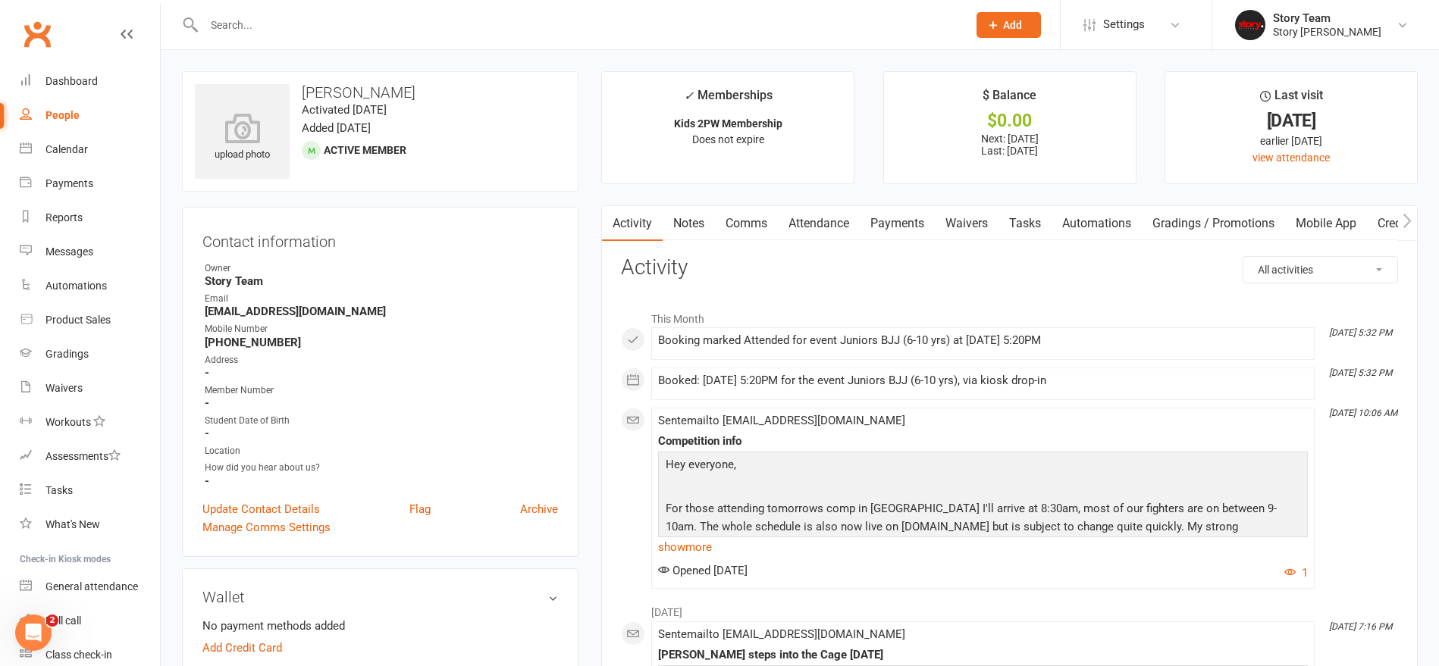
click at [894, 223] on link "Payments" at bounding box center [896, 223] width 75 height 35
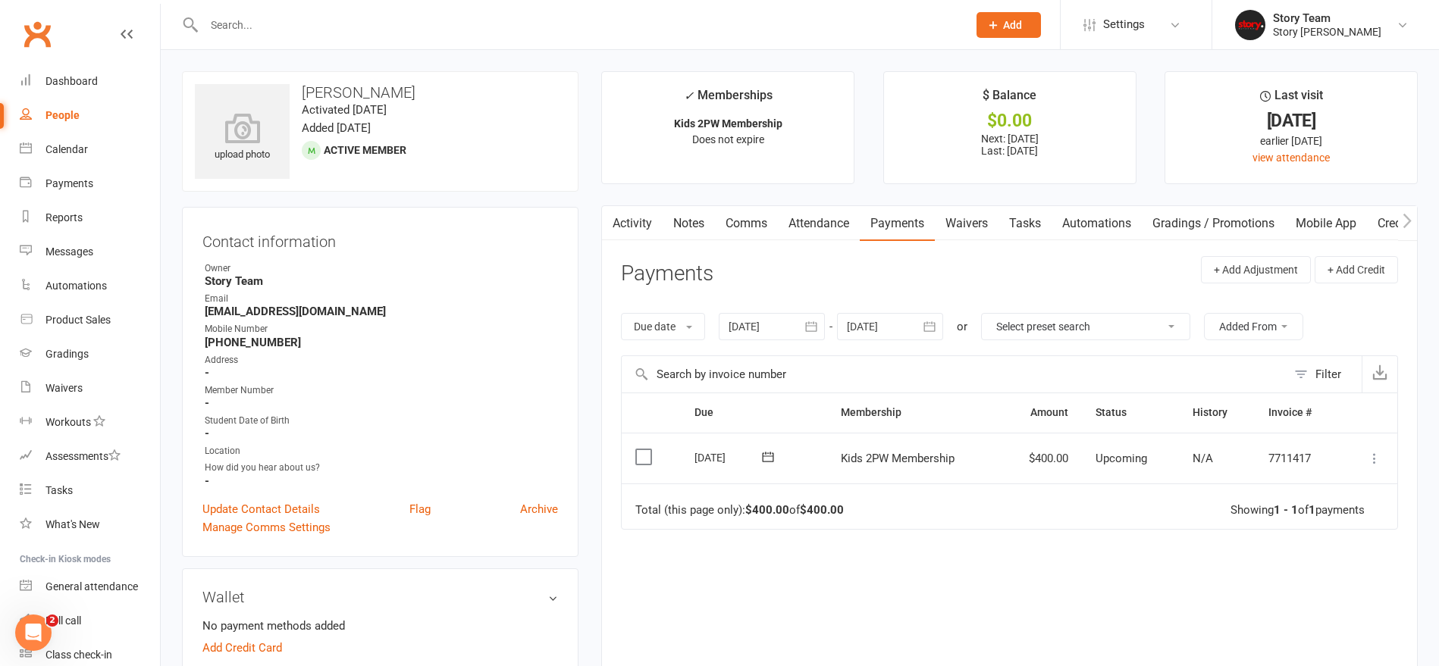
click at [643, 456] on label at bounding box center [645, 456] width 20 height 15
click at [643, 449] on input "checkbox" at bounding box center [640, 449] width 10 height 0
click at [1376, 624] on button "Change status" at bounding box center [1358, 631] width 120 height 32
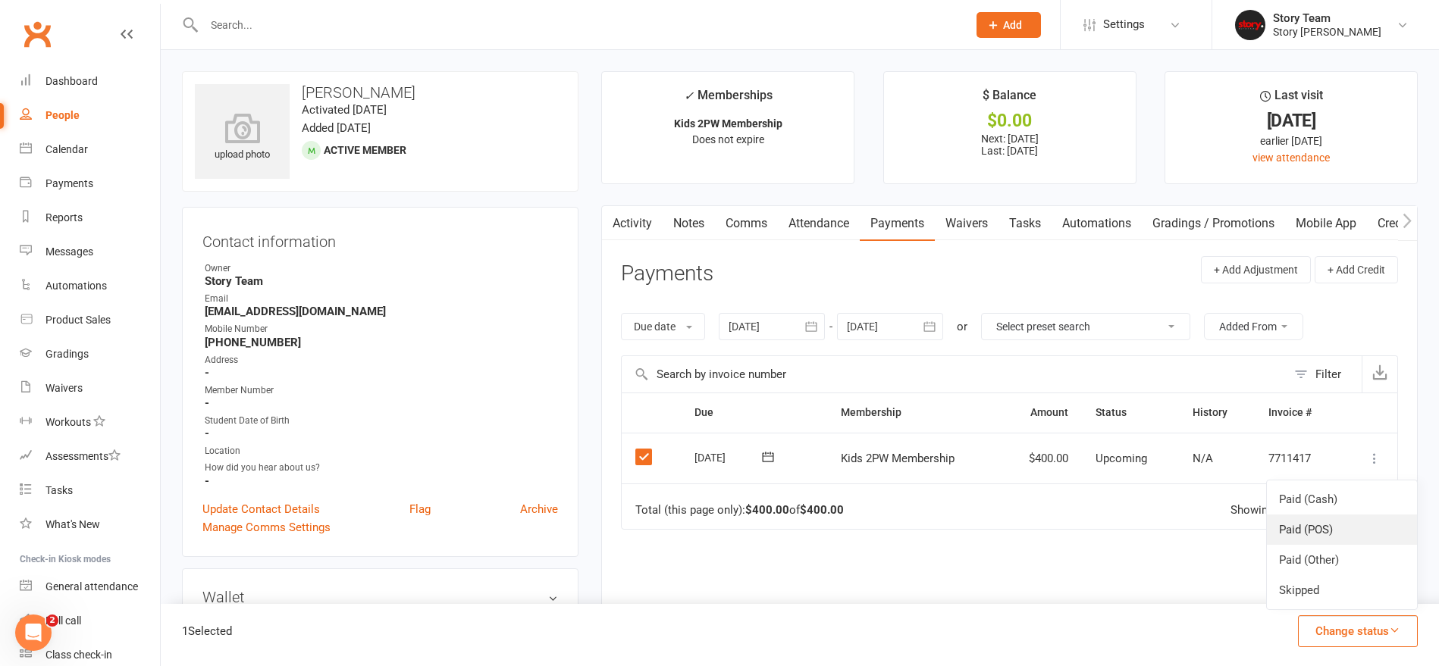
click at [1317, 529] on link "Paid (POS)" at bounding box center [1341, 530] width 150 height 30
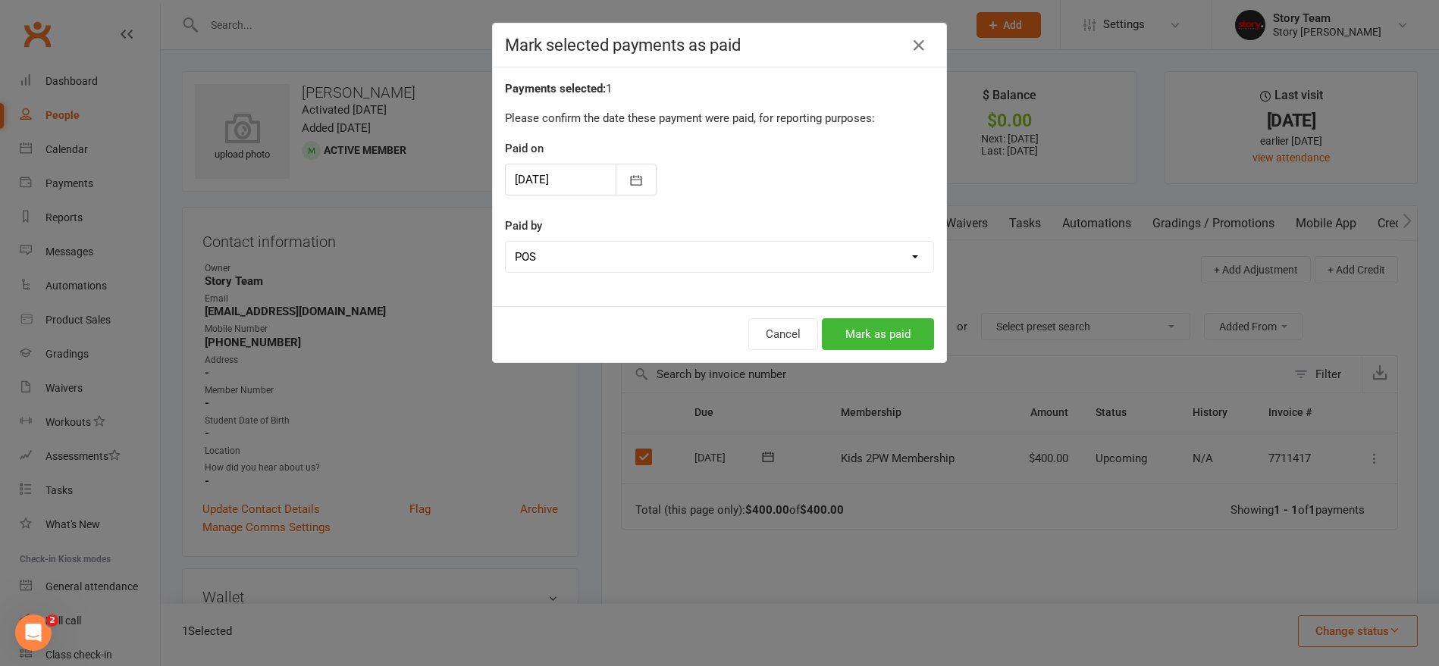
click at [866, 333] on button "Mark as paid" at bounding box center [878, 334] width 112 height 32
